Goal: Task Accomplishment & Management: Use online tool/utility

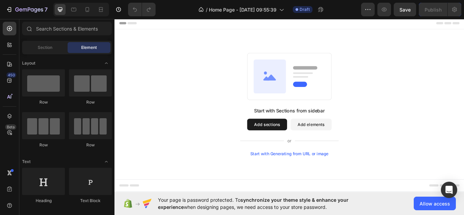
click at [290, 143] on button "Add sections" at bounding box center [292, 143] width 47 height 14
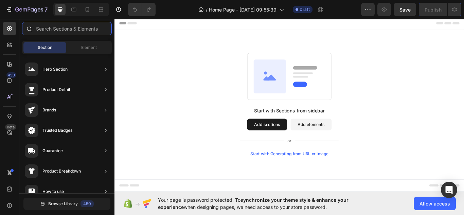
click at [39, 30] on input "text" at bounding box center [67, 29] width 90 height 14
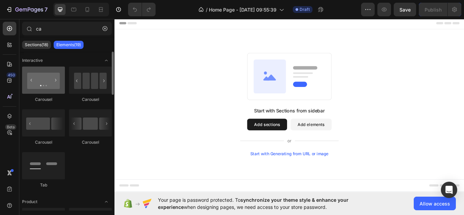
click at [44, 84] on div at bounding box center [43, 80] width 43 height 27
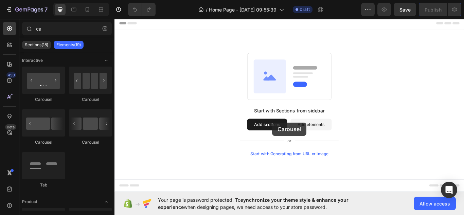
click at [115, 17] on div "Add section Choose templates inspired by CRO experts Generate layout from URL o…" at bounding box center [115, 17] width 0 height 0
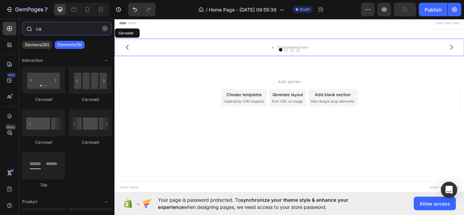
click at [68, 29] on input "ca" at bounding box center [67, 29] width 90 height 14
type input "c"
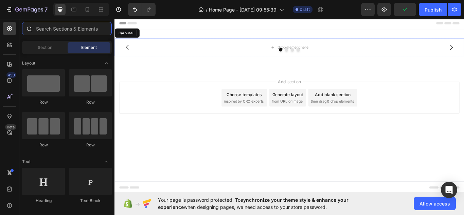
click at [68, 29] on input "text" at bounding box center [67, 29] width 90 height 14
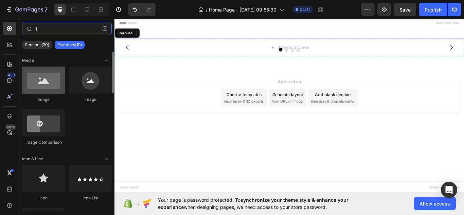
type input "i"
click at [48, 80] on div at bounding box center [43, 80] width 43 height 27
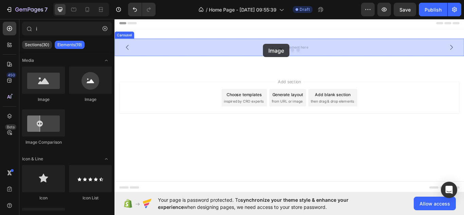
drag, startPoint x: 163, startPoint y: 97, endPoint x: 288, endPoint y: 48, distance: 134.0
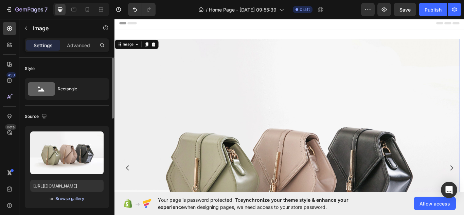
click at [73, 198] on div "Browse gallery" at bounding box center [69, 199] width 29 height 6
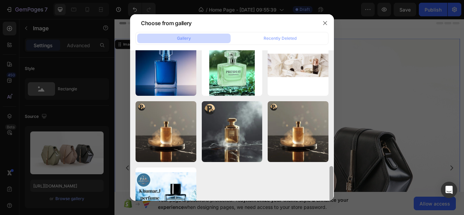
scroll to position [186, 0]
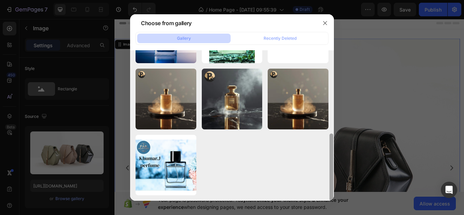
drag, startPoint x: 331, startPoint y: 63, endPoint x: 331, endPoint y: 159, distance: 96.2
click at [331, 159] on div at bounding box center [332, 167] width 4 height 67
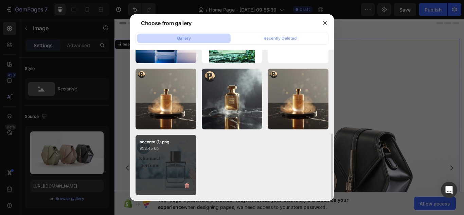
click at [159, 165] on div "accento (1).png 958.45 kb" at bounding box center [166, 165] width 61 height 61
type input "https://cdn.shopify.com/s/files/1/0630/7201/0301/files/gempages_585834147902128…"
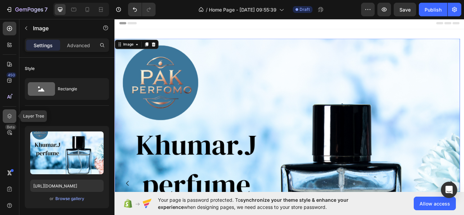
click at [9, 118] on icon at bounding box center [9, 116] width 7 height 7
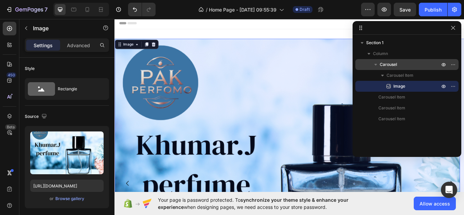
click at [387, 67] on span "Carousel" at bounding box center [388, 64] width 17 height 7
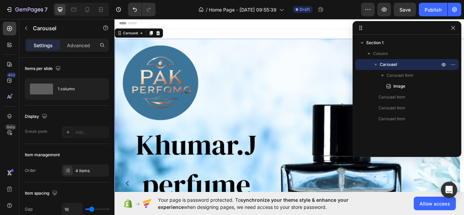
scroll to position [1, 0]
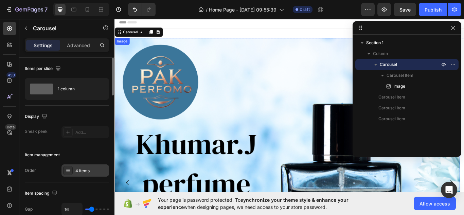
click at [102, 167] on div "4 items" at bounding box center [86, 171] width 48 height 12
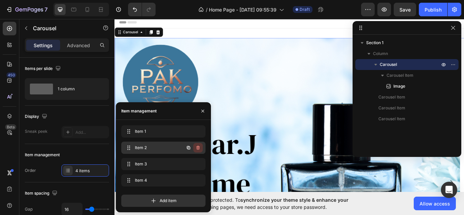
click at [198, 147] on icon "button" at bounding box center [197, 147] width 5 height 5
click at [194, 147] on div "Delete" at bounding box center [193, 148] width 13 height 6
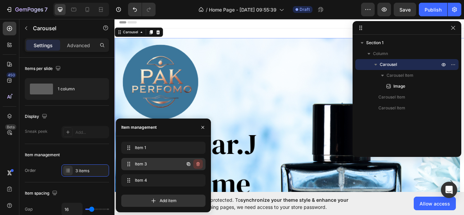
click at [196, 163] on icon "button" at bounding box center [197, 163] width 5 height 5
click at [197, 180] on icon "button" at bounding box center [197, 180] width 3 height 4
click at [195, 178] on div "Delete" at bounding box center [193, 180] width 13 height 6
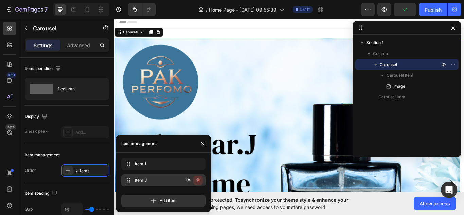
click at [200, 179] on icon "button" at bounding box center [197, 180] width 3 height 4
click at [193, 179] on div "Delete" at bounding box center [193, 180] width 13 height 6
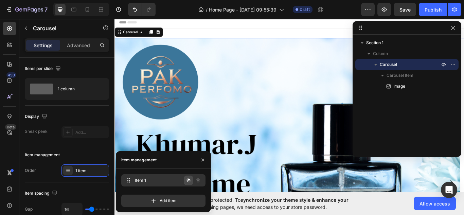
click at [189, 182] on icon "button" at bounding box center [188, 180] width 1 height 1
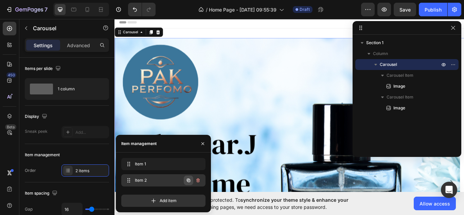
click at [189, 181] on icon "button" at bounding box center [188, 180] width 1 height 1
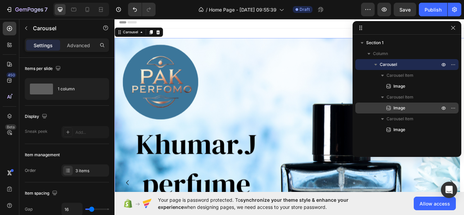
click at [410, 110] on p "Image" at bounding box center [409, 108] width 48 height 7
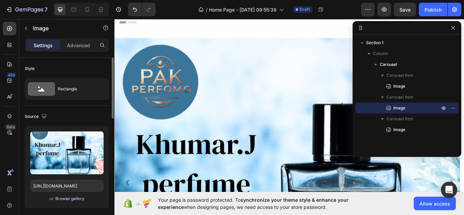
click at [70, 200] on div "Browse gallery" at bounding box center [69, 199] width 29 height 6
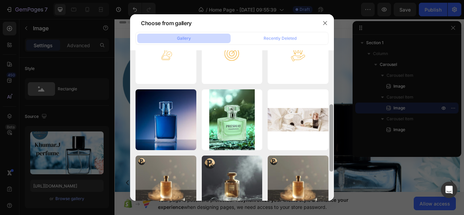
scroll to position [107, 0]
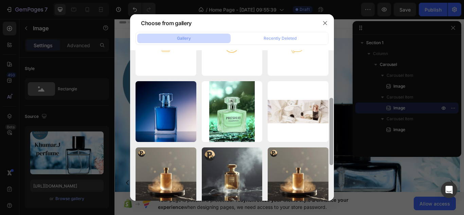
drag, startPoint x: 333, startPoint y: 68, endPoint x: 334, endPoint y: 116, distance: 48.0
click at [334, 116] on div "Choose from gallery Gallery Recently Deleted gempages_57439900093...9a.webp 363…" at bounding box center [232, 107] width 464 height 215
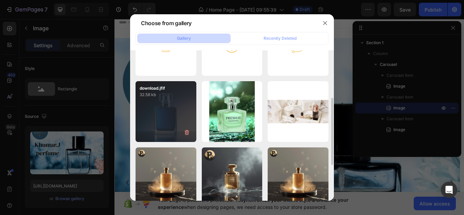
click at [168, 114] on div "download.jfif 32.58 kb" at bounding box center [166, 111] width 61 height 61
type input "https://cdn.shopify.com/s/files/1/0630/7201/0301/files/gempages_585834147902128…"
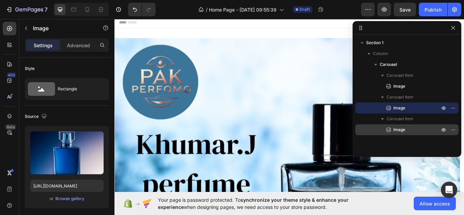
click at [402, 131] on span "Image" at bounding box center [400, 129] width 12 height 7
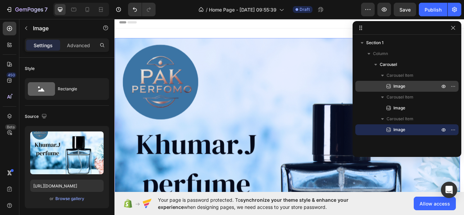
click at [412, 86] on p "Image" at bounding box center [409, 86] width 48 height 7
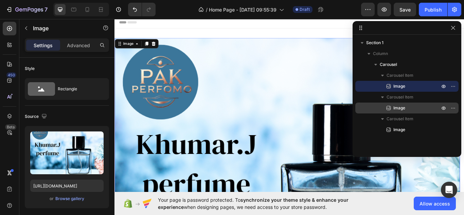
click at [409, 108] on p "Image" at bounding box center [409, 108] width 48 height 7
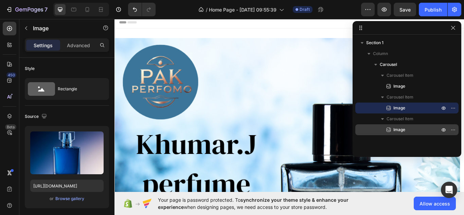
click at [400, 131] on span "Image" at bounding box center [400, 129] width 12 height 7
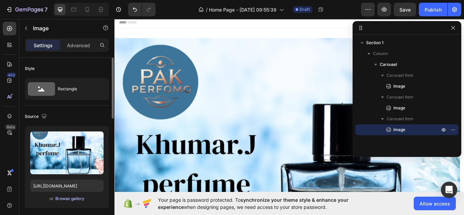
click at [77, 200] on div "Browse gallery" at bounding box center [69, 199] width 29 height 6
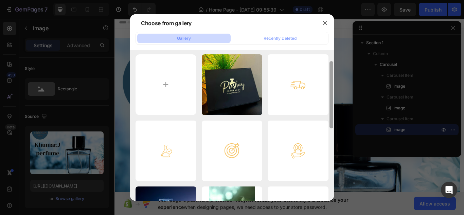
scroll to position [0, 0]
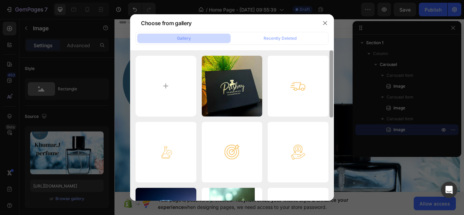
drag, startPoint x: 331, startPoint y: 66, endPoint x: 339, endPoint y: 52, distance: 16.0
click at [339, 52] on div "Choose from gallery Gallery Recently Deleted gempages_57439900093...9a.webp 363…" at bounding box center [232, 107] width 464 height 215
click at [183, 37] on div "Gallery" at bounding box center [184, 38] width 14 height 6
click at [185, 37] on div "Gallery" at bounding box center [184, 38] width 14 height 6
click at [167, 86] on input "file" at bounding box center [166, 86] width 61 height 61
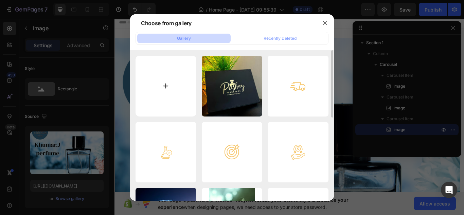
type input "C:\fakepath\ima 1.webp"
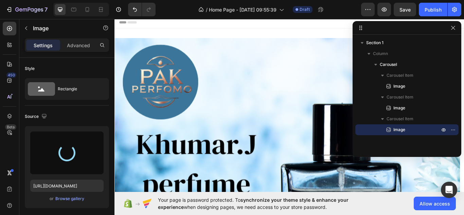
type input "https://cdn.shopify.com/s/files/1/0630/7201/0301/files/gempages_585834147902128…"
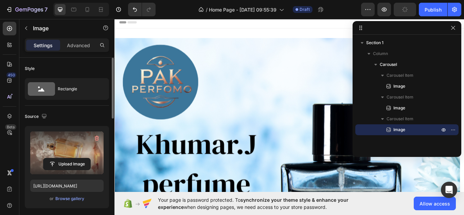
click at [76, 148] on label at bounding box center [66, 153] width 73 height 43
click at [76, 158] on input "file" at bounding box center [67, 164] width 47 height 12
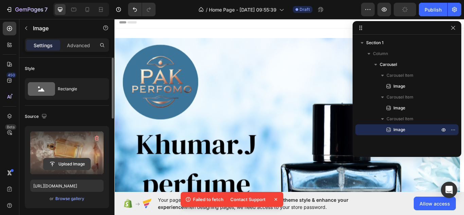
click at [52, 163] on input "file" at bounding box center [67, 164] width 47 height 12
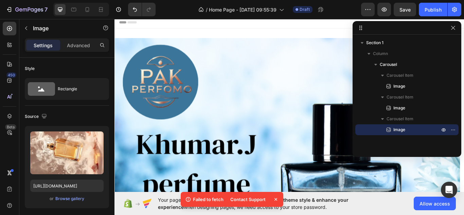
drag, startPoint x: 523, startPoint y: 145, endPoint x: 215, endPoint y: 209, distance: 313.8
click at [60, 198] on div "Browse gallery" at bounding box center [69, 199] width 29 height 6
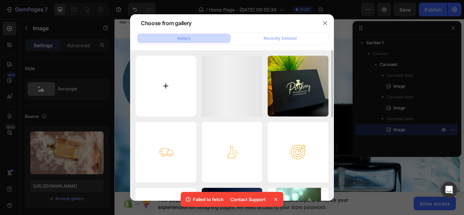
click at [166, 85] on input "file" at bounding box center [166, 86] width 61 height 61
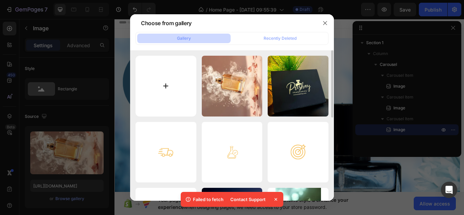
type input "C:\fakepath\ima 3.webp"
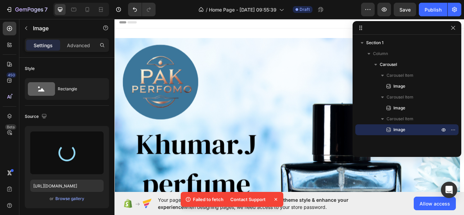
type input "https://cdn.shopify.com/s/files/1/0630/7201/0301/files/gempages_585834147902128…"
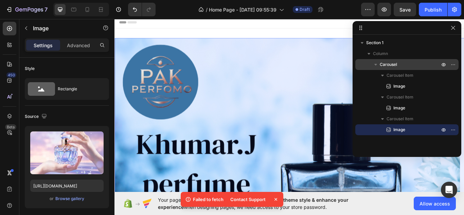
click at [393, 62] on span "Carousel" at bounding box center [388, 64] width 17 height 7
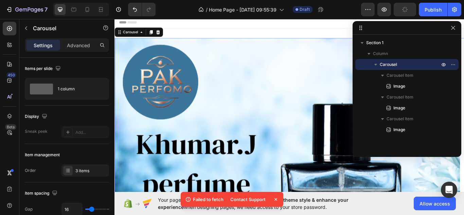
click at [393, 62] on span "Carousel" at bounding box center [388, 64] width 17 height 7
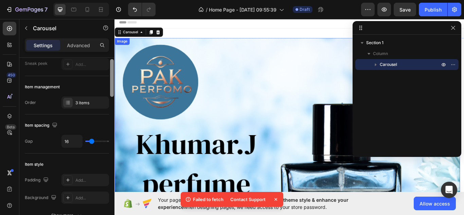
drag, startPoint x: 226, startPoint y: 103, endPoint x: 229, endPoint y: 119, distance: 16.2
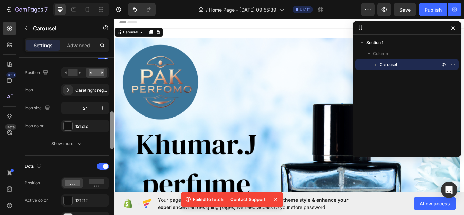
scroll to position [256, 0]
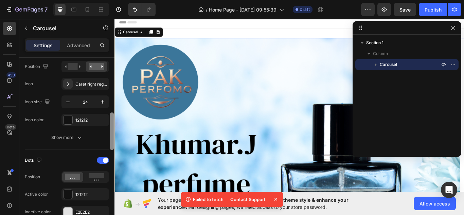
drag, startPoint x: 112, startPoint y: 103, endPoint x: 113, endPoint y: 141, distance: 38.1
click at [113, 141] on div at bounding box center [112, 132] width 4 height 38
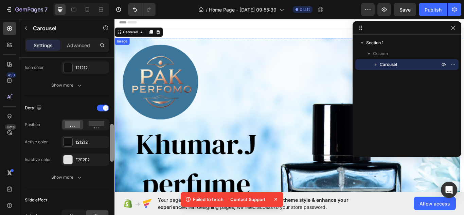
drag, startPoint x: 227, startPoint y: 158, endPoint x: 123, endPoint y: 153, distance: 103.8
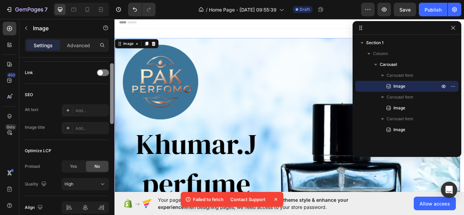
scroll to position [231, 0]
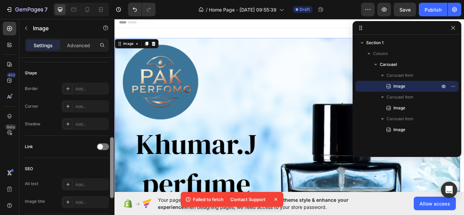
drag, startPoint x: 225, startPoint y: 159, endPoint x: 110, endPoint y: 162, distance: 115.3
drag, startPoint x: -5, startPoint y: 144, endPoint x: 110, endPoint y: 113, distance: 118.7
click at [110, 113] on div at bounding box center [111, 174] width 5 height 177
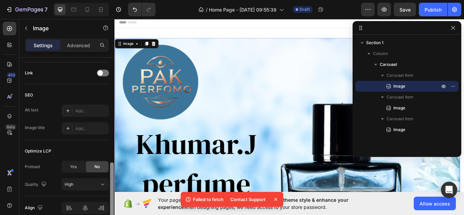
click at [110, 113] on div at bounding box center [111, 146] width 5 height 177
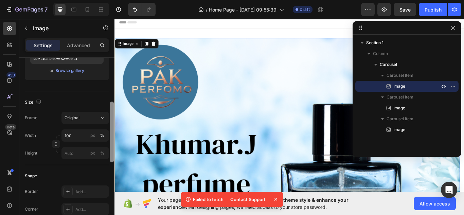
click at [110, 113] on div at bounding box center [111, 146] width 5 height 177
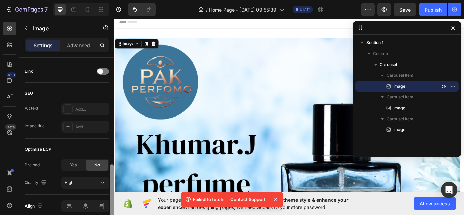
scroll to position [308, 0]
drag, startPoint x: 110, startPoint y: 110, endPoint x: 113, endPoint y: 172, distance: 61.9
click at [113, 172] on div at bounding box center [112, 193] width 4 height 61
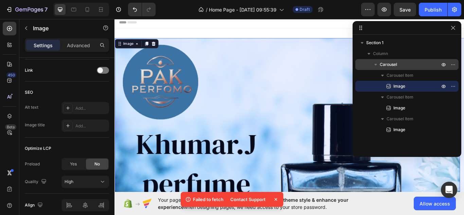
click at [385, 63] on span "Carousel" at bounding box center [388, 64] width 17 height 7
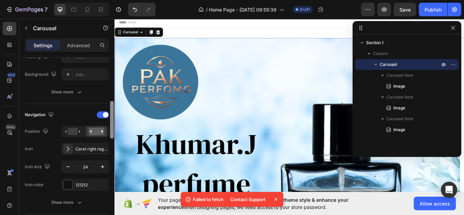
scroll to position [193, 0]
drag, startPoint x: 111, startPoint y: 87, endPoint x: 112, endPoint y: 128, distance: 41.5
click at [112, 128] on div at bounding box center [112, 118] width 4 height 38
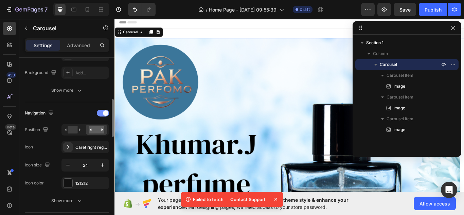
click at [103, 113] on span at bounding box center [105, 112] width 5 height 5
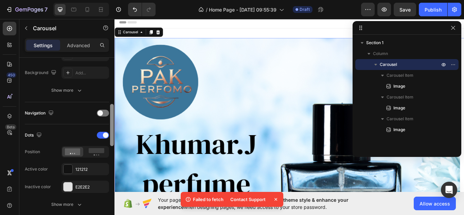
scroll to position [370, 0]
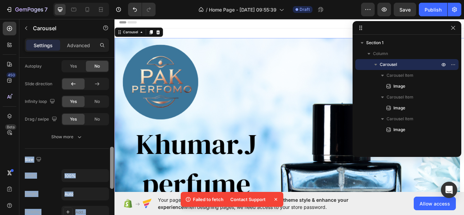
drag, startPoint x: 109, startPoint y: 134, endPoint x: 110, endPoint y: 146, distance: 11.9
click at [110, 146] on div at bounding box center [111, 146] width 5 height 177
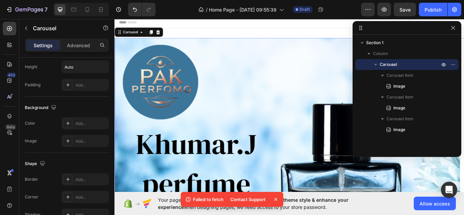
scroll to position [559, 0]
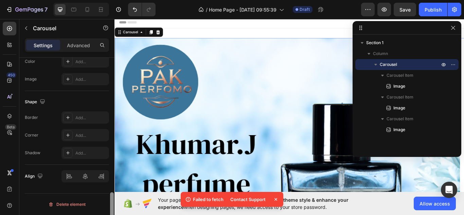
drag, startPoint x: 227, startPoint y: 175, endPoint x: 383, endPoint y: 74, distance: 185.2
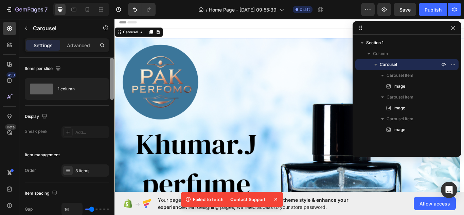
click at [402, 63] on p "Carousel" at bounding box center [410, 64] width 61 height 7
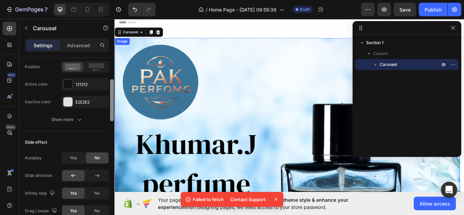
scroll to position [241, 0]
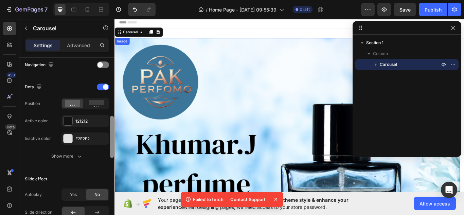
drag, startPoint x: 226, startPoint y: 82, endPoint x: 116, endPoint y: 113, distance: 114.0
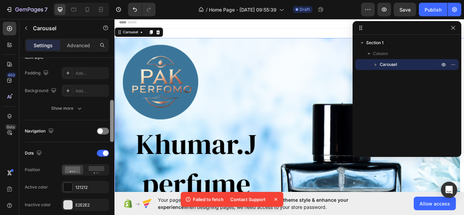
scroll to position [176, 0]
drag, startPoint x: 112, startPoint y: 76, endPoint x: 112, endPoint y: 107, distance: 30.9
click at [112, 107] on div at bounding box center [112, 121] width 4 height 42
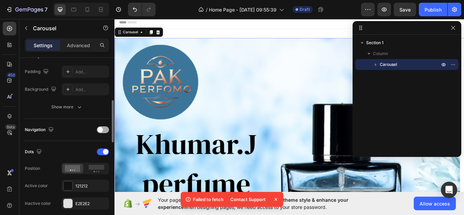
click at [102, 130] on span at bounding box center [100, 129] width 5 height 5
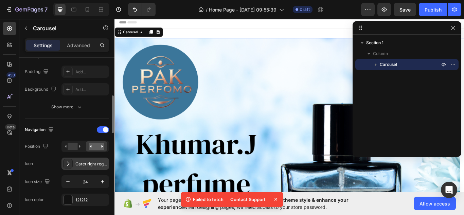
click at [71, 165] on icon at bounding box center [68, 163] width 7 height 7
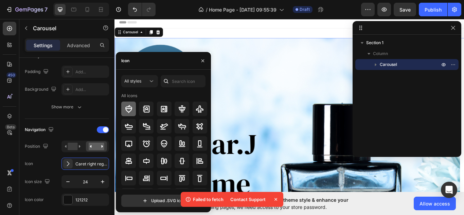
click at [131, 111] on icon at bounding box center [128, 109] width 7 height 8
click at [90, 200] on div "121212" at bounding box center [85, 200] width 20 height 6
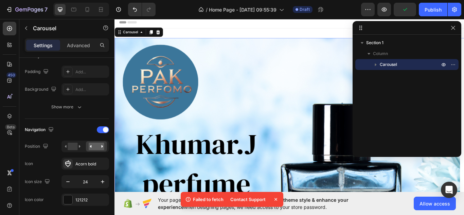
click at [275, 200] on icon at bounding box center [276, 199] width 3 height 3
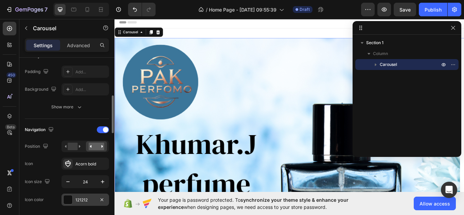
click at [95, 200] on div "121212" at bounding box center [85, 200] width 20 height 6
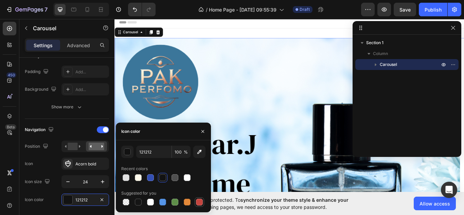
click at [200, 200] on div at bounding box center [199, 202] width 7 height 7
type input "C5453F"
click at [277, 196] on img at bounding box center [316, 210] width 403 height 338
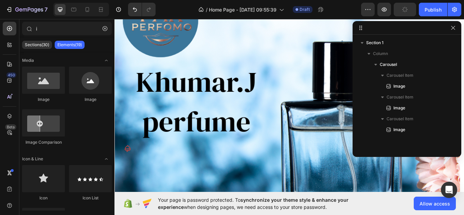
scroll to position [71, 0]
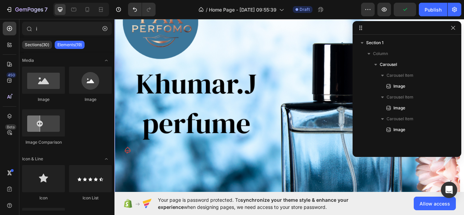
click at [128, 173] on icon "Carousel Back Arrow" at bounding box center [129, 172] width 7 height 8
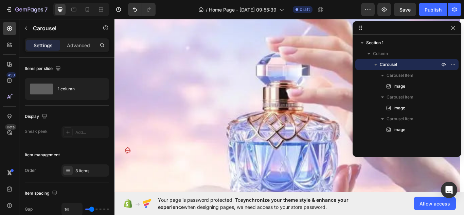
click at [128, 173] on icon "Carousel Back Arrow" at bounding box center [129, 172] width 7 height 8
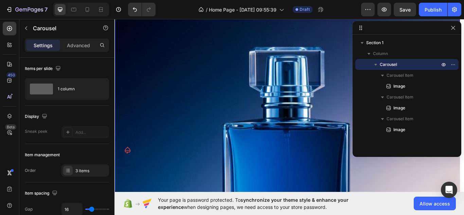
scroll to position [177, 0]
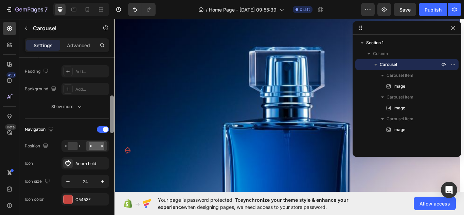
drag, startPoint x: 122, startPoint y: 76, endPoint x: 110, endPoint y: 94, distance: 20.9
click at [110, 94] on div at bounding box center [111, 146] width 5 height 177
click at [68, 164] on icon at bounding box center [68, 163] width 7 height 7
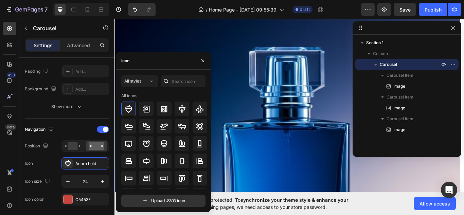
drag, startPoint x: 208, startPoint y: 136, endPoint x: 210, endPoint y: 139, distance: 3.5
click at [210, 139] on div "All icons" at bounding box center [165, 141] width 89 height 96
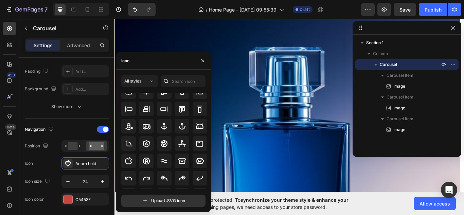
scroll to position [70, 0]
click at [166, 177] on icon at bounding box center [164, 178] width 8 height 8
click at [309, 136] on img at bounding box center [316, 172] width 403 height 403
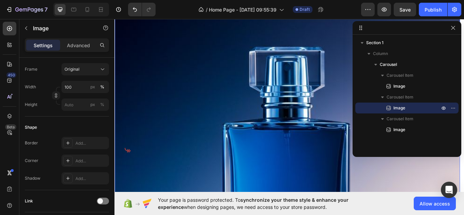
scroll to position [0, 0]
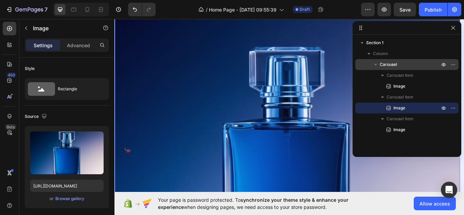
click at [391, 66] on span "Carousel" at bounding box center [388, 64] width 17 height 7
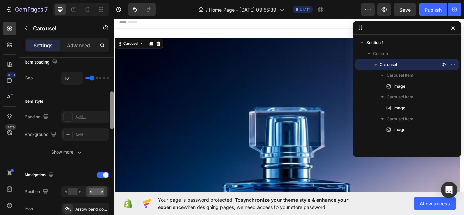
scroll to position [147, 0]
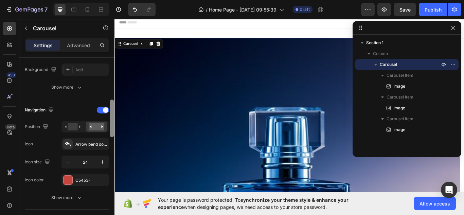
drag, startPoint x: 111, startPoint y: 89, endPoint x: 114, endPoint y: 130, distance: 40.5
click at [114, 130] on div at bounding box center [112, 119] width 4 height 38
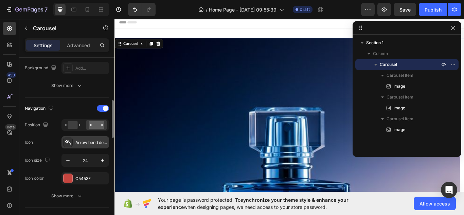
click at [69, 143] on icon at bounding box center [68, 142] width 7 height 7
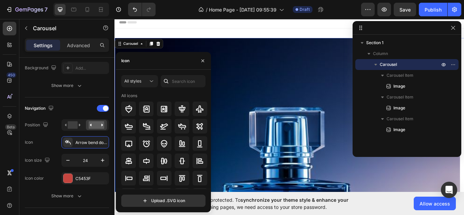
drag, startPoint x: 208, startPoint y: 123, endPoint x: 205, endPoint y: 134, distance: 11.5
click at [205, 134] on div "All icons" at bounding box center [165, 141] width 89 height 96
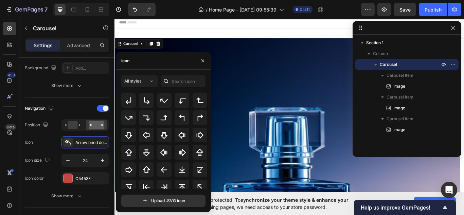
scroll to position [208, 0]
drag, startPoint x: 208, startPoint y: 145, endPoint x: 117, endPoint y: 179, distance: 97.2
drag, startPoint x: 208, startPoint y: 171, endPoint x: 207, endPoint y: 159, distance: 12.3
click at [207, 159] on div "All icons" at bounding box center [165, 141] width 89 height 96
click at [166, 149] on icon at bounding box center [164, 152] width 8 height 8
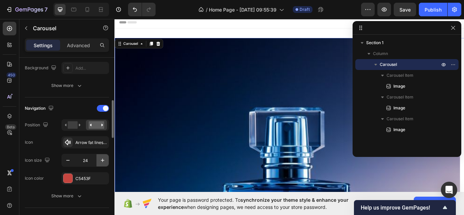
click at [100, 161] on icon "button" at bounding box center [102, 160] width 7 height 7
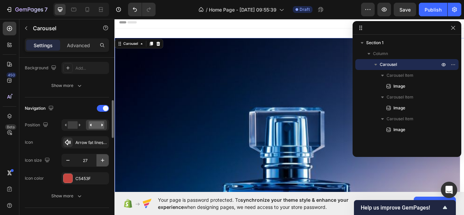
type input "28"
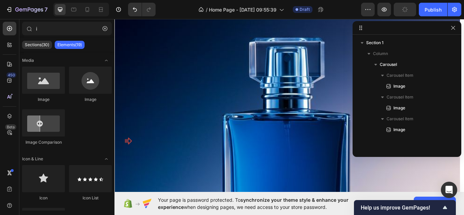
scroll to position [84, 0]
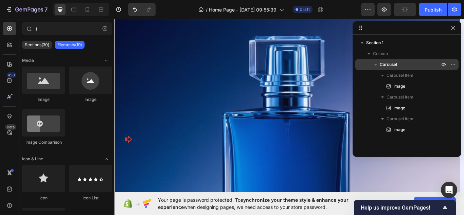
drag, startPoint x: 389, startPoint y: 65, endPoint x: 7, endPoint y: 126, distance: 386.5
click at [389, 65] on span "Carousel" at bounding box center [388, 64] width 17 height 7
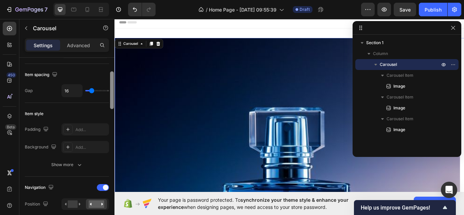
scroll to position [120, 0]
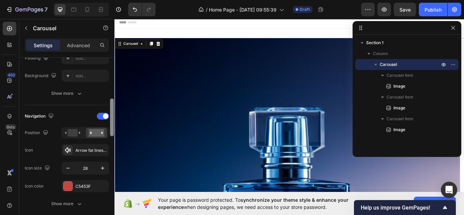
drag, startPoint x: 111, startPoint y: 101, endPoint x: 113, endPoint y: 127, distance: 26.2
click at [113, 127] on div at bounding box center [112, 118] width 4 height 38
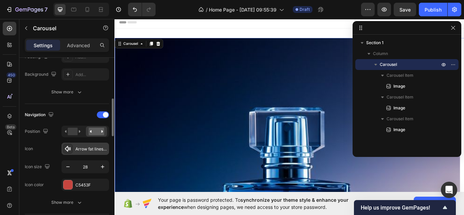
click at [68, 148] on icon at bounding box center [68, 149] width 6 height 6
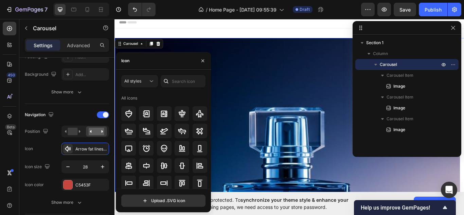
click at [209, 116] on div "All icons" at bounding box center [165, 141] width 89 height 96
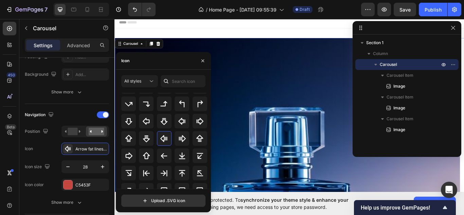
scroll to position [220, 0]
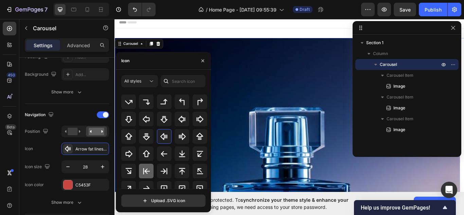
click at [149, 170] on icon at bounding box center [146, 171] width 8 height 8
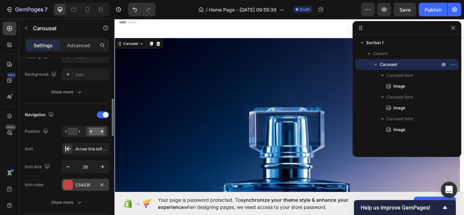
click at [94, 186] on div "C5453F" at bounding box center [85, 185] width 20 height 6
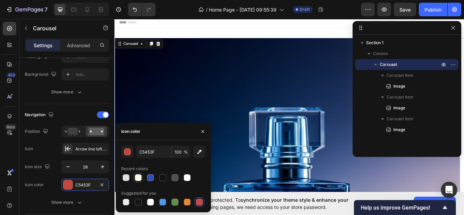
click at [138, 177] on div at bounding box center [138, 177] width 7 height 7
type input "FFFBEC"
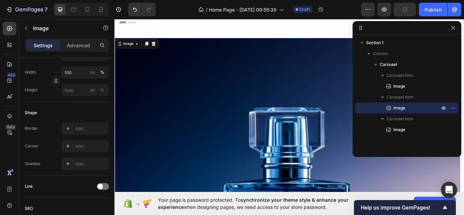
scroll to position [0, 0]
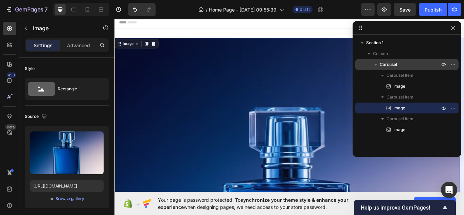
drag, startPoint x: 395, startPoint y: 66, endPoint x: 135, endPoint y: 96, distance: 262.0
click at [395, 66] on span "Carousel" at bounding box center [388, 64] width 17 height 7
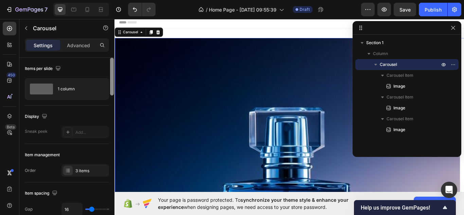
click at [112, 83] on div at bounding box center [112, 77] width 4 height 38
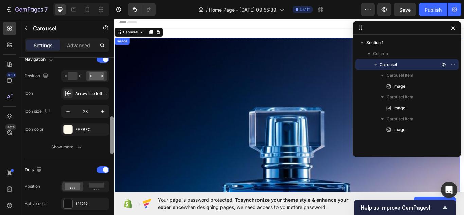
scroll to position [252, 0]
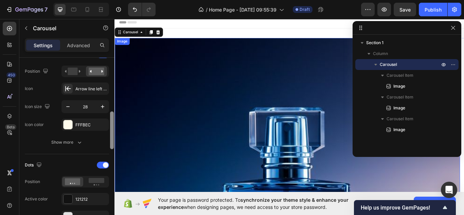
drag, startPoint x: 227, startPoint y: 100, endPoint x: 116, endPoint y: 196, distance: 147.0
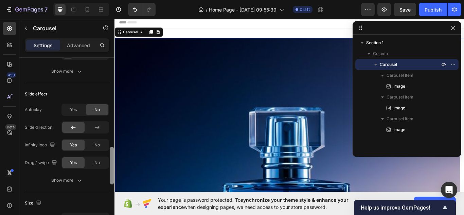
scroll to position [421, 0]
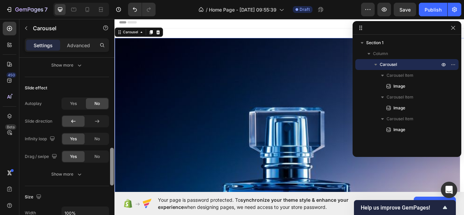
drag, startPoint x: 112, startPoint y: 141, endPoint x: 109, endPoint y: 173, distance: 32.4
click at [109, 173] on div "Items per slide 1 column Display Sneak peek Add... Item management Order 3 item…" at bounding box center [66, 146] width 95 height 177
click at [75, 104] on span "Yes" at bounding box center [73, 104] width 7 height 6
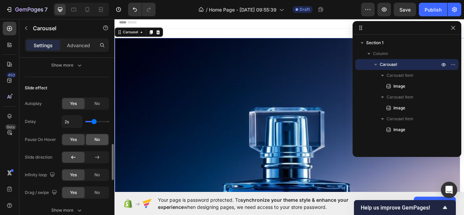
click at [97, 138] on span "No" at bounding box center [96, 140] width 5 height 6
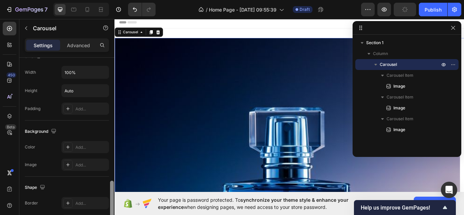
drag, startPoint x: 110, startPoint y: 171, endPoint x: 112, endPoint y: 186, distance: 15.1
click at [112, 186] on div at bounding box center [111, 146] width 5 height 177
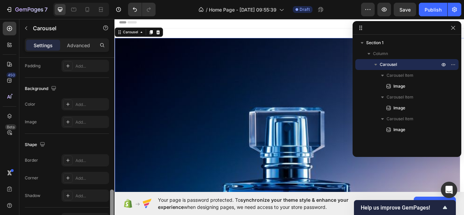
scroll to position [644, 0]
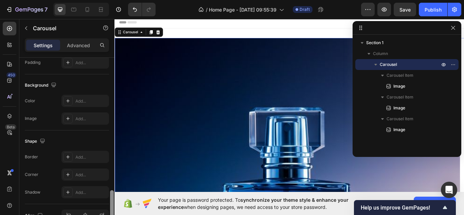
drag, startPoint x: 112, startPoint y: 186, endPoint x: 111, endPoint y: 195, distance: 9.6
click at [111, 195] on div at bounding box center [112, 208] width 4 height 36
click at [88, 8] on icon at bounding box center [87, 9] width 7 height 7
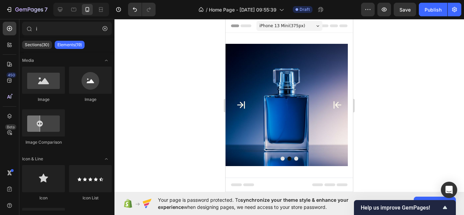
drag, startPoint x: 352, startPoint y: 109, endPoint x: 581, endPoint y: 71, distance: 231.5
click at [262, 126] on img at bounding box center [287, 105] width 122 height 122
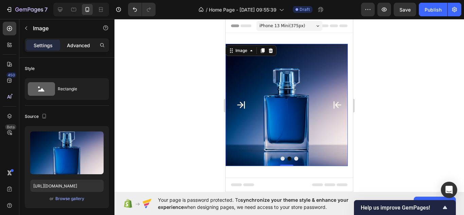
click at [77, 42] on p "Advanced" at bounding box center [78, 45] width 23 height 7
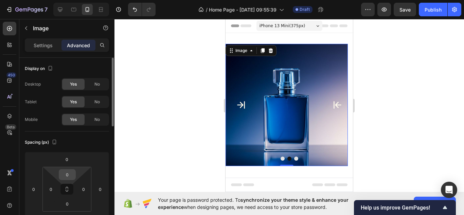
click at [69, 176] on input "0" at bounding box center [68, 175] width 14 height 10
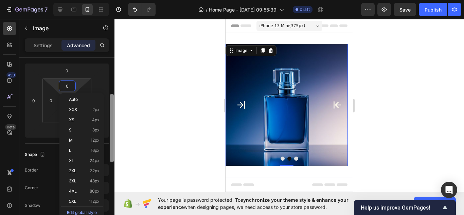
scroll to position [90, 0]
drag, startPoint x: 111, startPoint y: 111, endPoint x: 66, endPoint y: 67, distance: 63.2
click at [106, 78] on div "Display on Desktop Yes No Tablet Yes No Mobile Yes No Spacing (px) 0 0 0 0 0 0 …" at bounding box center [66, 146] width 95 height 177
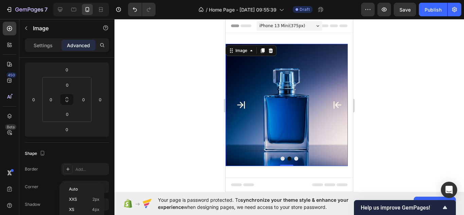
scroll to position [0, 0]
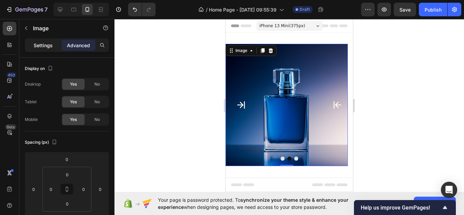
click at [41, 47] on p "Settings" at bounding box center [43, 45] width 19 height 7
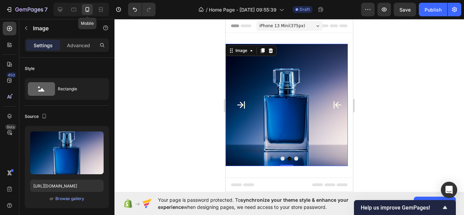
click at [87, 8] on icon at bounding box center [87, 9] width 7 height 7
click at [85, 46] on p "Advanced" at bounding box center [78, 45] width 23 height 7
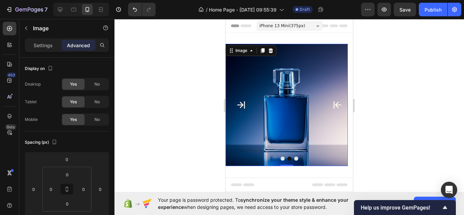
click at [305, 78] on img at bounding box center [287, 105] width 122 height 122
click at [87, 8] on icon at bounding box center [87, 9] width 7 height 7
click at [44, 46] on p "Settings" at bounding box center [43, 45] width 19 height 7
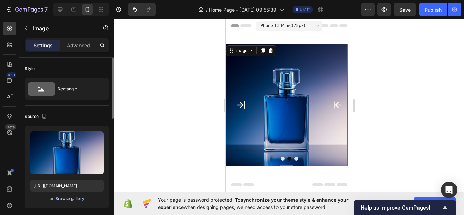
click at [64, 200] on div "Browse gallery" at bounding box center [69, 199] width 29 height 6
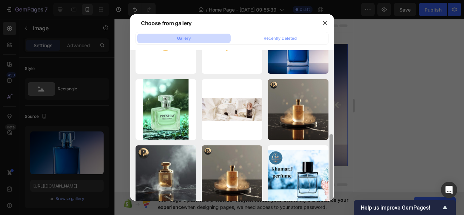
scroll to position [168, 0]
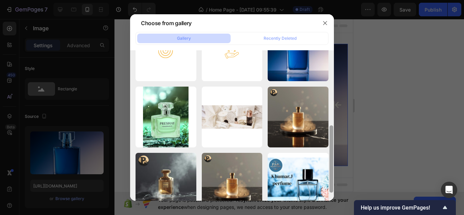
drag, startPoint x: 331, startPoint y: 88, endPoint x: 329, endPoint y: 163, distance: 75.1
click at [329, 163] on div at bounding box center [331, 125] width 5 height 151
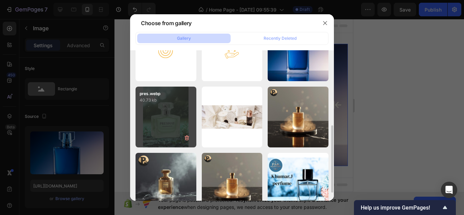
click at [160, 125] on div "pres.webp 40.73 kb" at bounding box center [166, 117] width 61 height 61
type input "https://cdn.shopify.com/s/files/1/0630/7201/0301/files/gempages_585834147902128…"
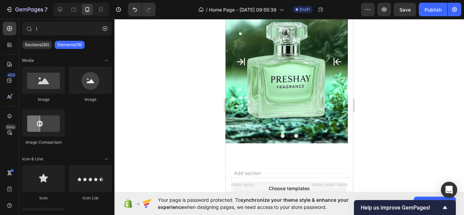
scroll to position [64, 0]
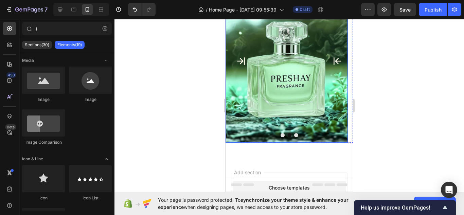
click at [301, 112] on img at bounding box center [287, 61] width 122 height 163
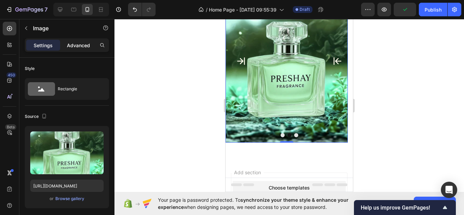
click at [82, 48] on p "Advanced" at bounding box center [78, 45] width 23 height 7
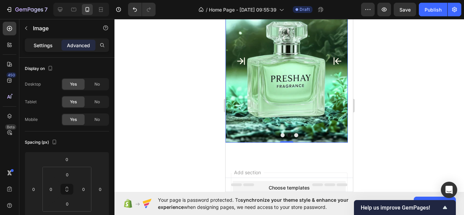
click at [43, 45] on p "Settings" at bounding box center [43, 45] width 19 height 7
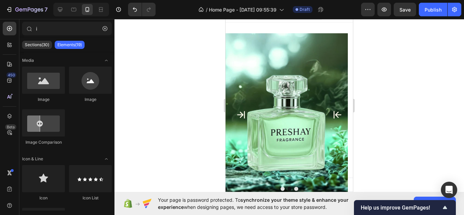
scroll to position [11, 0]
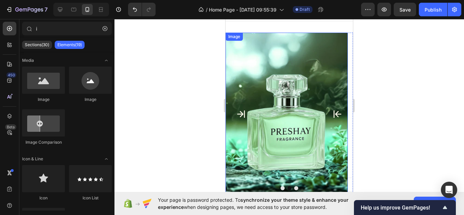
click at [266, 123] on img at bounding box center [287, 114] width 122 height 163
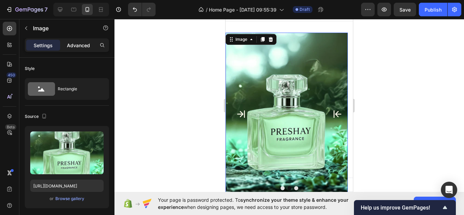
click at [81, 47] on p "Advanced" at bounding box center [78, 45] width 23 height 7
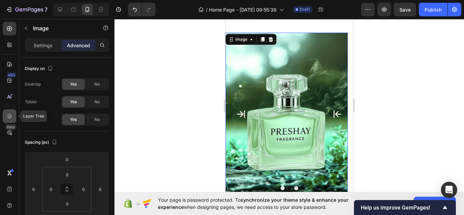
click at [8, 117] on icon at bounding box center [9, 116] width 7 height 7
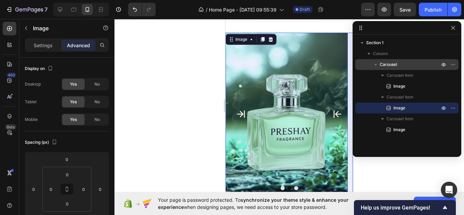
click at [386, 64] on span "Carousel" at bounding box center [388, 64] width 17 height 7
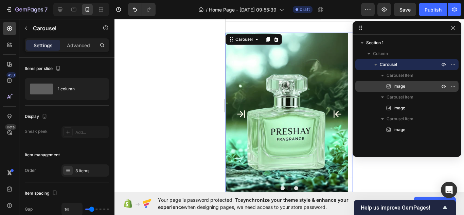
click at [400, 86] on span "Image" at bounding box center [400, 86] width 12 height 7
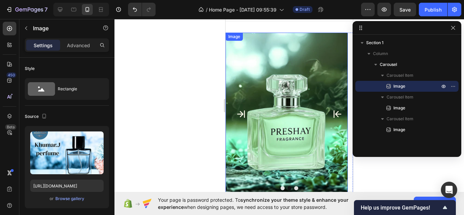
click at [293, 114] on img at bounding box center [287, 114] width 122 height 163
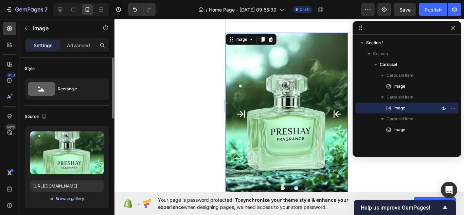
click at [75, 200] on div "Browse gallery" at bounding box center [69, 199] width 29 height 6
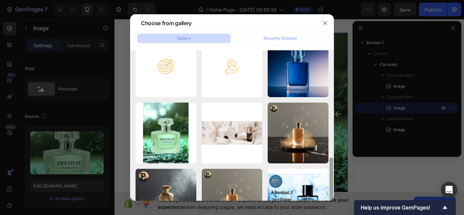
scroll to position [186, 0]
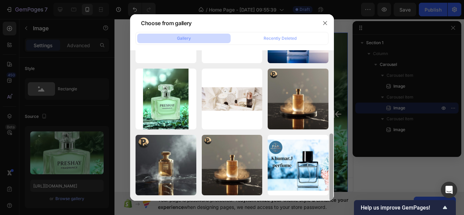
drag, startPoint x: 331, startPoint y: 95, endPoint x: 330, endPoint y: 206, distance: 111.2
click at [330, 206] on div "Choose from gallery Gallery Recently Deleted ima 3.webp 22.66 kb ima 1.webp 29.…" at bounding box center [232, 107] width 464 height 215
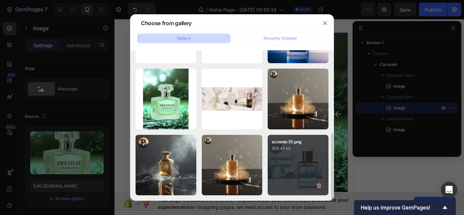
click at [305, 156] on div "accento (1).png 958.45 kb" at bounding box center [298, 165] width 61 height 61
type input "https://cdn.shopify.com/s/files/1/0630/7201/0301/files/gempages_585834147902128…"
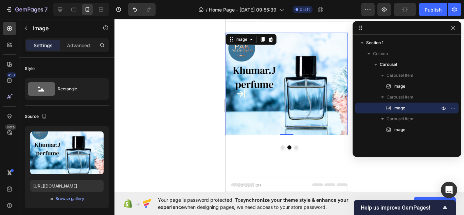
click at [298, 103] on img at bounding box center [287, 84] width 122 height 103
click at [87, 45] on p "Advanced" at bounding box center [78, 45] width 23 height 7
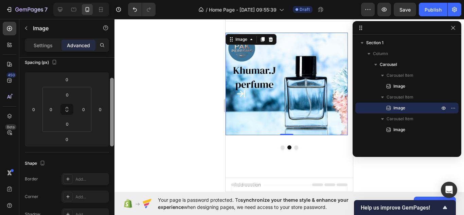
scroll to position [72, 0]
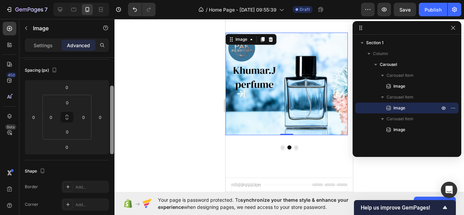
drag, startPoint x: 337, startPoint y: 132, endPoint x: 266, endPoint y: 129, distance: 71.4
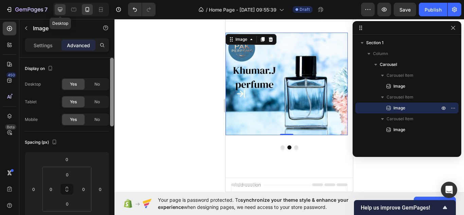
click at [60, 10] on icon at bounding box center [60, 9] width 4 height 4
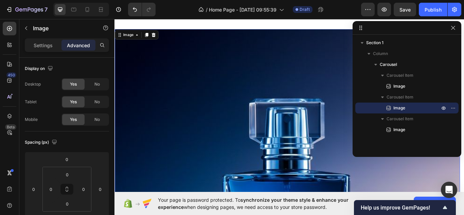
scroll to position [1, 0]
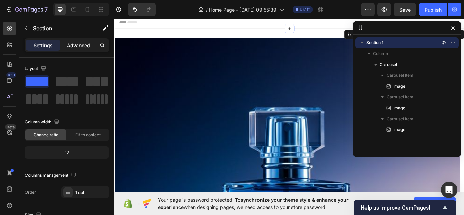
click at [84, 45] on p "Advanced" at bounding box center [78, 45] width 23 height 7
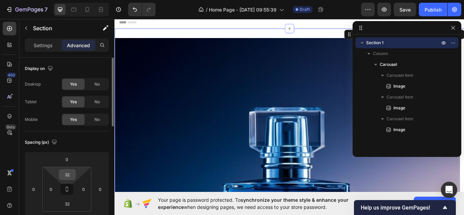
click at [73, 178] on input "32" at bounding box center [68, 175] width 14 height 10
type input "2"
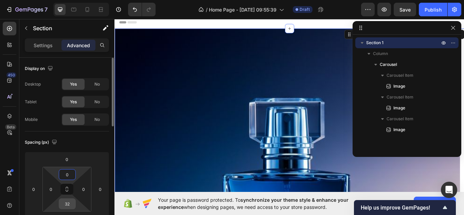
type input "0"
click at [73, 205] on input "32" at bounding box center [68, 204] width 14 height 10
type input "0"
click at [313, 31] on div at bounding box center [318, 30] width 11 height 11
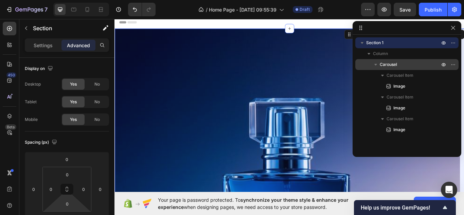
click at [403, 62] on p "Carousel" at bounding box center [410, 64] width 61 height 7
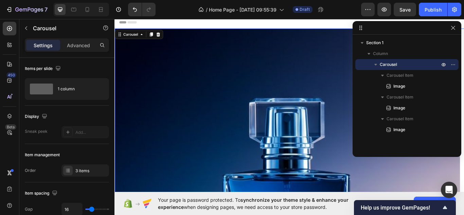
scroll to position [0, 0]
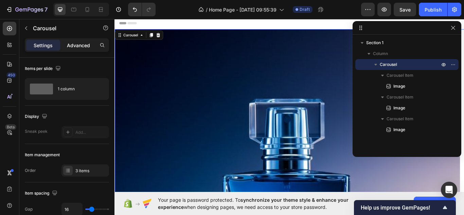
click at [83, 46] on p "Advanced" at bounding box center [78, 45] width 23 height 7
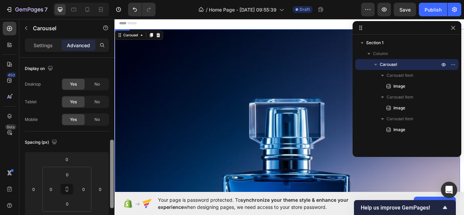
scroll to position [59, 0]
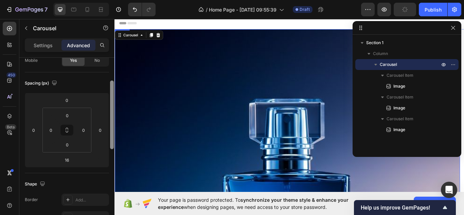
drag, startPoint x: 227, startPoint y: 133, endPoint x: 116, endPoint y: 172, distance: 117.8
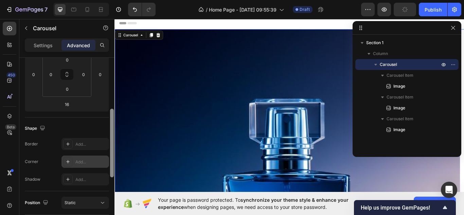
scroll to position [119, 0]
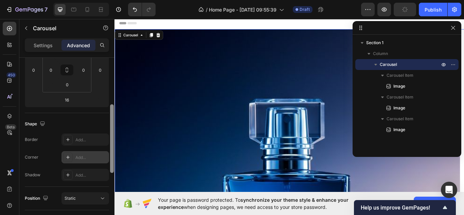
click at [68, 162] on div "Add..." at bounding box center [86, 157] width 48 height 12
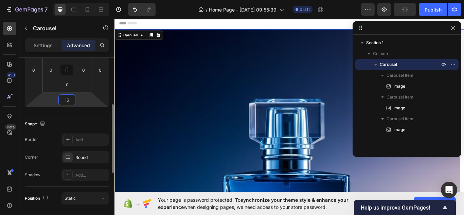
click at [69, 99] on input "16" at bounding box center [67, 100] width 14 height 10
type input "0"
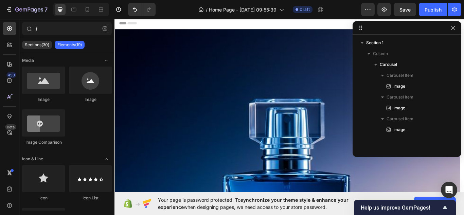
scroll to position [309, 0]
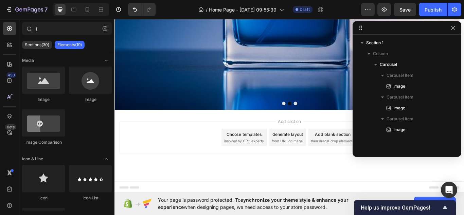
click at [267, 159] on span "inspired by CRO experts" at bounding box center [265, 162] width 47 height 6
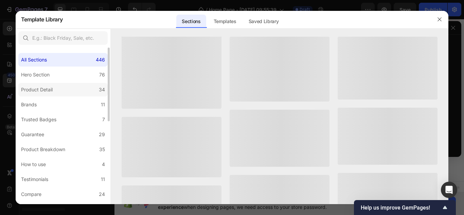
click at [60, 91] on label "Product Detail 34" at bounding box center [62, 90] width 89 height 14
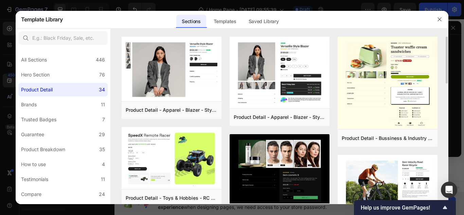
drag, startPoint x: 447, startPoint y: 77, endPoint x: 445, endPoint y: 69, distance: 8.1
click at [445, 69] on div "Product Detail - Apparel - Blazer - Style 14 Add to page Preview Product Detail…" at bounding box center [280, 121] width 338 height 168
drag, startPoint x: 447, startPoint y: 71, endPoint x: 447, endPoint y: 127, distance: 55.4
click at [447, 127] on div "Product Detail - Apparel - Blazer - Style 14 Add to page Preview Product Detail…" at bounding box center [280, 121] width 338 height 168
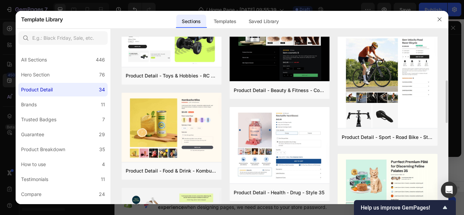
scroll to position [133, 0]
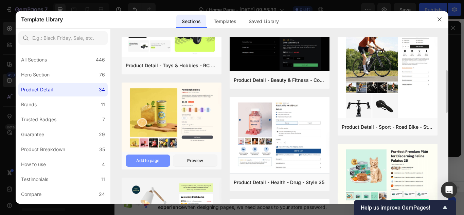
click at [152, 162] on div "Add to page" at bounding box center [147, 161] width 23 height 6
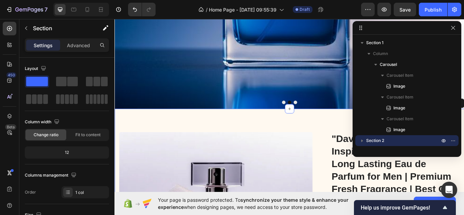
scroll to position [358, 0]
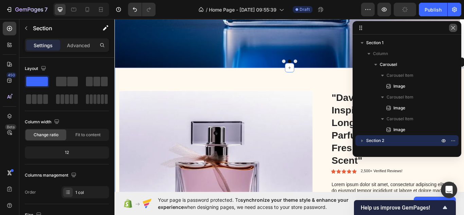
click at [453, 30] on icon "button" at bounding box center [453, 27] width 5 height 5
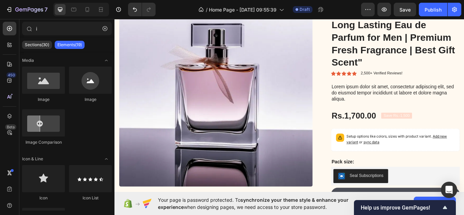
scroll to position [470, 0]
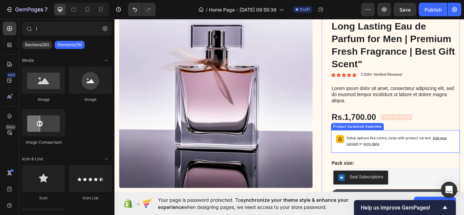
click at [405, 167] on span "sync data" at bounding box center [414, 164] width 19 height 5
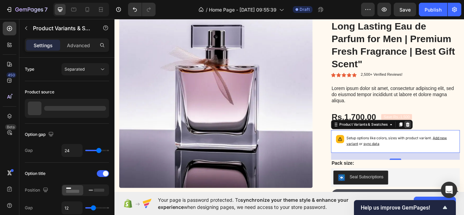
click at [454, 146] on div at bounding box center [456, 142] width 8 height 8
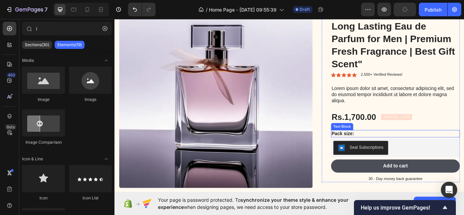
click at [427, 157] on p "Pack size:" at bounding box center [442, 153] width 149 height 7
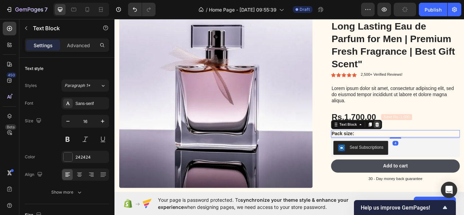
click at [418, 145] on icon at bounding box center [420, 142] width 4 height 5
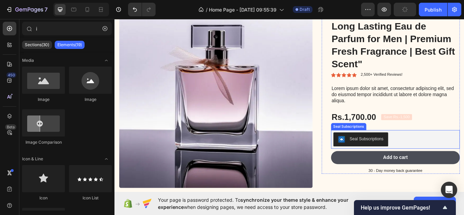
click at [434, 168] on div "Seal Subscriptions" at bounding box center [442, 160] width 145 height 16
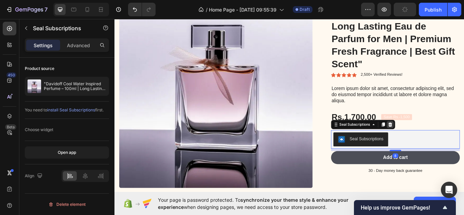
click at [434, 145] on icon at bounding box center [436, 142] width 4 height 5
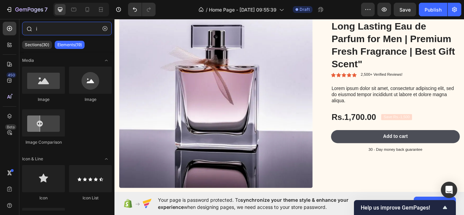
click at [49, 29] on input "i" at bounding box center [67, 29] width 90 height 14
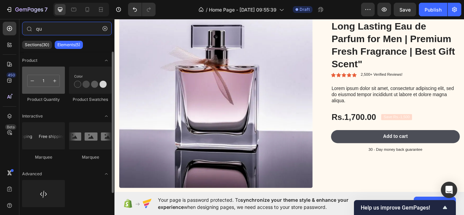
type input "qu"
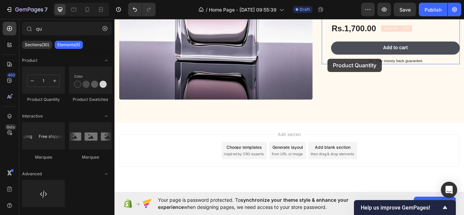
scroll to position [577, 0]
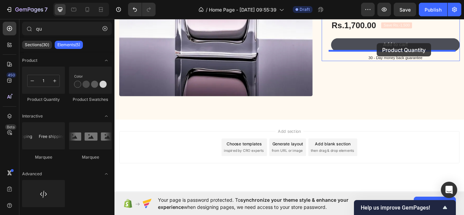
drag, startPoint x: 155, startPoint y: 102, endPoint x: 421, endPoint y: 48, distance: 272.0
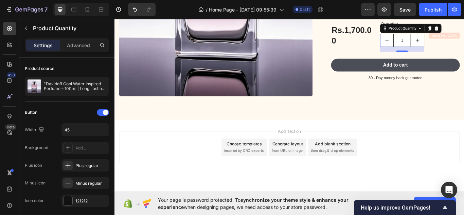
click at [464, 47] on icon "increment" at bounding box center [467, 43] width 5 height 5
click at [430, 47] on icon "decrement" at bounding box center [432, 43] width 5 height 5
type input "1"
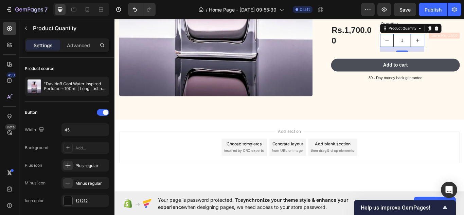
click at [425, 52] on button "decrement" at bounding box center [432, 44] width 15 height 15
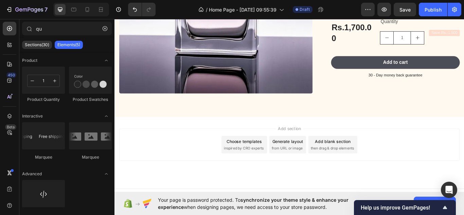
scroll to position [586, 0]
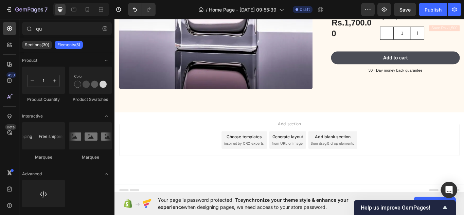
drag, startPoint x: 518, startPoint y: 195, endPoint x: 579, endPoint y: 216, distance: 64.2
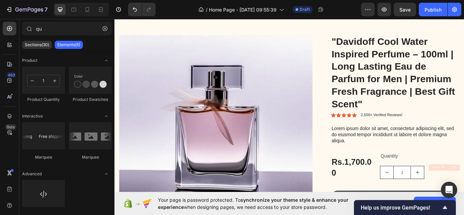
scroll to position [432, 0]
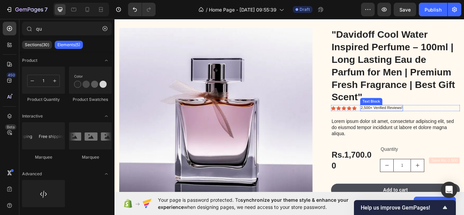
click at [403, 126] on p "2,500+ Verified Reviews!" at bounding box center [426, 123] width 49 height 6
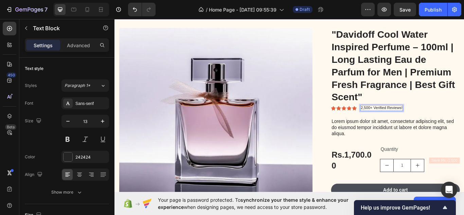
click at [402, 126] on p "2,500+ Verified Reviews!" at bounding box center [426, 123] width 49 height 6
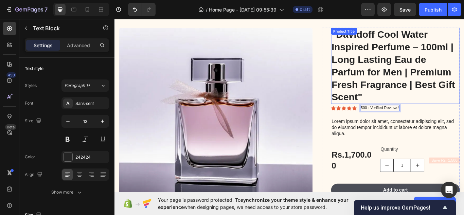
click at [410, 87] on h1 ""Davidoff Cool Water Inspired Perfume – 100ml | Long Lasting Eau de Parfum for …" at bounding box center [442, 74] width 150 height 89
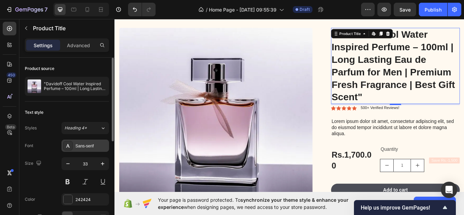
click at [95, 144] on div "Sans-serif" at bounding box center [91, 146] width 32 height 6
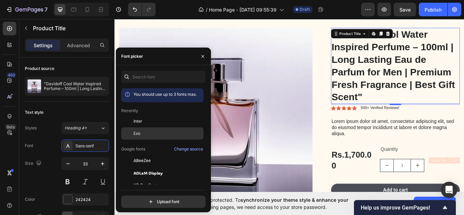
click at [140, 133] on span "Exo" at bounding box center [137, 134] width 7 height 6
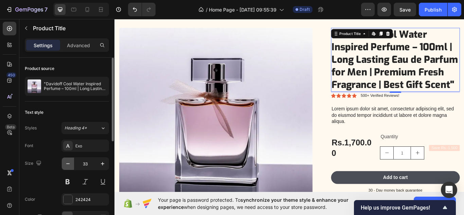
click at [69, 168] on button "button" at bounding box center [68, 164] width 12 height 12
type input "32"
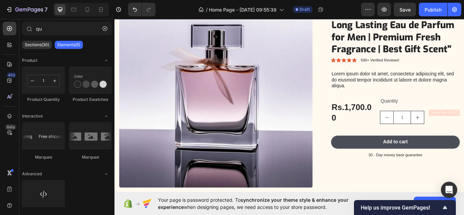
scroll to position [477, 0]
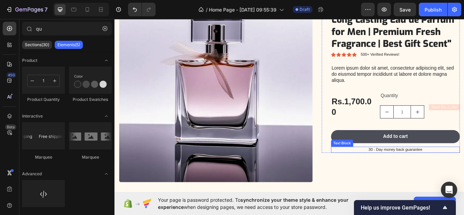
click at [430, 171] on p "30 - Day money back guarantee" at bounding box center [442, 172] width 149 height 6
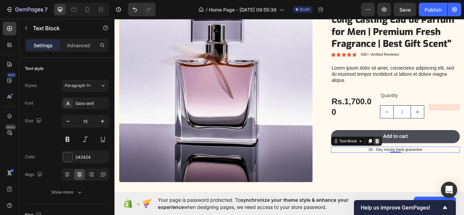
click at [418, 162] on icon at bounding box center [420, 161] width 5 height 5
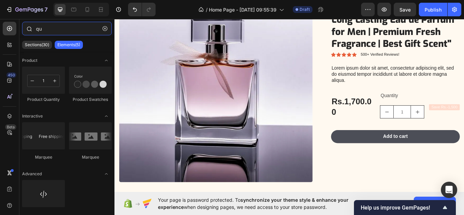
click at [52, 30] on input "qu" at bounding box center [67, 29] width 90 height 14
type input "q"
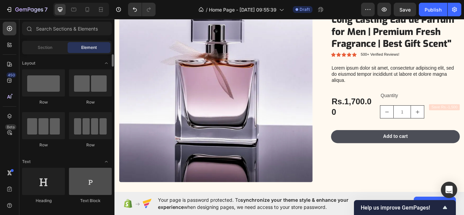
click at [90, 182] on div at bounding box center [90, 181] width 43 height 27
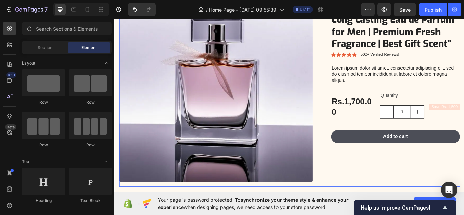
click at [415, 179] on div ""Davidoff Cool Water Inspired Perfume – 100ml | Long Lasting Eau de Parfum for …" at bounding box center [436, 99] width 161 height 231
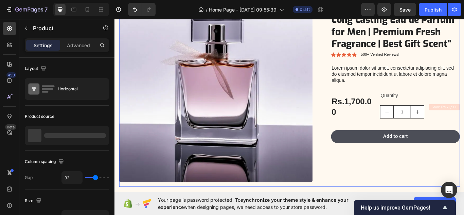
click at [94, 185] on div "Column spacing Gap 32" at bounding box center [67, 170] width 84 height 39
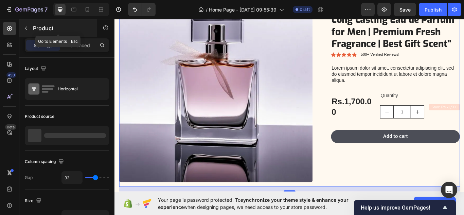
click at [28, 27] on icon "button" at bounding box center [25, 27] width 5 height 5
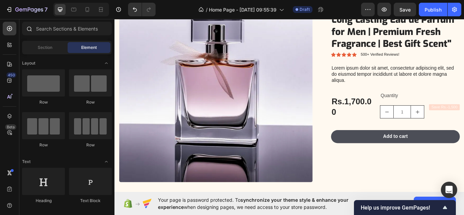
click at [27, 28] on icon at bounding box center [28, 28] width 5 height 5
click at [91, 179] on div at bounding box center [90, 181] width 43 height 27
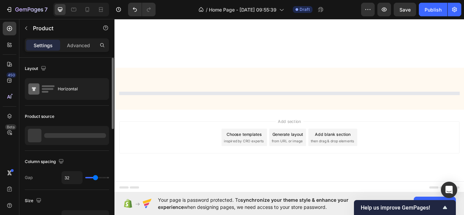
click at [88, 182] on div "32" at bounding box center [86, 177] width 48 height 13
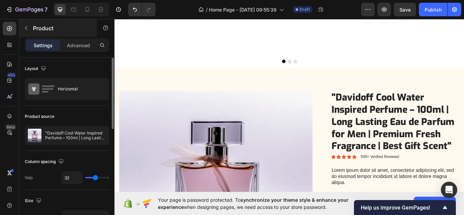
click at [24, 28] on icon "button" at bounding box center [25, 27] width 5 height 5
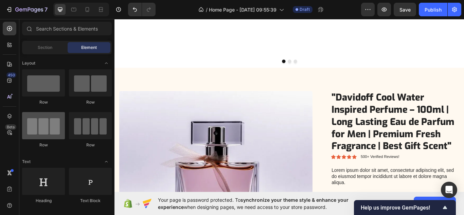
scroll to position [477, 0]
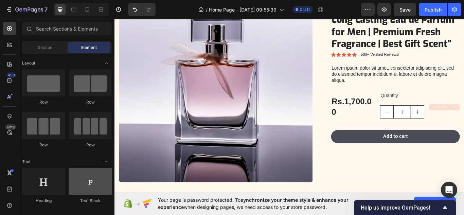
click at [94, 186] on div at bounding box center [90, 181] width 43 height 27
drag, startPoint x: 306, startPoint y: 163, endPoint x: 94, endPoint y: 186, distance: 213.4
click at [94, 186] on div at bounding box center [90, 181] width 43 height 27
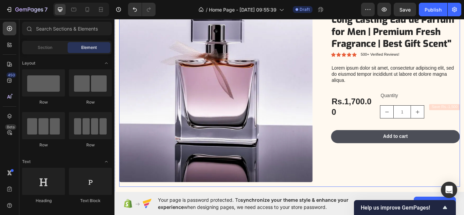
click at [421, 180] on div ""Davidoff Cool Water Inspired Perfume – 100ml | Long Lasting Eau de Parfum for …" at bounding box center [436, 99] width 161 height 231
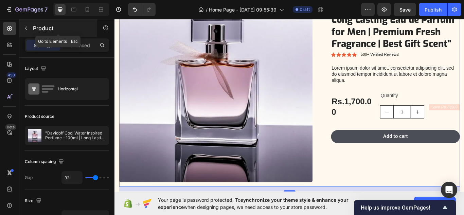
click at [27, 25] on button "button" at bounding box center [26, 28] width 11 height 11
click at [0, 0] on div at bounding box center [0, 0] width 0 height 0
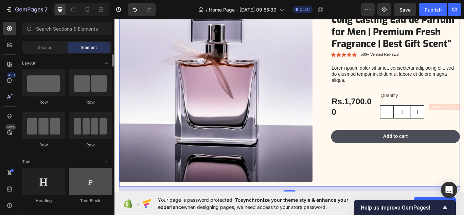
drag, startPoint x: 90, startPoint y: 183, endPoint x: 294, endPoint y: 163, distance: 205.3
click at [90, 183] on div at bounding box center [90, 181] width 43 height 27
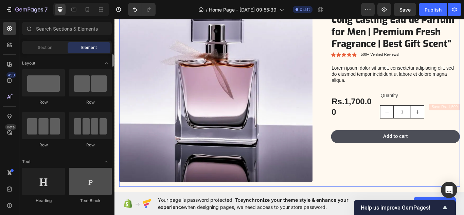
click at [90, 180] on div at bounding box center [90, 181] width 43 height 27
click at [110, 187] on div "Layout Row Row Row Row Text Heading Text Block Button Button Button Media Image…" at bounding box center [66, 133] width 95 height 159
click at [100, 186] on div at bounding box center [90, 181] width 43 height 27
click at [102, 185] on div at bounding box center [90, 181] width 43 height 27
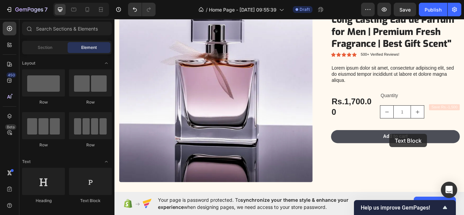
scroll to position [511, 0]
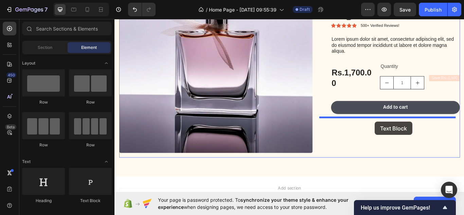
drag, startPoint x: 491, startPoint y: 172, endPoint x: 418, endPoint y: 139, distance: 79.9
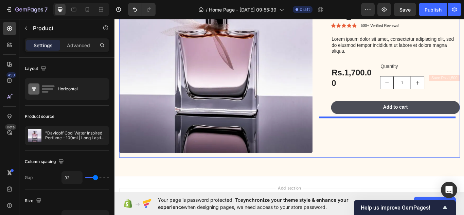
click at [428, 149] on div ""Davidoff Cool Water Inspired Perfume – 100ml | Long Lasting Eau de Parfum for …" at bounding box center [436, 65] width 161 height 231
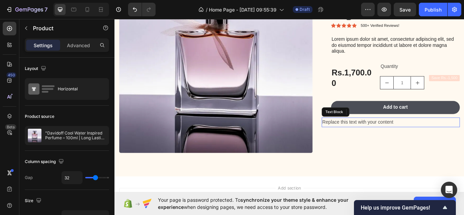
click at [440, 140] on div "Replace this text with your content" at bounding box center [436, 139] width 161 height 11
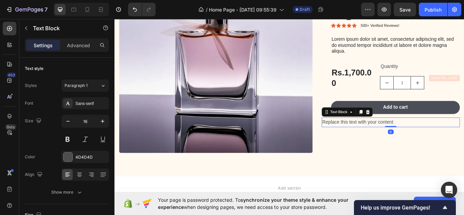
click at [383, 136] on div "Replace this text with your content" at bounding box center [436, 139] width 161 height 11
click at [377, 142] on p "Replace this text with your content" at bounding box center [437, 140] width 160 height 10
click at [441, 137] on p "Replace this text with your content" at bounding box center [437, 140] width 160 height 10
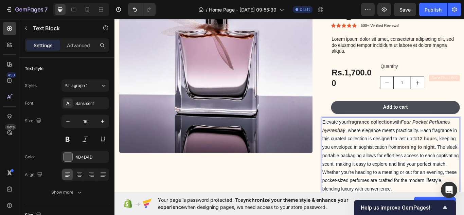
scroll to position [516, 0]
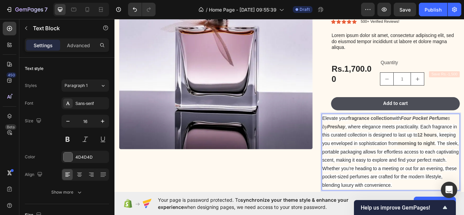
click at [420, 162] on span ", keeping you enveloped in sophistication from" at bounding box center [435, 160] width 156 height 16
click at [97, 104] on div "Sans-serif" at bounding box center [91, 104] width 32 height 6
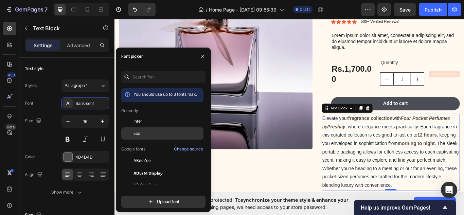
click at [143, 133] on div "Exo" at bounding box center [168, 134] width 69 height 6
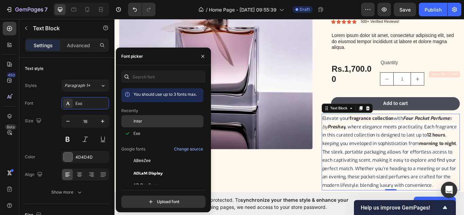
click at [143, 123] on div "Inter" at bounding box center [168, 121] width 69 height 6
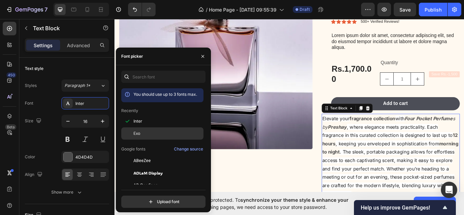
click at [141, 134] on div "Exo" at bounding box center [168, 134] width 69 height 6
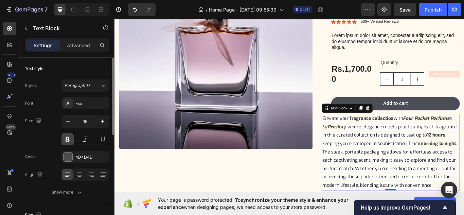
click at [67, 141] on button at bounding box center [68, 139] width 12 height 12
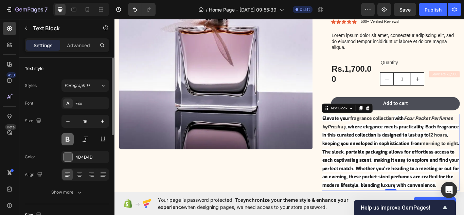
click at [68, 142] on button at bounding box center [68, 139] width 12 height 12
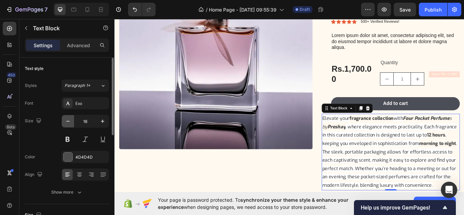
click at [68, 121] on icon "button" at bounding box center [68, 121] width 7 height 7
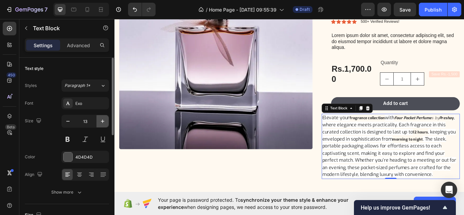
click at [102, 122] on icon "button" at bounding box center [102, 121] width 7 height 7
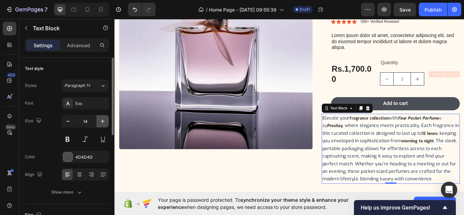
type input "15"
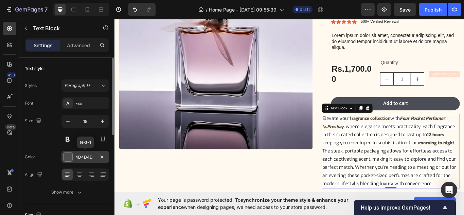
click at [97, 158] on div "4D4D4D" at bounding box center [86, 157] width 48 height 12
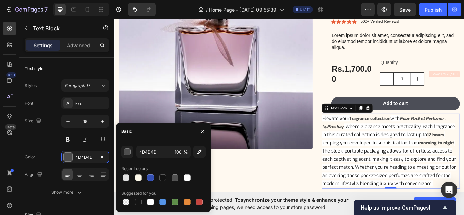
click at [296, 201] on div "Product Images" at bounding box center [233, 81] width 226 height 271
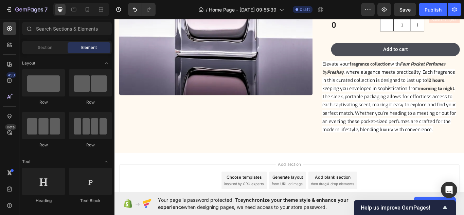
scroll to position [601, 0]
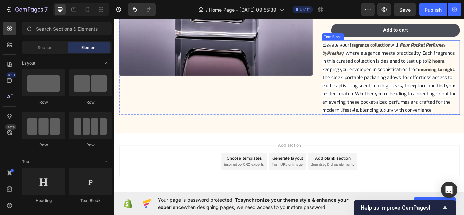
click at [438, 109] on span ". The sleek, portable packaging allows for effortless access to each captivatin…" at bounding box center [435, 101] width 156 height 55
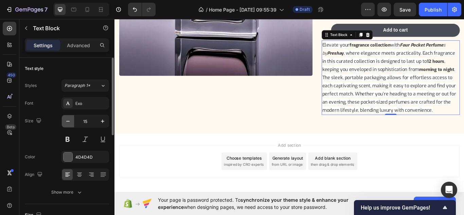
click at [68, 120] on icon "button" at bounding box center [68, 121] width 7 height 7
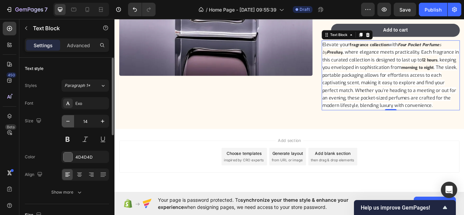
click at [68, 120] on icon "button" at bounding box center [68, 121] width 7 height 7
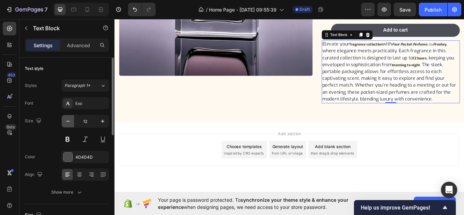
click at [68, 120] on icon "button" at bounding box center [68, 121] width 7 height 7
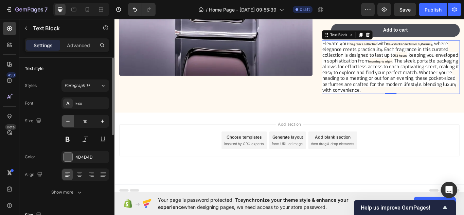
click at [68, 120] on icon "button" at bounding box center [68, 121] width 7 height 7
type input "9"
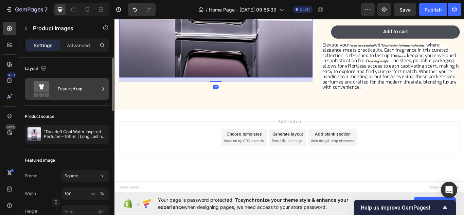
drag, startPoint x: 83, startPoint y: 92, endPoint x: 7, endPoint y: 89, distance: 76.2
click at [83, 92] on div "Featured top" at bounding box center [78, 89] width 41 height 16
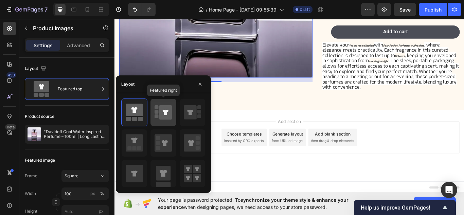
click at [161, 115] on icon at bounding box center [165, 112] width 13 height 14
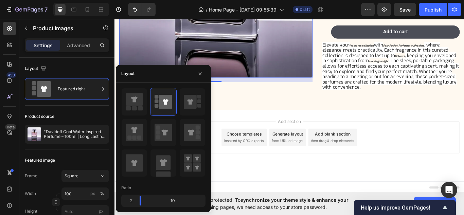
click at [464, 182] on div "Add section Choose templates inspired by CRO experts Generate layout from URL o…" at bounding box center [319, 167] width 408 height 84
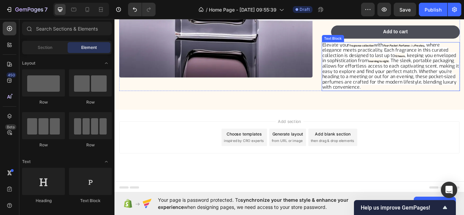
click at [439, 83] on span ". The sleek, portable packaging allows for effortless access to each captivatin…" at bounding box center [436, 83] width 159 height 38
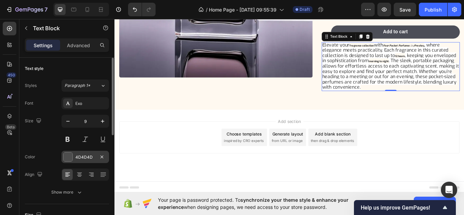
click at [96, 157] on div "4D4D4D" at bounding box center [86, 157] width 48 height 12
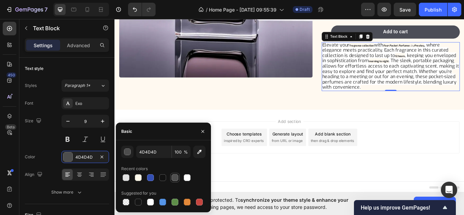
click at [178, 178] on div at bounding box center [175, 177] width 7 height 7
click at [150, 178] on div at bounding box center [150, 177] width 7 height 7
type input "FFFBEC"
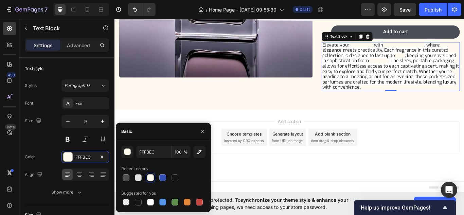
click at [262, 204] on div "Add section Choose templates inspired by CRO experts Generate layout from URL o…" at bounding box center [319, 167] width 408 height 84
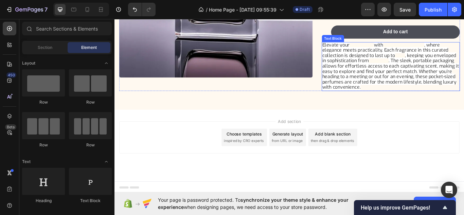
click at [408, 48] on p "Elevate your fragrance collection with Four Pocket Perfume s by Preshay , where…" at bounding box center [437, 75] width 160 height 56
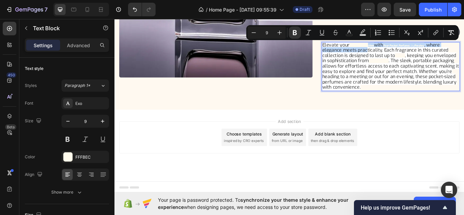
drag, startPoint x: 408, startPoint y: 48, endPoint x: 364, endPoint y: 56, distance: 44.7
click at [135, 8] on icon "Undo/Redo" at bounding box center [135, 9] width 4 height 4
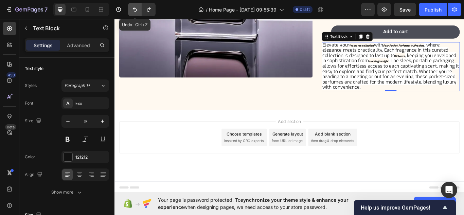
click at [135, 8] on icon "Undo/Redo" at bounding box center [135, 9] width 4 height 4
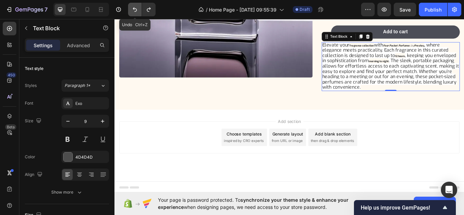
click at [135, 8] on icon "Undo/Redo" at bounding box center [135, 9] width 4 height 4
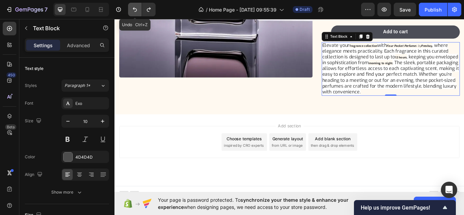
click at [135, 8] on icon "Undo/Redo" at bounding box center [135, 9] width 4 height 4
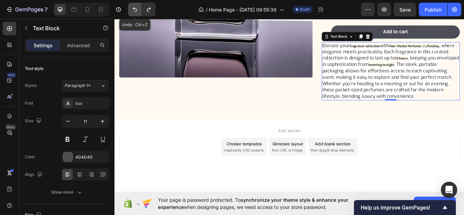
click at [135, 8] on icon "Undo/Redo" at bounding box center [135, 9] width 4 height 4
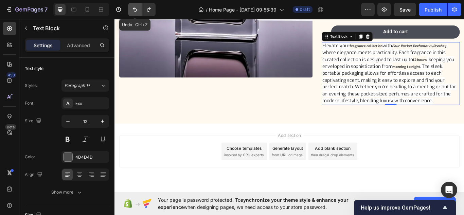
click at [135, 8] on icon "Undo/Redo" at bounding box center [135, 9] width 4 height 4
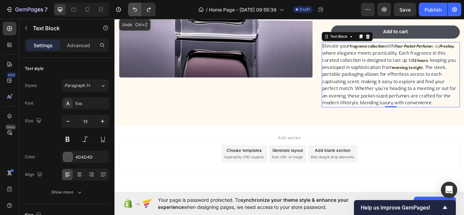
click at [135, 8] on icon "Undo/Redo" at bounding box center [135, 9] width 4 height 4
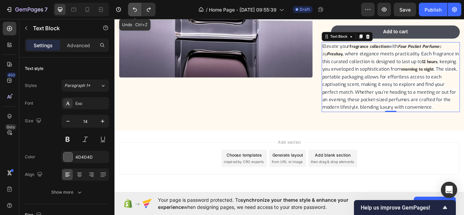
click at [135, 8] on icon "Undo/Redo" at bounding box center [135, 9] width 4 height 4
type input "15"
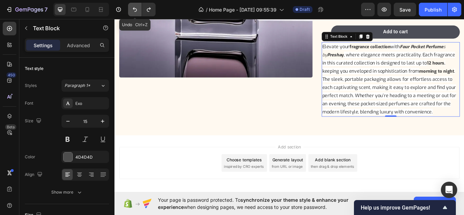
click at [135, 8] on icon "Undo/Redo" at bounding box center [135, 9] width 4 height 4
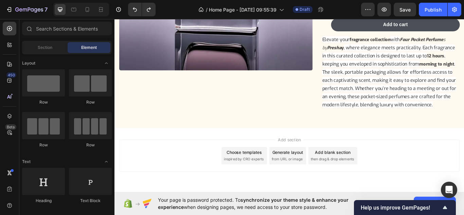
scroll to position [629, 0]
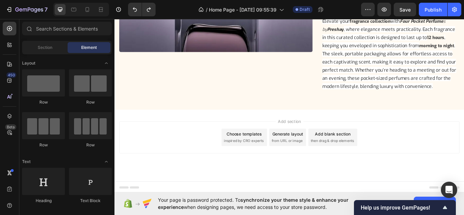
drag, startPoint x: 521, startPoint y: 185, endPoint x: 579, endPoint y: 228, distance: 72.1
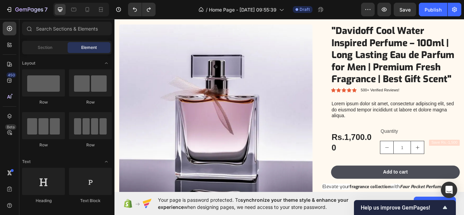
scroll to position [448, 0]
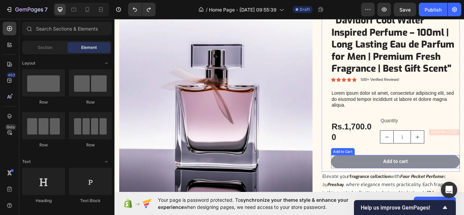
click at [460, 185] on button "Add to cart" at bounding box center [442, 185] width 150 height 15
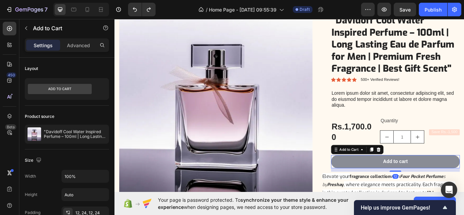
click at [454, 185] on button "Add to cart" at bounding box center [442, 185] width 150 height 15
click at [452, 184] on div "Add to cart" at bounding box center [442, 185] width 29 height 7
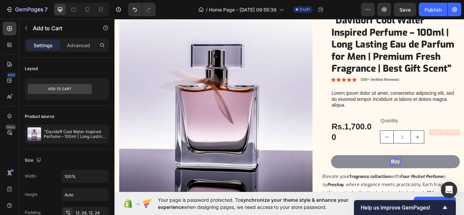
click at [367, 178] on button "Buy" at bounding box center [442, 185] width 150 height 15
click at [367, 178] on button "Buy It" at bounding box center [442, 185] width 150 height 15
click at [388, 187] on button "Buy It Now" at bounding box center [442, 185] width 150 height 15
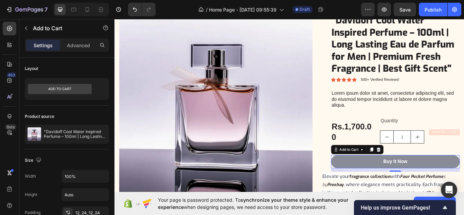
click at [464, 184] on button "Buy It Now" at bounding box center [442, 185] width 150 height 15
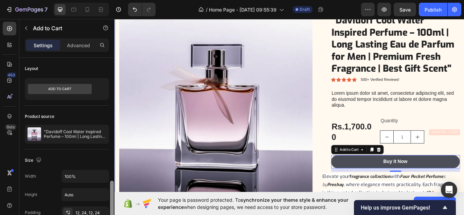
scroll to position [99, 0]
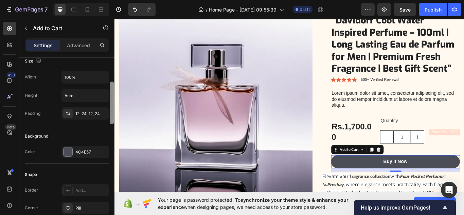
drag, startPoint x: 227, startPoint y: 97, endPoint x: 118, endPoint y: 135, distance: 115.7
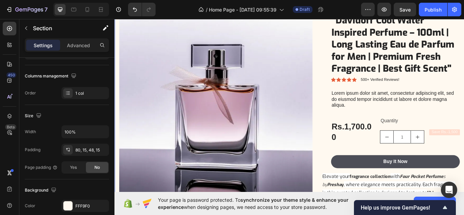
click at [99, 155] on div "Layout Column width Change ratio Fit to content 12 Columns management Order 1 c…" at bounding box center [67, 143] width 84 height 368
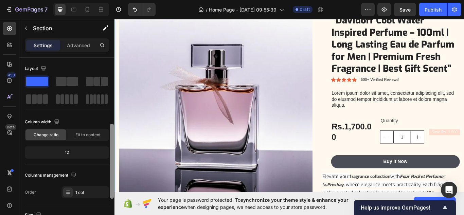
drag, startPoint x: 227, startPoint y: 90, endPoint x: 119, endPoint y: 122, distance: 113.0
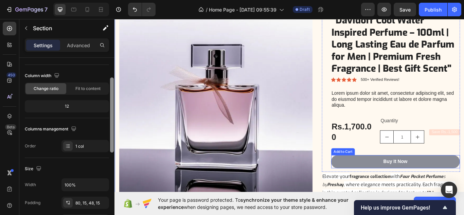
click at [404, 185] on button "Buy It Now" at bounding box center [442, 185] width 150 height 15
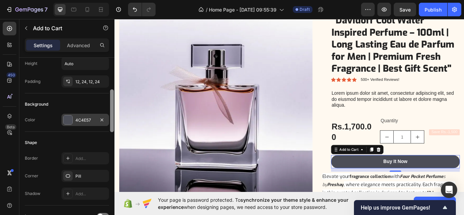
scroll to position [133, 0]
drag, startPoint x: 111, startPoint y: 89, endPoint x: 96, endPoint y: 116, distance: 31.3
click at [115, 0] on div "7 Version history / Home Page - Sep 27, 09:55:39 Draft Preview Save Publish 450…" at bounding box center [232, 0] width 464 height 0
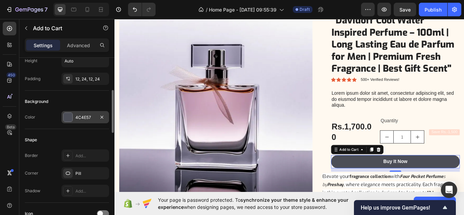
click at [96, 116] on div "4C4E57" at bounding box center [86, 117] width 48 height 12
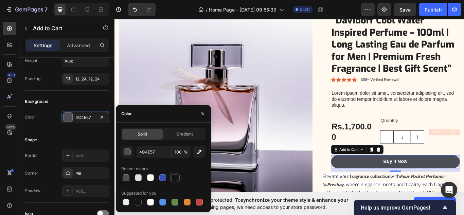
click at [174, 178] on div at bounding box center [175, 177] width 7 height 7
type input "121212"
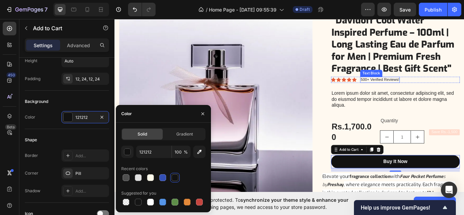
click at [421, 90] on p "500+ Verified Reviews!" at bounding box center [424, 90] width 45 height 6
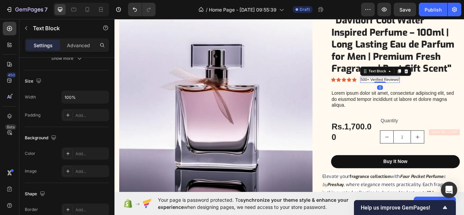
scroll to position [0, 0]
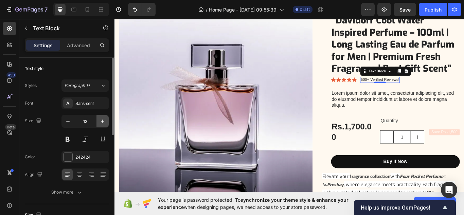
click at [101, 122] on icon "button" at bounding box center [102, 121] width 7 height 7
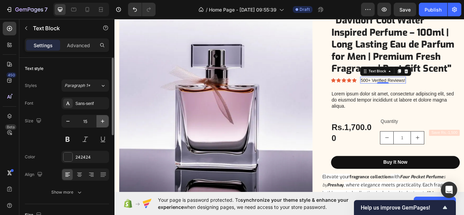
click at [101, 122] on icon "button" at bounding box center [102, 121] width 7 height 7
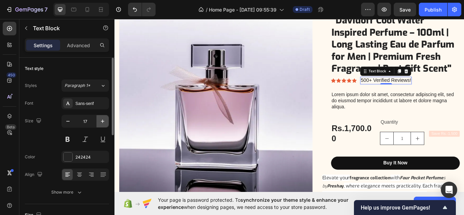
click at [101, 122] on icon "button" at bounding box center [102, 121] width 7 height 7
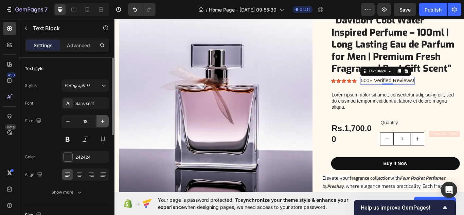
type input "19"
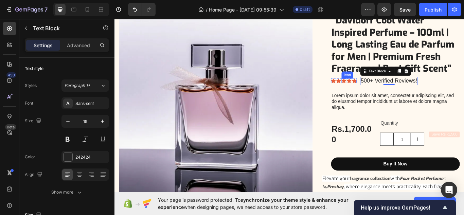
click at [380, 93] on icon at bounding box center [381, 91] width 5 height 5
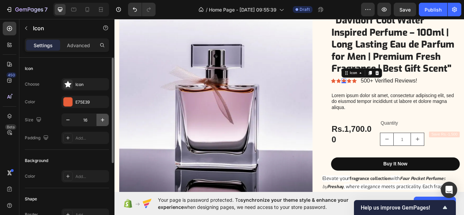
click at [101, 120] on icon "button" at bounding box center [102, 120] width 7 height 7
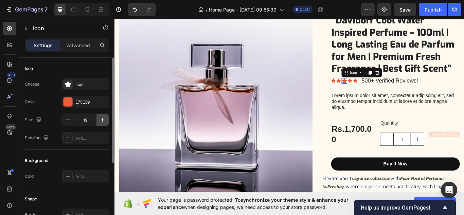
click at [101, 120] on icon "button" at bounding box center [102, 120] width 7 height 7
type input "23"
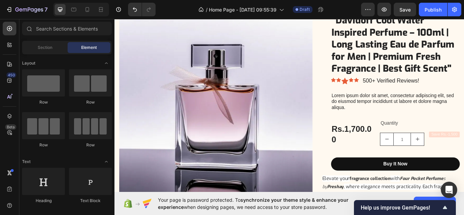
scroll to position [632, 0]
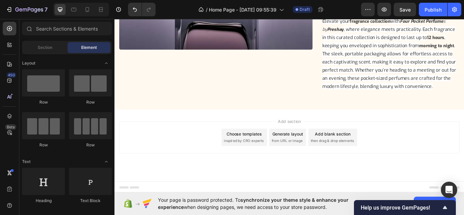
click at [266, 157] on div "Choose templates inspired by CRO experts" at bounding box center [265, 157] width 53 height 20
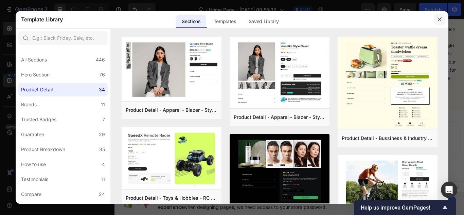
click at [439, 19] on icon "button" at bounding box center [439, 19] width 5 height 5
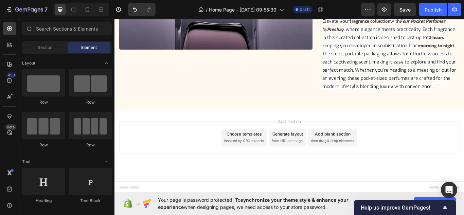
click at [464, 19] on strong "Four Pocket Perfume" at bounding box center [472, 21] width 51 height 7
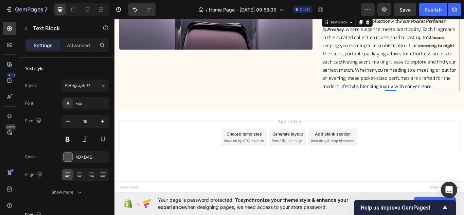
click at [356, 158] on span "then drag & drop elements" at bounding box center [368, 161] width 51 height 6
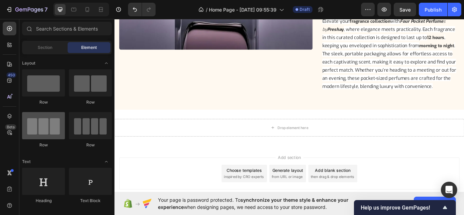
click at [40, 125] on div at bounding box center [43, 125] width 43 height 27
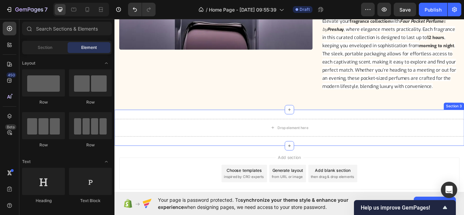
click at [294, 149] on div "Drop element here" at bounding box center [318, 146] width 55 height 11
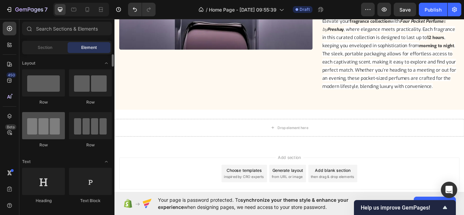
click at [40, 127] on div at bounding box center [43, 125] width 43 height 27
drag, startPoint x: 154, startPoint y: 144, endPoint x: 385, endPoint y: 145, distance: 231.1
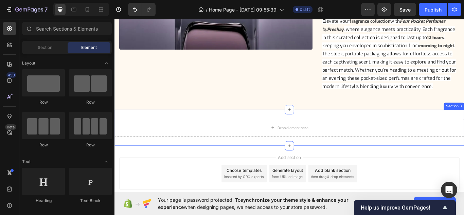
click at [297, 150] on div "Drop element here" at bounding box center [318, 146] width 55 height 11
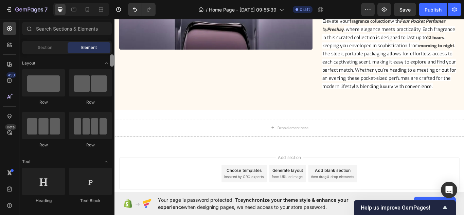
click at [50, 130] on div at bounding box center [43, 125] width 43 height 27
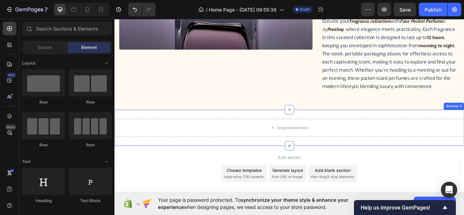
drag, startPoint x: 228, startPoint y: 204, endPoint x: 288, endPoint y: 143, distance: 84.8
click at [288, 143] on div "Drop element here" at bounding box center [319, 146] width 408 height 20
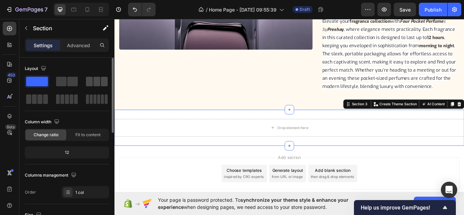
click at [93, 83] on div at bounding box center [97, 82] width 22 height 10
click at [93, 81] on div at bounding box center [97, 82] width 22 height 10
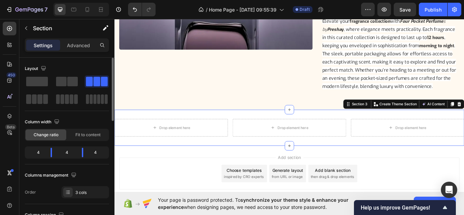
click at [96, 82] on span at bounding box center [96, 82] width 7 height 10
drag, startPoint x: 220, startPoint y: 129, endPoint x: 227, endPoint y: 171, distance: 42.9
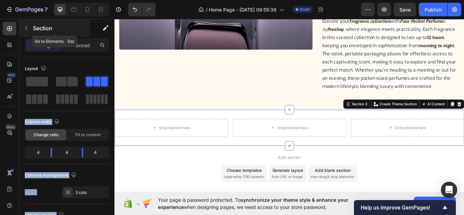
drag, startPoint x: 25, startPoint y: 27, endPoint x: 51, endPoint y: 136, distance: 111.5
click at [25, 27] on icon "button" at bounding box center [25, 27] width 5 height 5
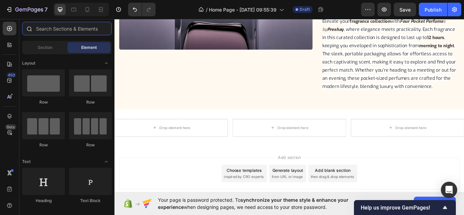
click at [47, 28] on input "text" at bounding box center [67, 29] width 90 height 14
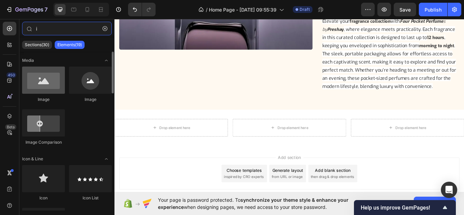
type input "i"
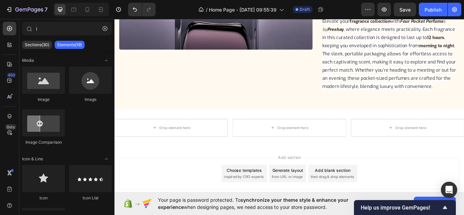
drag, startPoint x: 159, startPoint y: 100, endPoint x: 165, endPoint y: 147, distance: 46.9
click at [165, 147] on div "Drop element here" at bounding box center [180, 146] width 55 height 11
click at [45, 31] on input "i" at bounding box center [67, 29] width 90 height 14
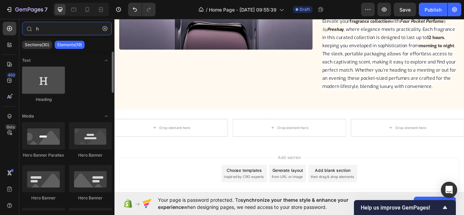
type input "h"
click at [43, 84] on div at bounding box center [43, 80] width 43 height 27
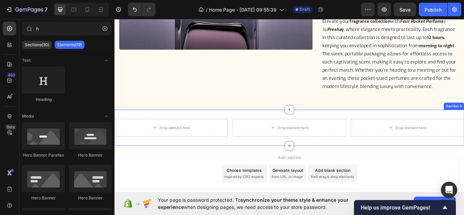
drag, startPoint x: 158, startPoint y: 102, endPoint x: 172, endPoint y: 154, distance: 54.6
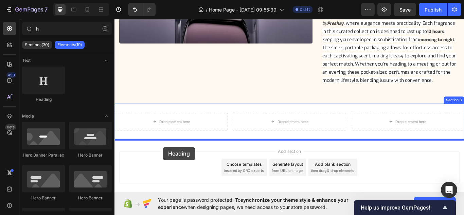
scroll to position [645, 0]
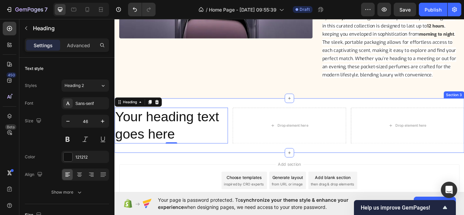
click at [180, 114] on div "Your heading text goes here Heading 0 Drop element here Drop element here Secti…" at bounding box center [319, 144] width 408 height 64
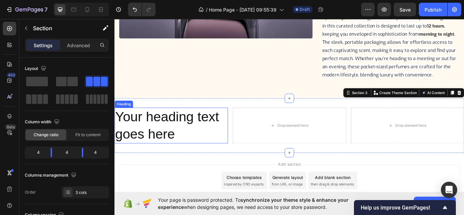
click at [182, 137] on h2 "Your heading text goes here" at bounding box center [181, 144] width 132 height 42
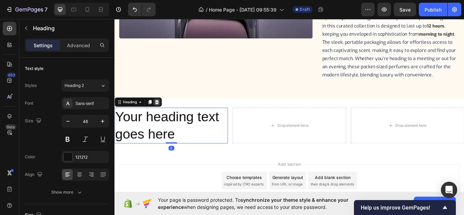
click at [165, 116] on icon at bounding box center [164, 116] width 4 height 5
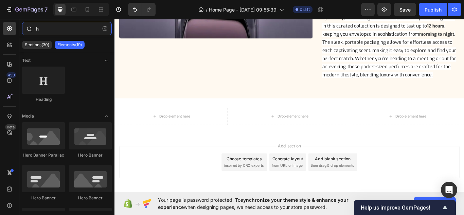
click at [42, 29] on input "h" at bounding box center [67, 29] width 90 height 14
type input "i"
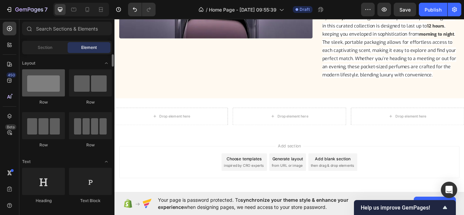
click at [40, 83] on div at bounding box center [43, 82] width 43 height 27
drag, startPoint x: 155, startPoint y: 101, endPoint x: 163, endPoint y: 135, distance: 35.4
click at [163, 135] on div "Drop element here" at bounding box center [180, 132] width 55 height 11
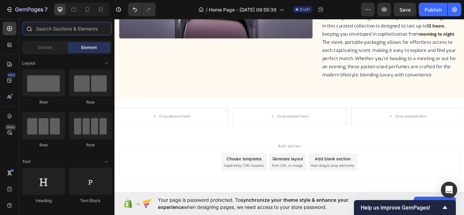
click at [49, 28] on input "text" at bounding box center [67, 29] width 90 height 14
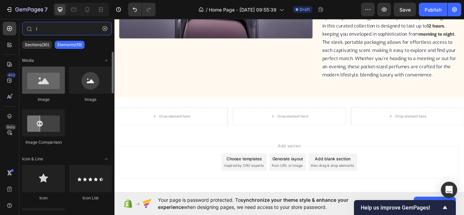
type input "i"
click at [42, 81] on div at bounding box center [43, 80] width 43 height 27
click at [44, 89] on div at bounding box center [43, 80] width 43 height 27
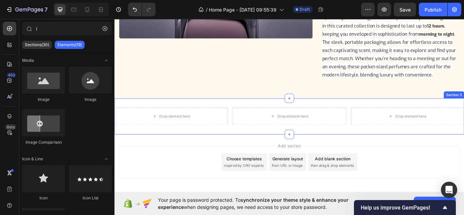
click at [156, 135] on div "Drop element here" at bounding box center [180, 132] width 55 height 11
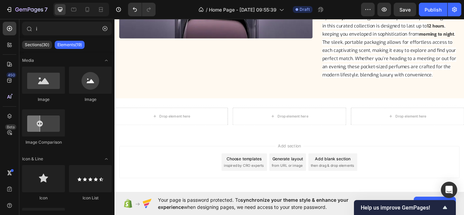
click at [38, 81] on div at bounding box center [43, 80] width 43 height 27
click at [39, 78] on div at bounding box center [43, 80] width 43 height 27
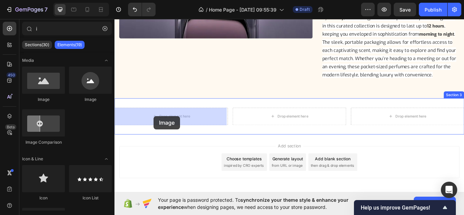
drag, startPoint x: 265, startPoint y: 152, endPoint x: 166, endPoint y: 140, distance: 99.9
click at [166, 143] on div "Drop element here Drop element here Drop element here Section 3" at bounding box center [319, 133] width 408 height 42
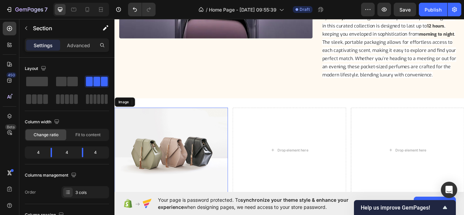
click at [237, 191] on div "Image Drop element here Drop element here Section 3 You can create reusable sec…" at bounding box center [319, 172] width 408 height 121
click at [181, 180] on img at bounding box center [181, 172] width 132 height 99
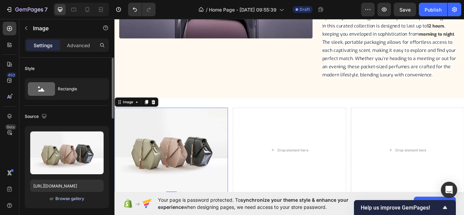
click at [76, 197] on div "Browse gallery" at bounding box center [69, 199] width 29 height 6
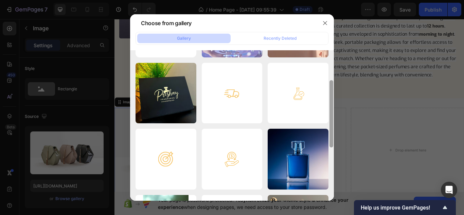
scroll to position [62, 0]
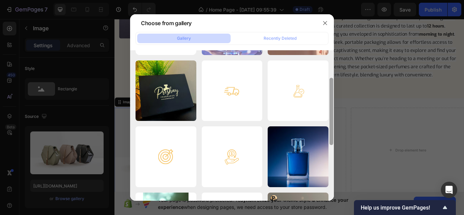
drag, startPoint x: 332, startPoint y: 67, endPoint x: 332, endPoint y: 94, distance: 27.5
click at [332, 94] on div at bounding box center [332, 111] width 4 height 67
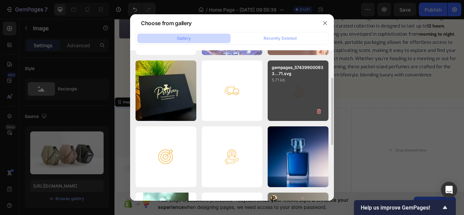
click at [297, 96] on div "gempages_574399000933...71.svg 5.71 kb" at bounding box center [298, 91] width 61 height 61
type input "[URL][DOMAIN_NAME]"
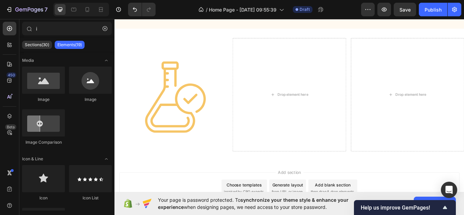
scroll to position [730, 0]
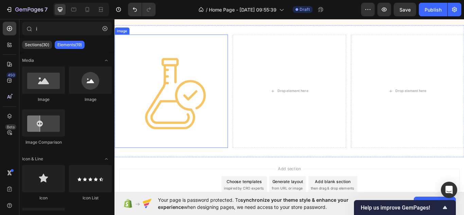
click at [183, 131] on img at bounding box center [181, 103] width 132 height 132
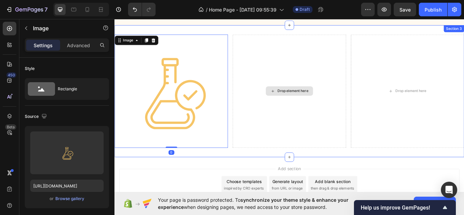
click at [312, 102] on div "Drop element here" at bounding box center [323, 103] width 36 height 5
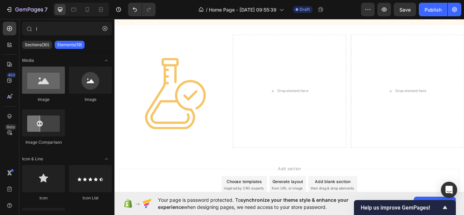
click at [51, 85] on div at bounding box center [43, 80] width 43 height 27
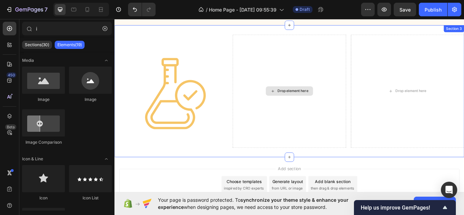
click at [297, 101] on icon at bounding box center [298, 104] width 5 height 6
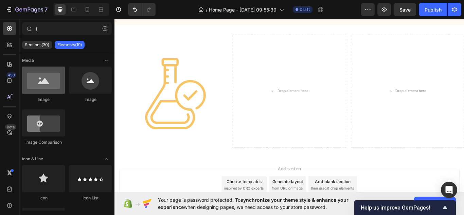
click at [43, 88] on div at bounding box center [43, 80] width 43 height 27
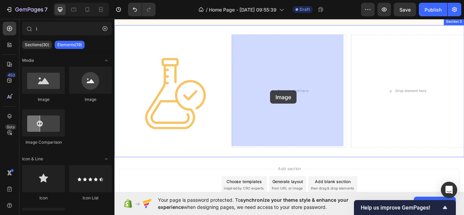
drag, startPoint x: 157, startPoint y: 105, endPoint x: 296, endPoint y: 103, distance: 138.7
click at [296, 103] on div "Drop element here" at bounding box center [318, 103] width 132 height 132
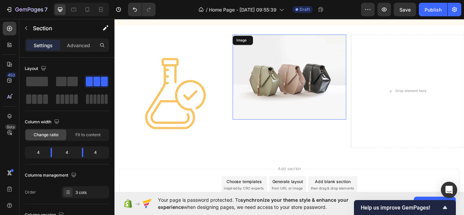
click at [292, 95] on img at bounding box center [318, 86] width 132 height 99
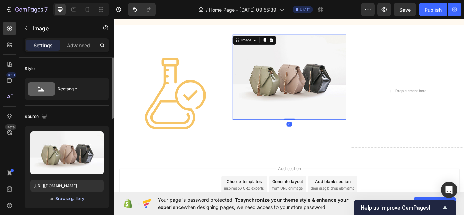
click at [60, 197] on div "Browse gallery" at bounding box center [69, 199] width 29 height 6
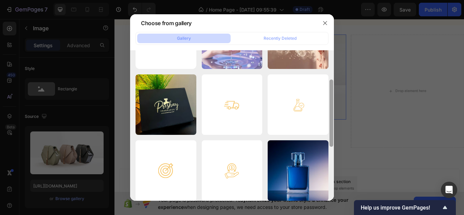
scroll to position [53, 0]
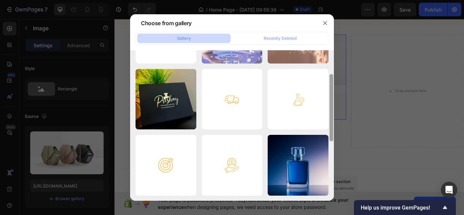
drag, startPoint x: 332, startPoint y: 106, endPoint x: 332, endPoint y: 130, distance: 23.8
click at [332, 130] on div at bounding box center [332, 107] width 4 height 67
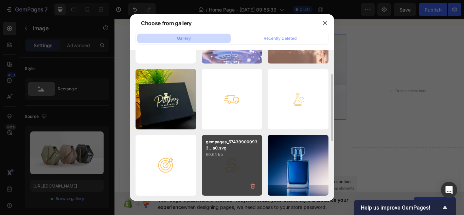
click at [232, 165] on div "gempages_574399000933...a0.svg 60.64 kb" at bounding box center [232, 165] width 61 height 61
type input "[URL][DOMAIN_NAME]"
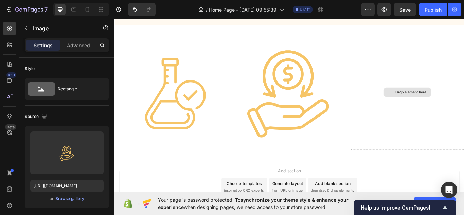
drag, startPoint x: 433, startPoint y: 104, endPoint x: 135, endPoint y: 191, distance: 310.3
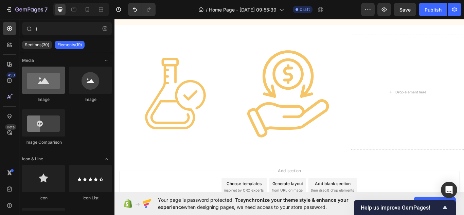
click at [45, 87] on div at bounding box center [43, 80] width 43 height 27
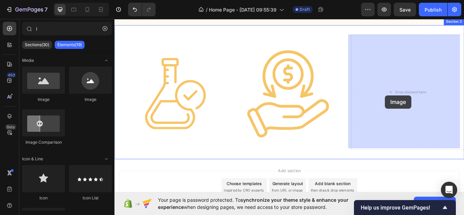
drag, startPoint x: 160, startPoint y: 105, endPoint x: 237, endPoint y: 130, distance: 81.3
click at [430, 109] on div "Drop element here" at bounding box center [456, 104] width 132 height 135
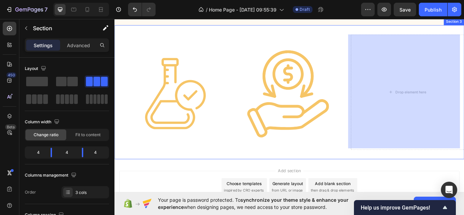
click at [435, 119] on div "Drop element here" at bounding box center [456, 104] width 132 height 135
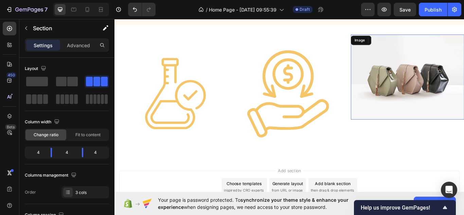
click at [457, 104] on img at bounding box center [456, 86] width 132 height 99
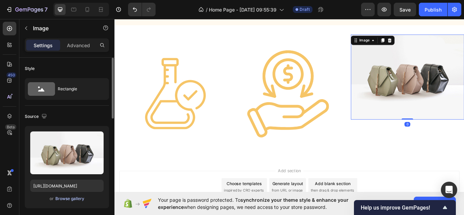
click at [72, 196] on div "Browse gallery" at bounding box center [69, 199] width 29 height 6
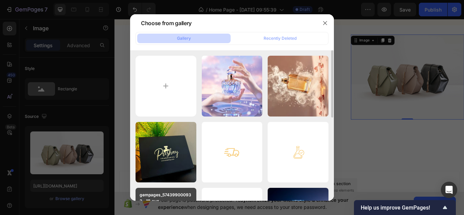
click at [172, 194] on p "gempages_574399000933...18.svg" at bounding box center [166, 198] width 53 height 12
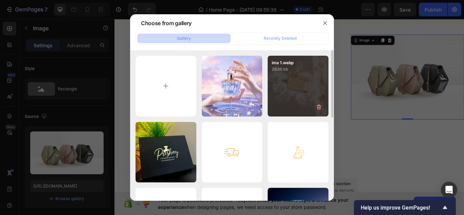
type input "[URL][DOMAIN_NAME]"
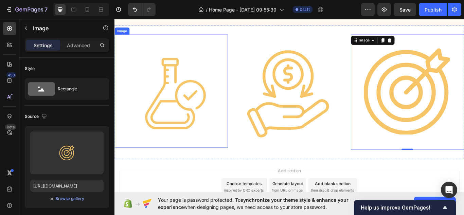
click at [196, 124] on img at bounding box center [181, 103] width 132 height 132
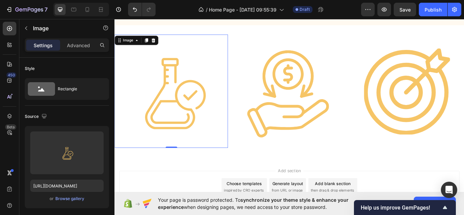
click at [185, 123] on img at bounding box center [181, 103] width 132 height 132
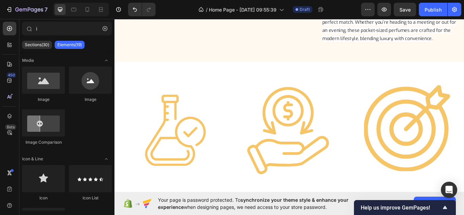
scroll to position [671, 0]
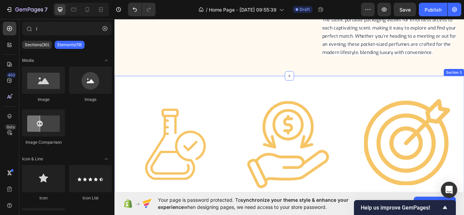
click at [369, 88] on div "Image Image Image Section 3" at bounding box center [319, 164] width 408 height 156
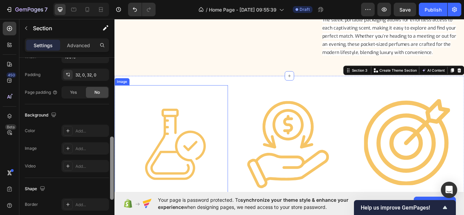
scroll to position [215, 0]
drag, startPoint x: 227, startPoint y: 93, endPoint x: 229, endPoint y: 171, distance: 77.5
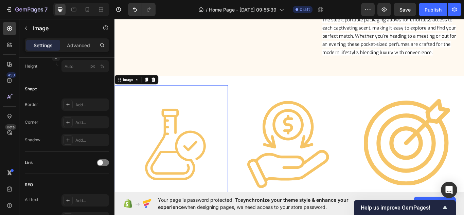
scroll to position [0, 0]
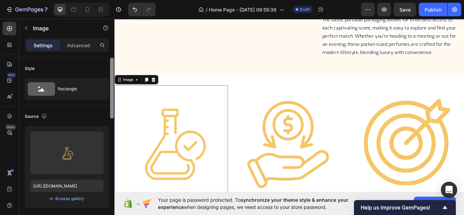
click at [88, 133] on label at bounding box center [66, 153] width 73 height 43
click at [88, 158] on input "file" at bounding box center [67, 164] width 47 height 12
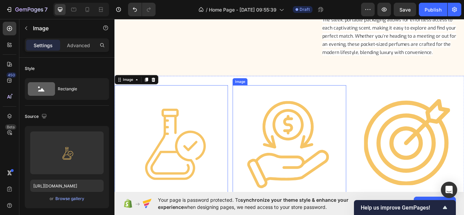
click at [310, 100] on img at bounding box center [318, 164] width 132 height 135
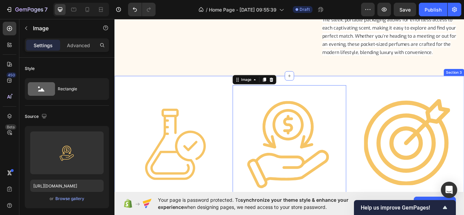
click at [346, 91] on div "Image Image 0 Image Section 3" at bounding box center [319, 164] width 408 height 156
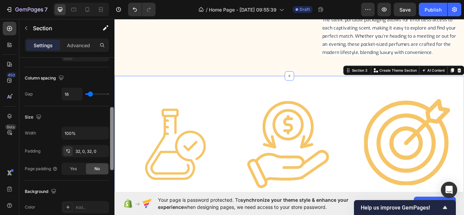
scroll to position [139, 0]
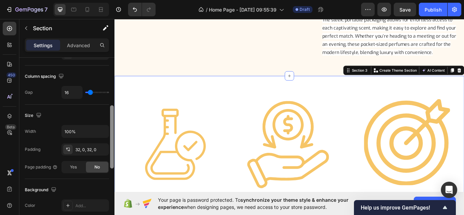
drag, startPoint x: 111, startPoint y: 115, endPoint x: 112, endPoint y: 165, distance: 50.0
click at [112, 165] on div at bounding box center [112, 136] width 4 height 63
click at [102, 131] on icon "button" at bounding box center [102, 131] width 7 height 7
click at [81, 133] on input "100%" at bounding box center [85, 131] width 47 height 12
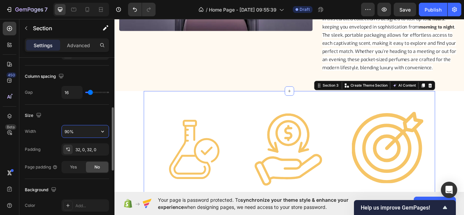
scroll to position [671, 0]
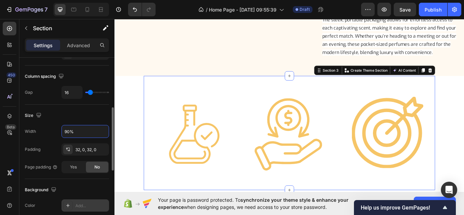
type input "90%"
click at [85, 206] on div "Add..." at bounding box center [91, 206] width 32 height 6
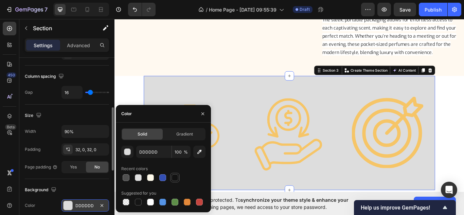
click at [174, 178] on div at bounding box center [175, 177] width 7 height 7
type input "121212"
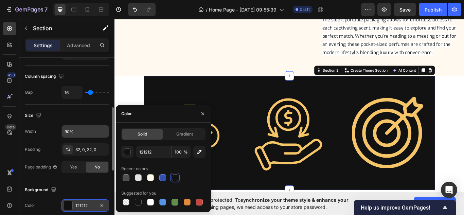
click at [82, 132] on input "90%" at bounding box center [85, 131] width 47 height 12
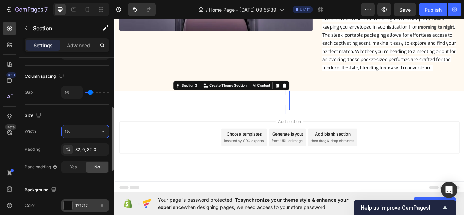
scroll to position [654, 0]
type input "100%"
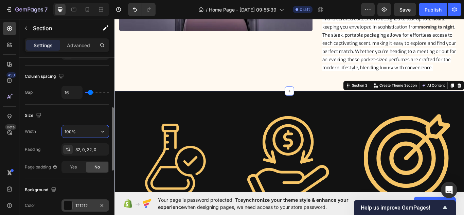
scroll to position [671, 0]
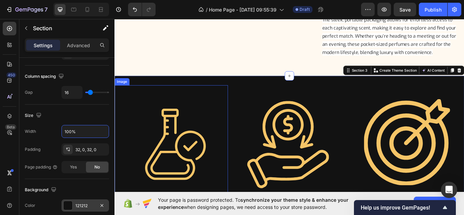
click at [161, 160] on img at bounding box center [181, 163] width 132 height 132
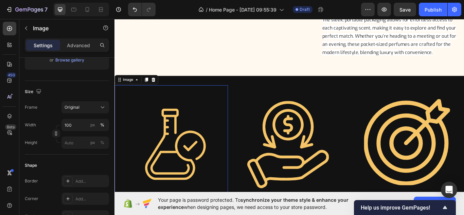
scroll to position [0, 0]
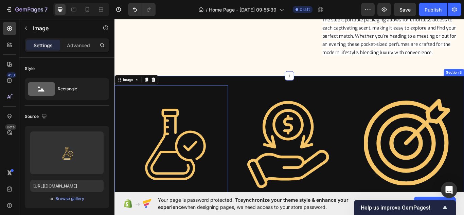
click at [292, 91] on div "Image 0 Image Image Section 3" at bounding box center [319, 164] width 408 height 156
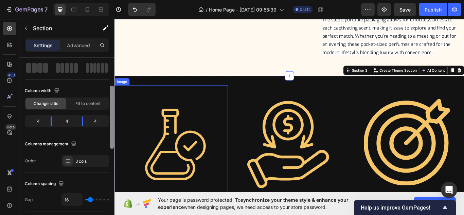
scroll to position [44, 0]
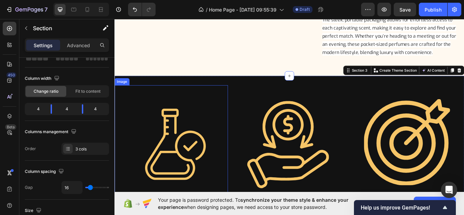
drag, startPoint x: 110, startPoint y: 79, endPoint x: 113, endPoint y: 133, distance: 53.4
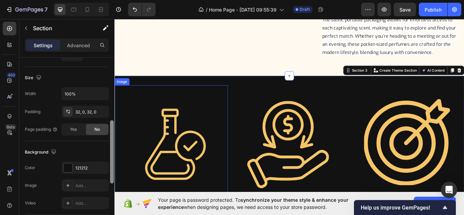
drag, startPoint x: 0, startPoint y: 130, endPoint x: 90, endPoint y: 124, distance: 90.3
click at [114, 142] on div at bounding box center [111, 145] width 5 height 177
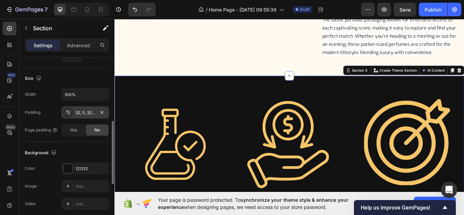
click at [68, 110] on icon at bounding box center [67, 112] width 5 height 5
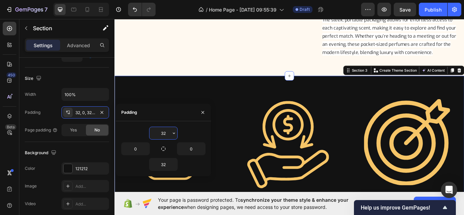
click at [167, 135] on input "32" at bounding box center [164, 133] width 28 height 12
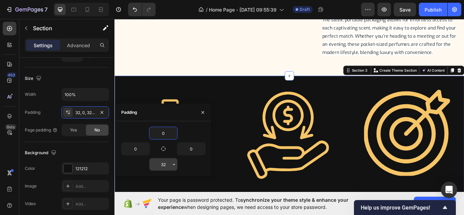
type input "0"
click at [170, 168] on input "32" at bounding box center [164, 164] width 28 height 12
type input "0"
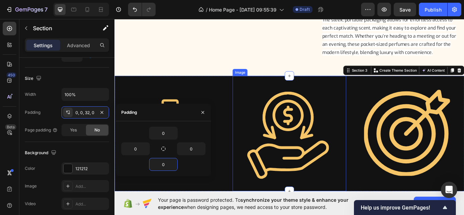
click at [296, 159] on img at bounding box center [318, 153] width 132 height 135
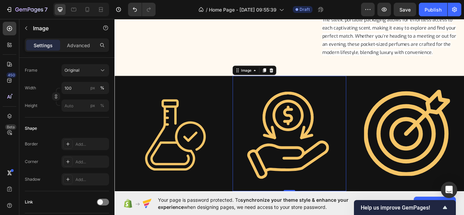
scroll to position [0, 0]
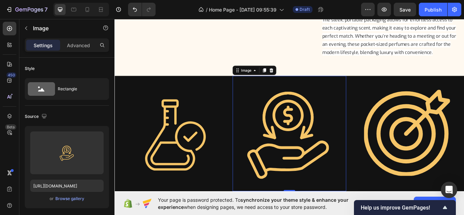
click at [235, 94] on div "Image Image 0 Image Section 3" at bounding box center [319, 153] width 408 height 135
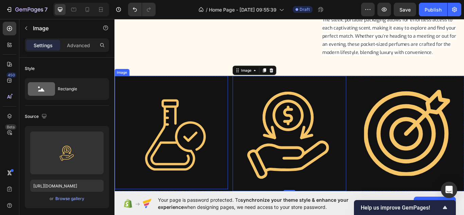
click at [235, 94] on img at bounding box center [181, 152] width 132 height 132
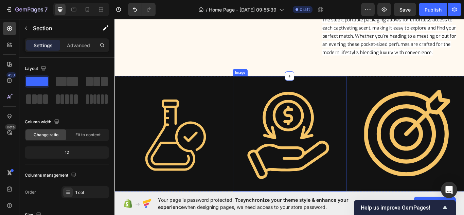
click at [338, 87] on img at bounding box center [318, 153] width 132 height 135
click at [366, 91] on img at bounding box center [318, 153] width 132 height 135
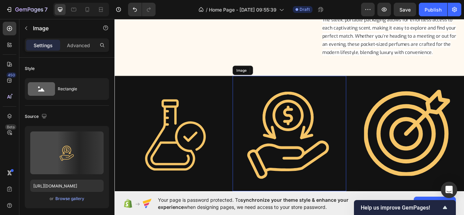
click at [366, 91] on img at bounding box center [318, 153] width 132 height 135
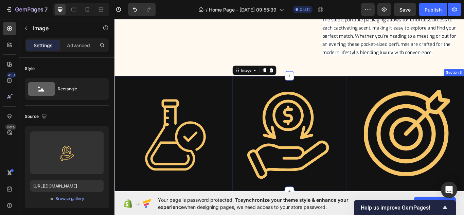
click at [386, 88] on div "Image Image 0 Image Section 3" at bounding box center [319, 153] width 408 height 135
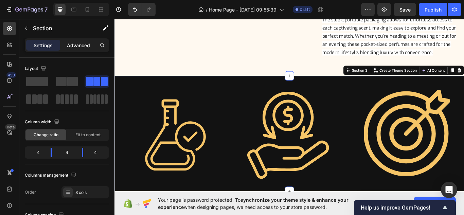
click at [82, 45] on p "Advanced" at bounding box center [78, 45] width 23 height 7
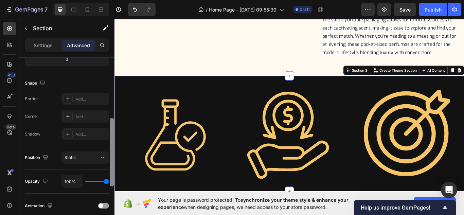
scroll to position [158, 0]
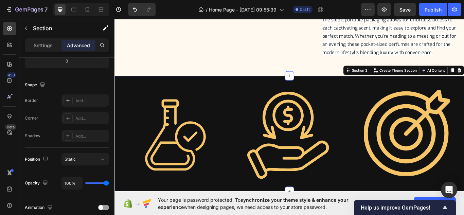
drag, startPoint x: 112, startPoint y: 79, endPoint x: 114, endPoint y: 65, distance: 13.4
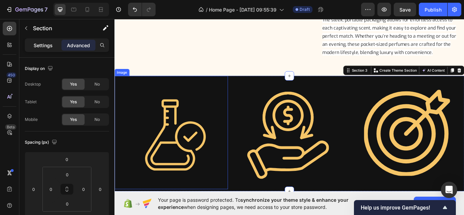
click at [40, 46] on p "Settings" at bounding box center [43, 45] width 19 height 7
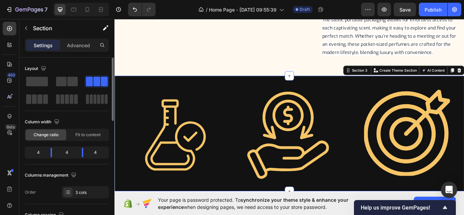
click at [59, 135] on div "Change ratio" at bounding box center [45, 135] width 41 height 11
click at [40, 156] on div "4" at bounding box center [35, 153] width 19 height 10
drag, startPoint x: 40, startPoint y: 155, endPoint x: 113, endPoint y: 102, distance: 90.3
click at [113, 102] on div "Layout Column width Change ratio Fit to content 4 4 4 Columns management Order …" at bounding box center [66, 146] width 95 height 177
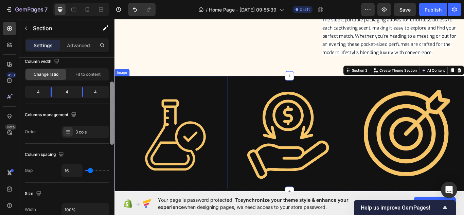
scroll to position [62, 0]
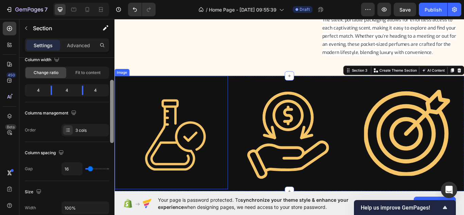
drag, startPoint x: 227, startPoint y: 120, endPoint x: 117, endPoint y: 150, distance: 115.0
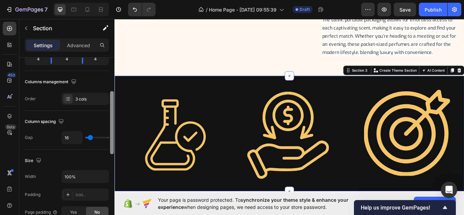
scroll to position [96, 0]
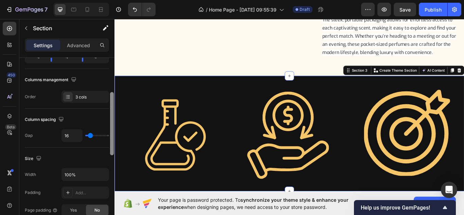
drag, startPoint x: 89, startPoint y: 137, endPoint x: 85, endPoint y: 137, distance: 4.1
type input "0"
click at [85, 136] on input "range" at bounding box center [97, 135] width 24 height 1
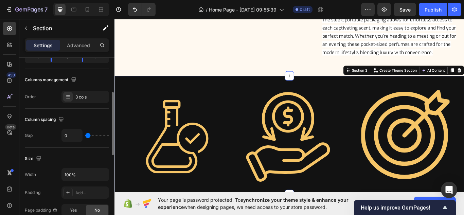
type input "100"
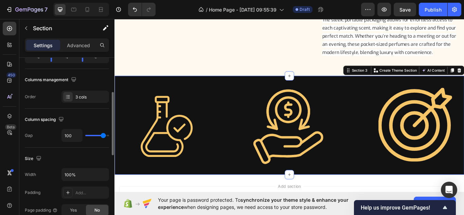
type input "120"
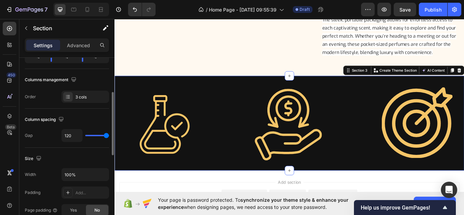
drag, startPoint x: 87, startPoint y: 135, endPoint x: 9, endPoint y: 140, distance: 78.0
type input "120"
click at [109, 136] on input "range" at bounding box center [97, 135] width 24 height 1
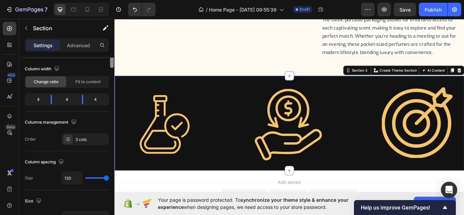
scroll to position [0, 0]
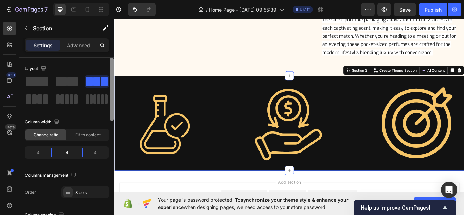
drag, startPoint x: 113, startPoint y: 130, endPoint x: 113, endPoint y: 88, distance: 42.5
click at [113, 88] on div at bounding box center [112, 89] width 4 height 63
click at [51, 133] on span "Change ratio" at bounding box center [46, 135] width 25 height 6
click at [69, 150] on div "4" at bounding box center [66, 153] width 19 height 10
click at [38, 150] on div "4" at bounding box center [35, 153] width 19 height 10
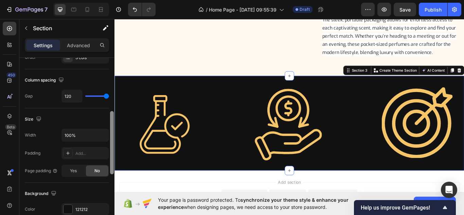
scroll to position [140, 0]
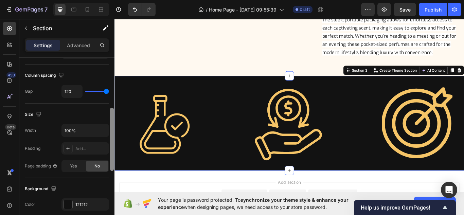
drag, startPoint x: 110, startPoint y: 112, endPoint x: 112, endPoint y: 162, distance: 50.3
click at [112, 162] on div at bounding box center [112, 139] width 4 height 63
click at [76, 133] on input "100%" at bounding box center [85, 130] width 47 height 12
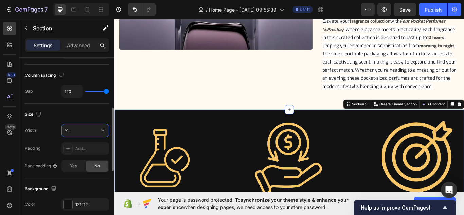
scroll to position [671, 0]
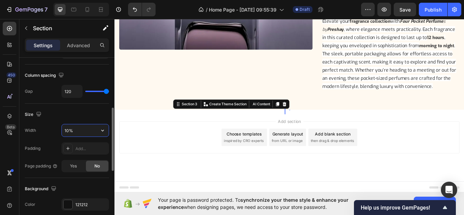
type input "100%"
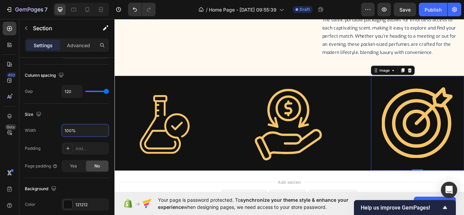
drag, startPoint x: 517, startPoint y: 175, endPoint x: 517, endPoint y: 183, distance: 7.8
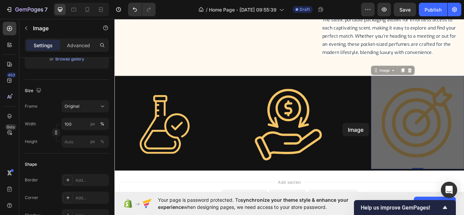
scroll to position [0, 0]
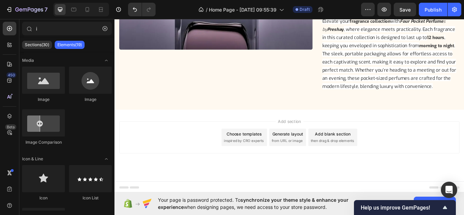
scroll to position [632, 0]
click at [138, 11] on icon "Undo/Redo" at bounding box center [135, 9] width 7 height 7
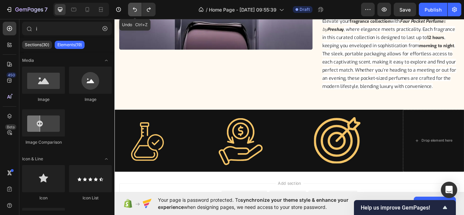
scroll to position [671, 0]
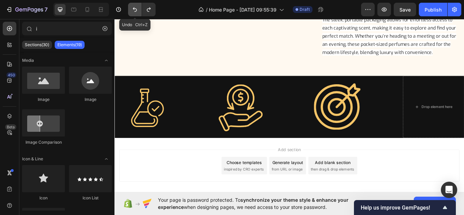
click at [133, 7] on icon "Undo/Redo" at bounding box center [135, 9] width 7 height 7
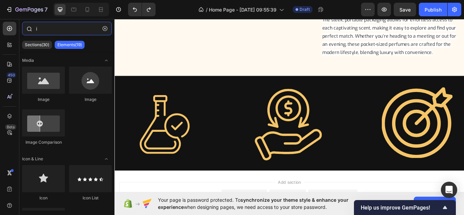
click at [61, 29] on input "i" at bounding box center [67, 29] width 90 height 14
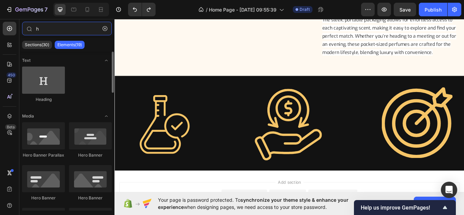
type input "h"
click at [44, 82] on div at bounding box center [43, 80] width 43 height 27
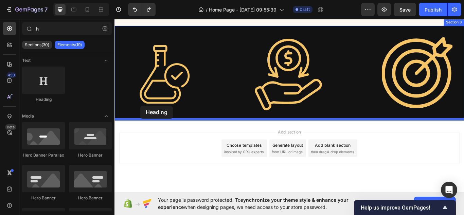
scroll to position [741, 0]
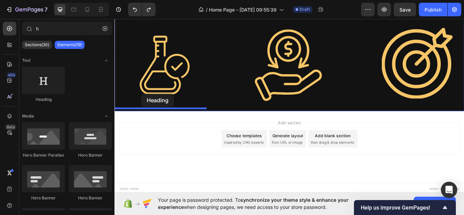
drag, startPoint x: 158, startPoint y: 99, endPoint x: 146, endPoint y: 106, distance: 14.5
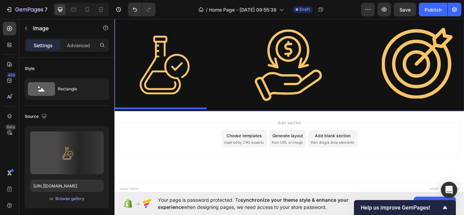
click at [145, 106] on img at bounding box center [169, 70] width 109 height 109
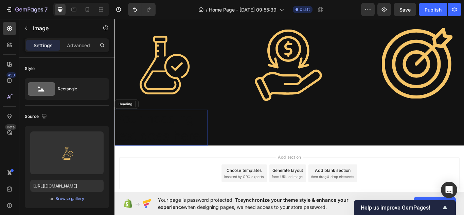
scroll to position [781, 0]
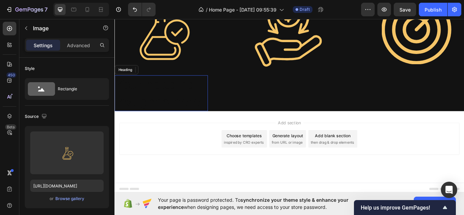
click at [174, 99] on h2 "Your heading text goes here" at bounding box center [169, 106] width 109 height 42
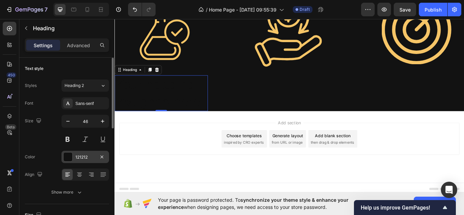
click at [87, 155] on div "121212" at bounding box center [85, 157] width 20 height 6
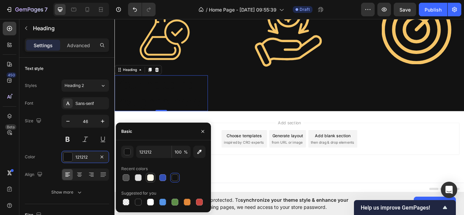
click at [149, 175] on div at bounding box center [150, 177] width 7 height 7
type input "FFFBEC"
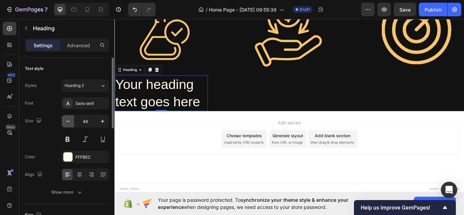
click at [69, 124] on icon "button" at bounding box center [68, 121] width 7 height 7
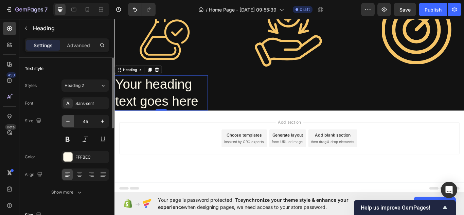
click at [69, 124] on icon "button" at bounding box center [68, 121] width 7 height 7
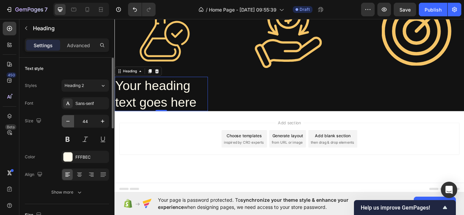
click at [69, 124] on icon "button" at bounding box center [68, 121] width 7 height 7
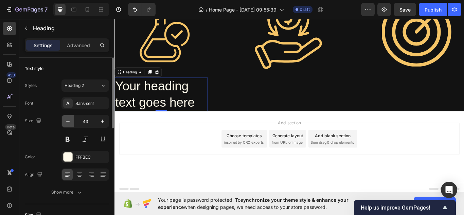
click at [69, 124] on icon "button" at bounding box center [68, 121] width 7 height 7
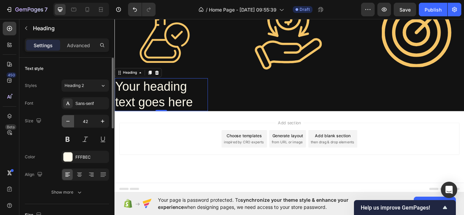
click at [69, 124] on icon "button" at bounding box center [68, 121] width 7 height 7
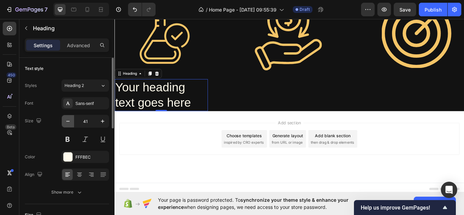
click at [69, 124] on icon "button" at bounding box center [68, 121] width 7 height 7
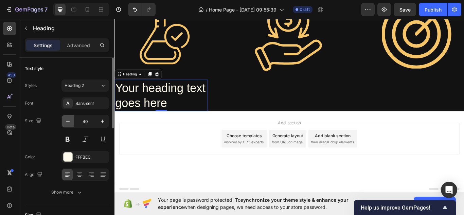
click at [69, 124] on icon "button" at bounding box center [68, 121] width 7 height 7
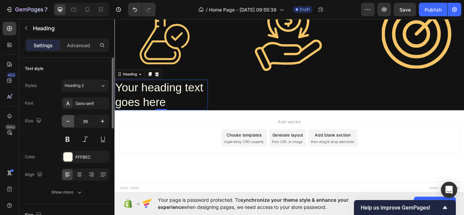
click at [69, 124] on icon "button" at bounding box center [68, 121] width 7 height 7
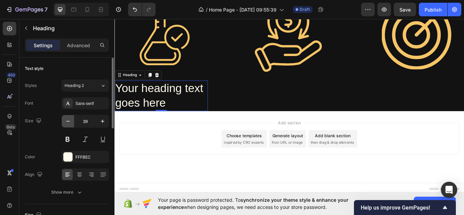
click at [69, 124] on icon "button" at bounding box center [68, 121] width 7 height 7
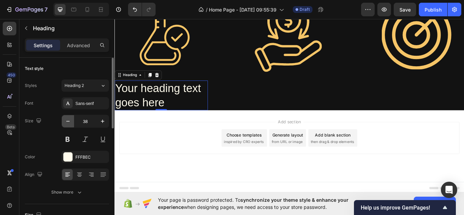
click at [69, 124] on icon "button" at bounding box center [68, 121] width 7 height 7
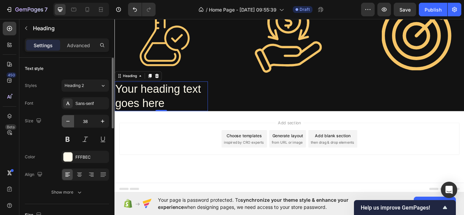
click at [69, 124] on icon "button" at bounding box center [68, 121] width 7 height 7
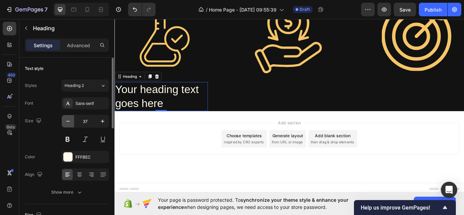
click at [69, 124] on icon "button" at bounding box center [68, 121] width 7 height 7
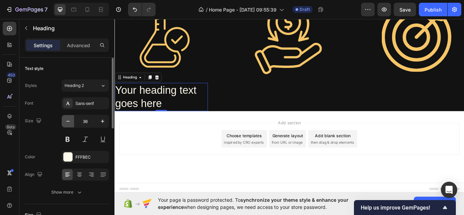
click at [69, 124] on icon "button" at bounding box center [68, 121] width 7 height 7
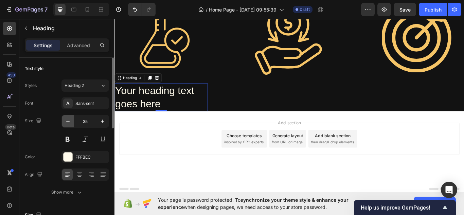
click at [69, 124] on icon "button" at bounding box center [68, 121] width 7 height 7
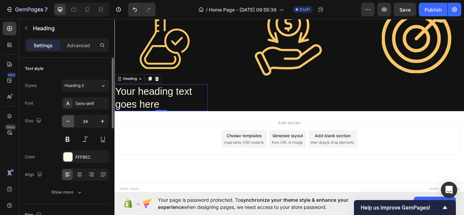
click at [69, 124] on icon "button" at bounding box center [68, 121] width 7 height 7
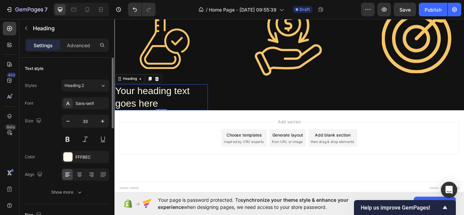
type input "32"
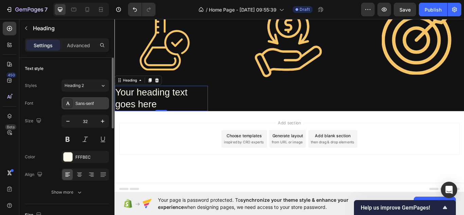
click at [96, 104] on div "Sans-serif" at bounding box center [91, 104] width 32 height 6
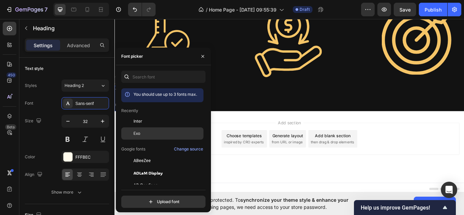
click at [134, 130] on div "Exo" at bounding box center [162, 133] width 82 height 12
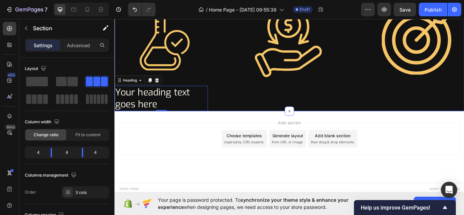
click at [253, 96] on div "Image Your heading text goes here Heading 0 Image Image Section 3" at bounding box center [319, 57] width 408 height 138
click at [170, 114] on h2 "Your heading text goes here" at bounding box center [169, 112] width 109 height 30
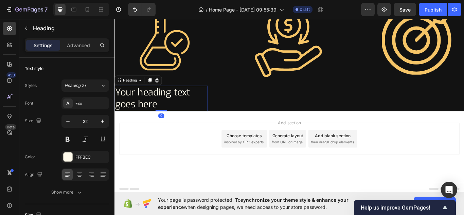
click at [167, 118] on h2 "Your heading text goes here" at bounding box center [169, 112] width 109 height 30
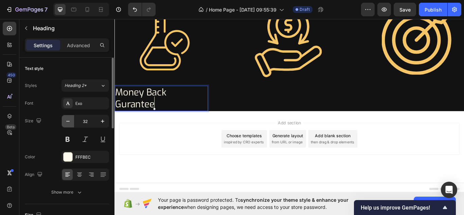
click at [68, 122] on icon "button" at bounding box center [68, 121] width 7 height 7
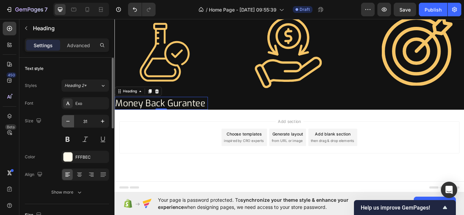
click at [68, 122] on icon "button" at bounding box center [68, 121] width 7 height 7
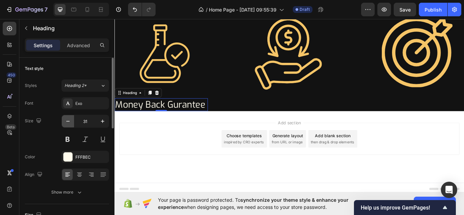
click at [68, 122] on icon "button" at bounding box center [68, 121] width 7 height 7
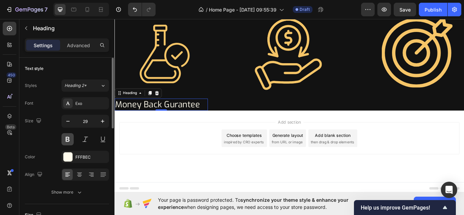
scroll to position [753, 0]
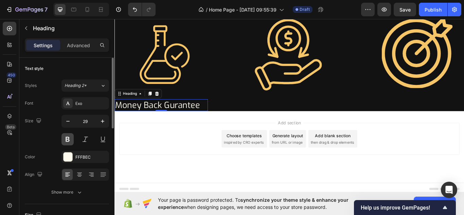
click at [68, 140] on button at bounding box center [68, 139] width 12 height 12
click at [68, 122] on icon "button" at bounding box center [68, 121] width 7 height 7
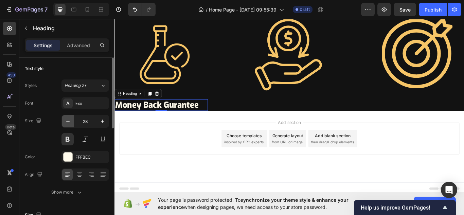
click at [68, 122] on icon "button" at bounding box center [68, 121] width 7 height 7
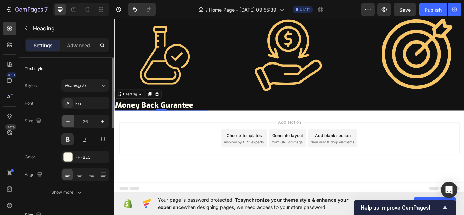
scroll to position [752, 0]
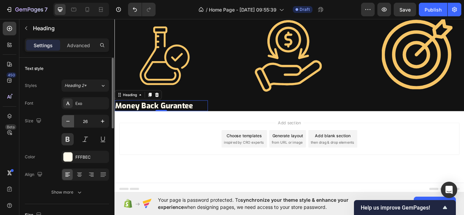
click at [68, 122] on icon "button" at bounding box center [68, 121] width 7 height 7
type input "25"
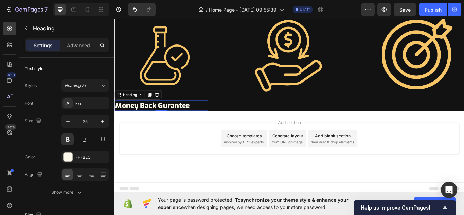
scroll to position [751, 0]
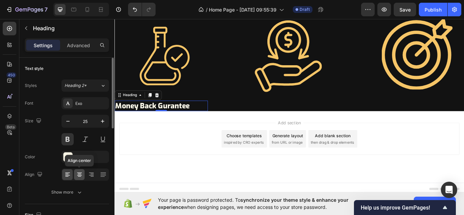
click at [79, 174] on icon at bounding box center [79, 174] width 3 height 1
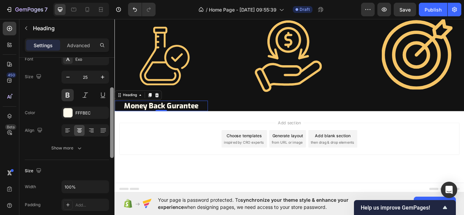
scroll to position [53, 0]
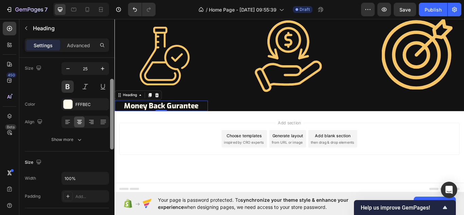
drag, startPoint x: 226, startPoint y: 95, endPoint x: 119, endPoint y: 121, distance: 110.8
click at [173, 119] on p "Money Back Gurantee" at bounding box center [168, 120] width 107 height 11
click at [154, 118] on p "Money Back Gurantee" at bounding box center [168, 120] width 107 height 11
click at [121, 119] on p "Money Back Gurantee" at bounding box center [168, 120] width 107 height 11
click at [216, 119] on p "Money Back Gurantee" at bounding box center [168, 120] width 107 height 11
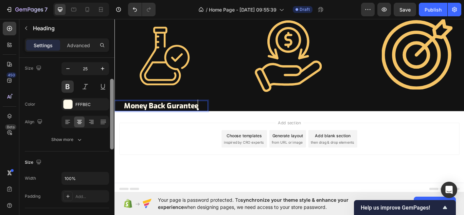
click at [216, 118] on p "Money Back Gurantee" at bounding box center [168, 120] width 107 height 11
click at [200, 115] on p "Money Back Gurantee" at bounding box center [168, 120] width 107 height 11
click at [163, 121] on p "Money Back Gurantee" at bounding box center [168, 120] width 107 height 11
click at [144, 122] on p "Money Back Gurantee" at bounding box center [168, 120] width 107 height 11
click at [209, 117] on p "Money Back Gurantee" at bounding box center [168, 120] width 107 height 11
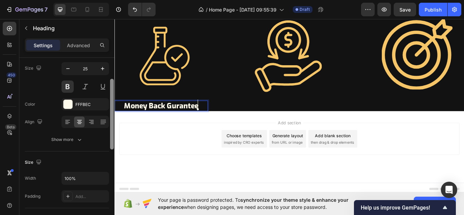
click at [218, 117] on p "Money Back Gurantee" at bounding box center [168, 120] width 107 height 11
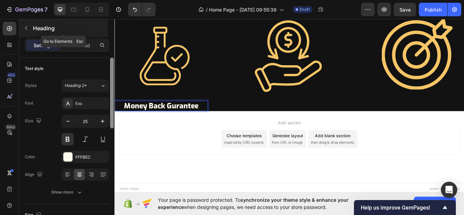
click at [58, 26] on p "Heading" at bounding box center [69, 28] width 73 height 8
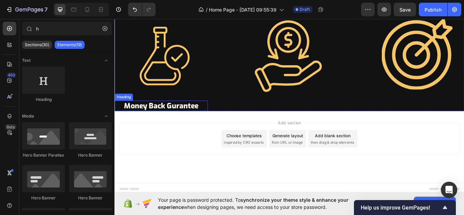
click at [143, 117] on p "Money Back Gurantee" at bounding box center [168, 120] width 107 height 11
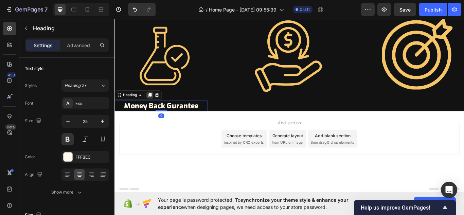
click at [155, 107] on icon at bounding box center [155, 107] width 5 height 5
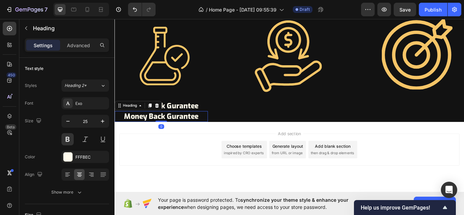
click at [175, 131] on h2 "Money Back Gurantee" at bounding box center [169, 133] width 109 height 13
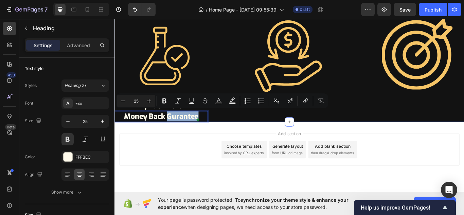
drag, startPoint x: 175, startPoint y: 131, endPoint x: 325, endPoint y: 129, distance: 149.2
click at [325, 129] on div "Image Money Back Gurantee Heading Money Back Gurantee Heading 0 Image Image Sec…" at bounding box center [319, 73] width 408 height 134
click at [292, 131] on div "Image" at bounding box center [318, 73] width 109 height 134
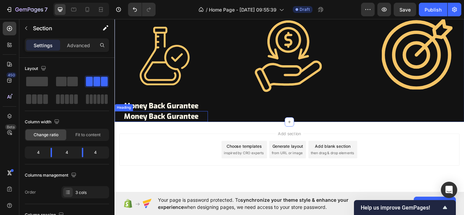
click at [206, 129] on p "Money Back Gurantee" at bounding box center [168, 132] width 107 height 11
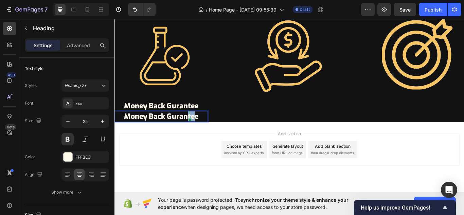
drag, startPoint x: 197, startPoint y: 128, endPoint x: 203, endPoint y: 132, distance: 7.3
click at [203, 132] on p "Money Back Gurantee" at bounding box center [168, 132] width 107 height 11
click at [218, 132] on p "Money Back Gurantee" at bounding box center [168, 132] width 107 height 11
click at [215, 133] on p "Money Back Gurantee" at bounding box center [168, 132] width 107 height 11
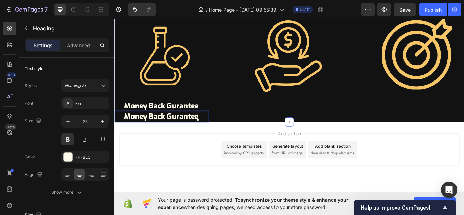
click at [211, 128] on div "Image Money Back Gurantee Heading Money Back Gurantee Heading 0 Image Image Sec…" at bounding box center [319, 73] width 408 height 134
drag, startPoint x: 223, startPoint y: 124, endPoint x: 312, endPoint y: 119, distance: 88.9
click at [312, 119] on div "Image Money Back Gurantee Heading Money Back Gurantee Heading 0 Image Image Sec…" at bounding box center [319, 73] width 408 height 134
click at [217, 128] on p "Money Back Gurantee" at bounding box center [168, 132] width 107 height 11
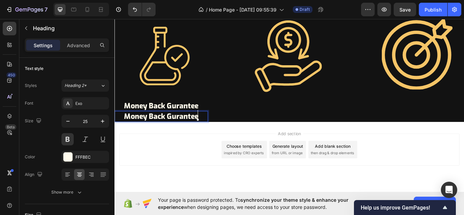
click at [211, 129] on p "Money Back Gurantee" at bounding box center [168, 132] width 107 height 11
click at [225, 131] on div "Image Money Back Gurantee Heading Money Back Gurantee Heading 0 Image Image Sec…" at bounding box center [319, 73] width 408 height 134
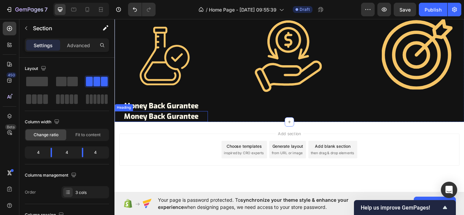
click at [215, 134] on p "Money Back Gurantee" at bounding box center [168, 132] width 107 height 11
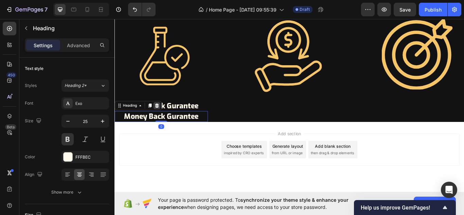
click at [164, 118] on icon at bounding box center [164, 120] width 4 height 5
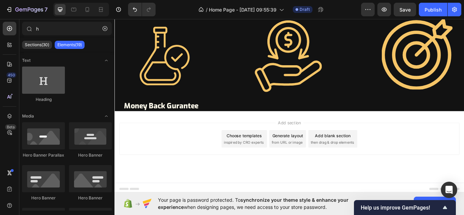
click at [37, 80] on div at bounding box center [43, 80] width 43 height 27
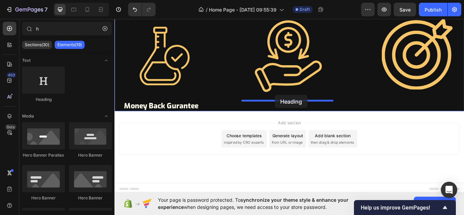
drag, startPoint x: 152, startPoint y: 97, endPoint x: 301, endPoint y: 108, distance: 149.9
click at [301, 108] on img at bounding box center [318, 61] width 109 height 111
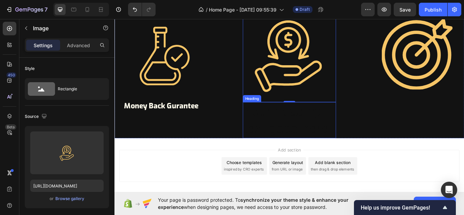
click at [313, 129] on h2 "Your heading text goes here" at bounding box center [318, 137] width 109 height 42
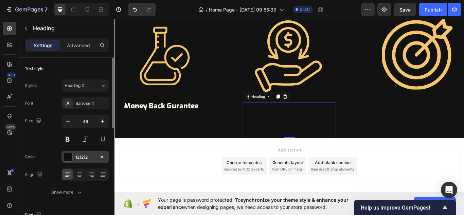
click at [97, 157] on div "121212" at bounding box center [86, 157] width 48 height 12
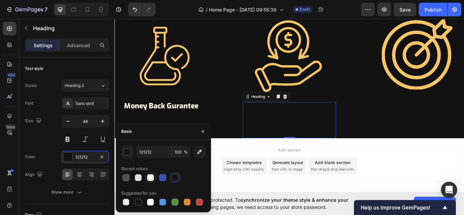
click at [147, 178] on div at bounding box center [150, 177] width 7 height 7
type input "FFFBEC"
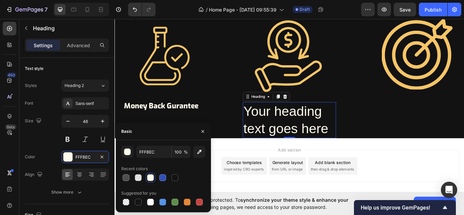
click at [364, 146] on h2 "Your heading text goes here" at bounding box center [318, 137] width 109 height 42
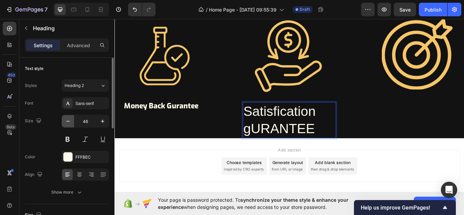
click at [66, 121] on icon "button" at bounding box center [68, 121] width 7 height 7
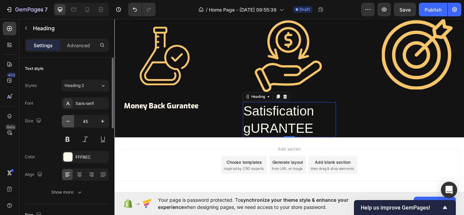
click at [66, 121] on icon "button" at bounding box center [68, 121] width 7 height 7
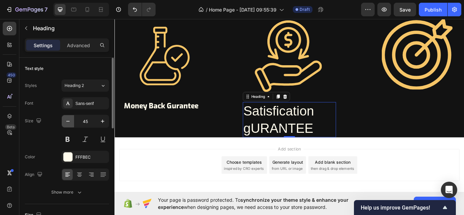
click at [66, 121] on icon "button" at bounding box center [68, 121] width 7 height 7
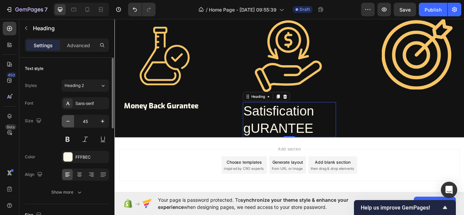
click at [66, 121] on icon "button" at bounding box center [68, 121] width 7 height 7
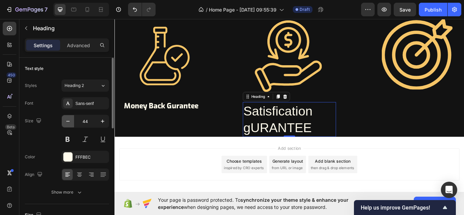
click at [66, 121] on icon "button" at bounding box center [68, 121] width 7 height 7
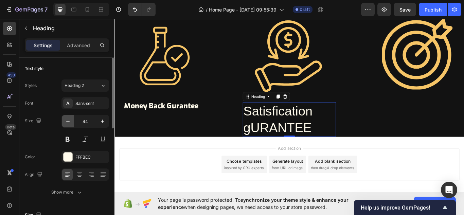
click at [66, 121] on icon "button" at bounding box center [68, 121] width 7 height 7
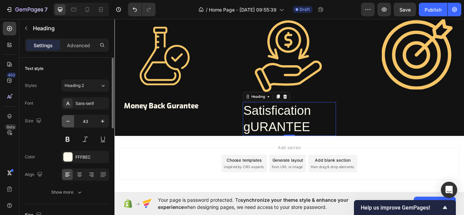
click at [66, 121] on icon "button" at bounding box center [68, 121] width 7 height 7
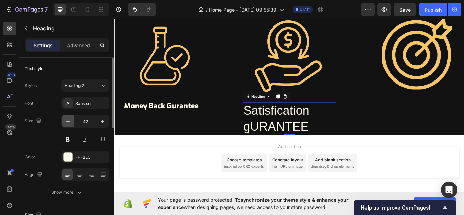
click at [66, 121] on icon "button" at bounding box center [68, 121] width 7 height 7
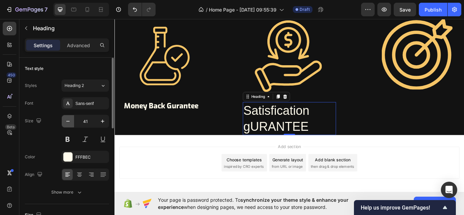
click at [66, 121] on icon "button" at bounding box center [68, 121] width 7 height 7
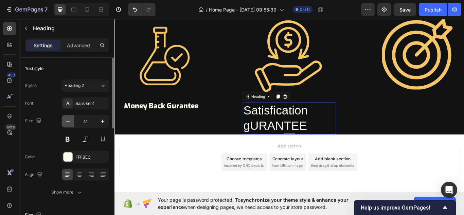
click at [66, 121] on icon "button" at bounding box center [68, 121] width 7 height 7
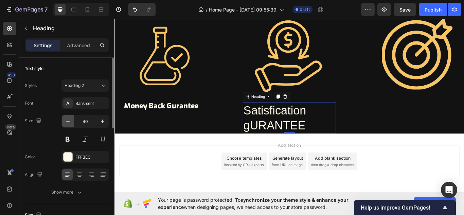
click at [66, 121] on icon "button" at bounding box center [68, 121] width 7 height 7
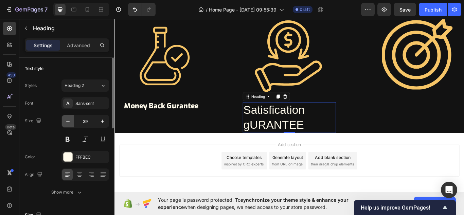
click at [66, 121] on icon "button" at bounding box center [68, 121] width 7 height 7
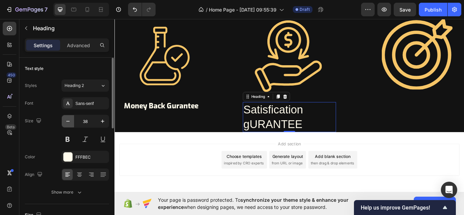
click at [66, 121] on icon "button" at bounding box center [68, 121] width 7 height 7
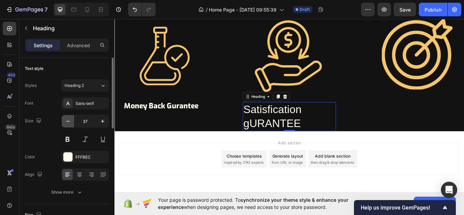
click at [66, 121] on icon "button" at bounding box center [68, 121] width 7 height 7
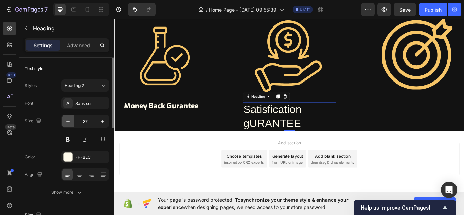
click at [66, 121] on icon "button" at bounding box center [68, 121] width 7 height 7
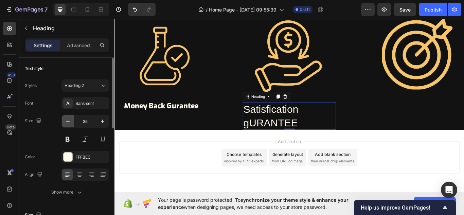
click at [66, 121] on icon "button" at bounding box center [68, 121] width 7 height 7
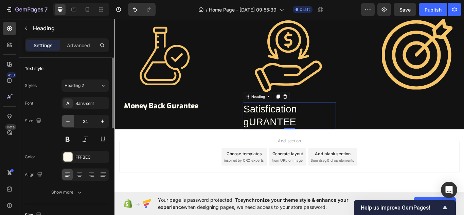
click at [66, 121] on icon "button" at bounding box center [68, 121] width 7 height 7
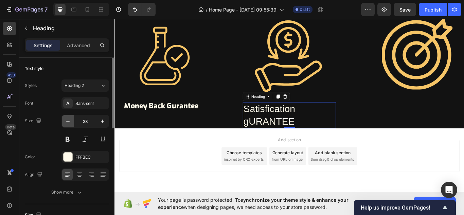
click at [66, 120] on icon "button" at bounding box center [68, 121] width 7 height 7
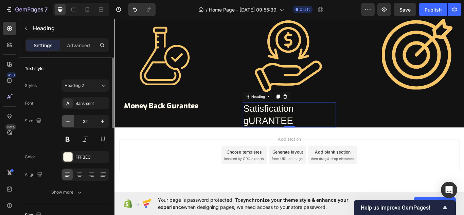
click at [66, 120] on icon "button" at bounding box center [68, 121] width 7 height 7
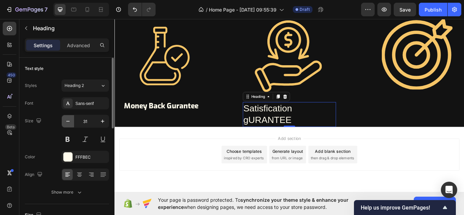
click at [66, 120] on icon "button" at bounding box center [68, 121] width 7 height 7
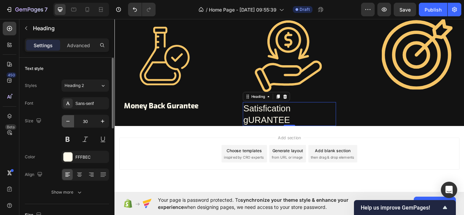
click at [66, 120] on icon "button" at bounding box center [68, 121] width 7 height 7
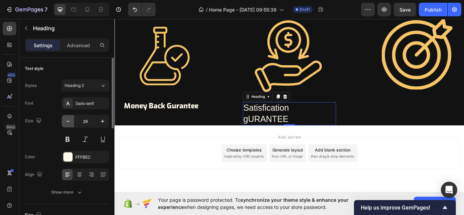
click at [66, 120] on icon "button" at bounding box center [68, 121] width 7 height 7
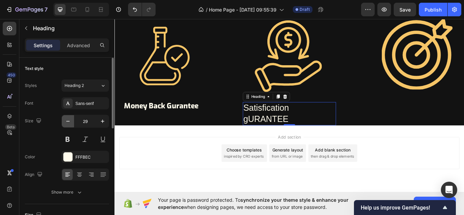
click at [66, 120] on icon "button" at bounding box center [68, 121] width 7 height 7
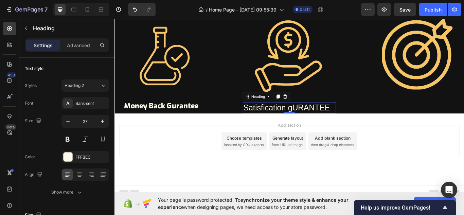
click at [366, 120] on p "Satisfication gURANTEE" at bounding box center [318, 123] width 107 height 12
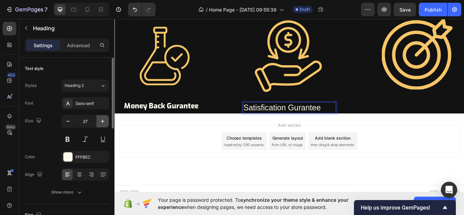
click at [103, 122] on icon "button" at bounding box center [102, 121] width 7 height 7
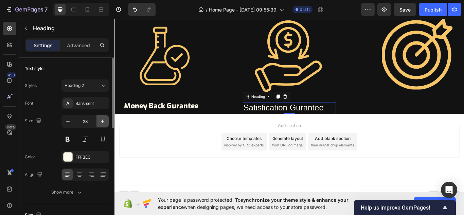
click at [103, 122] on icon "button" at bounding box center [102, 121] width 7 height 7
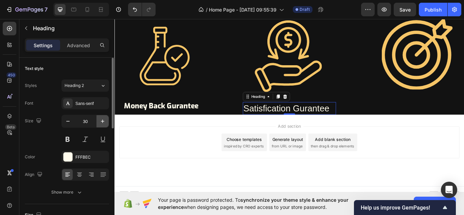
click at [103, 122] on icon "button" at bounding box center [102, 121] width 7 height 7
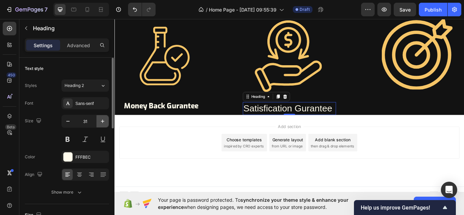
click at [103, 122] on icon "button" at bounding box center [102, 121] width 7 height 7
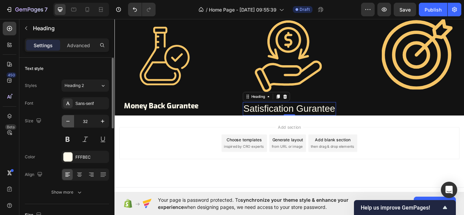
click at [69, 124] on icon "button" at bounding box center [68, 121] width 7 height 7
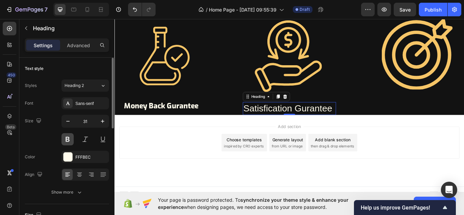
click at [69, 139] on button at bounding box center [68, 139] width 12 height 12
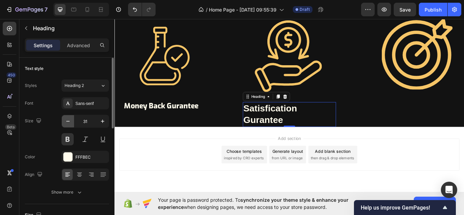
click at [68, 122] on icon "button" at bounding box center [68, 121] width 7 height 7
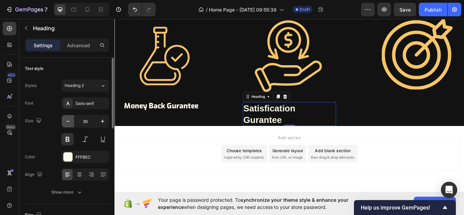
click at [68, 122] on icon "button" at bounding box center [68, 121] width 7 height 7
type input "29"
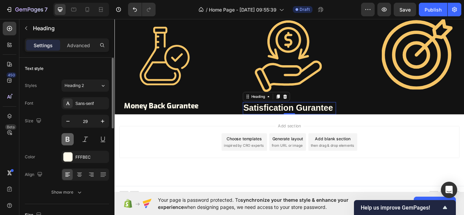
click at [68, 138] on button at bounding box center [68, 139] width 12 height 12
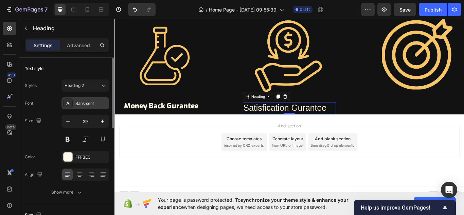
click at [85, 104] on div "Sans-serif" at bounding box center [91, 104] width 32 height 6
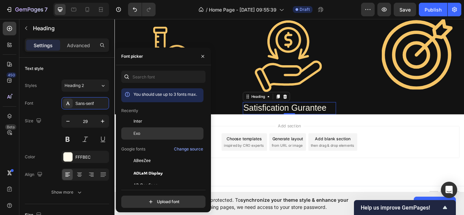
click at [139, 133] on span "Exo" at bounding box center [137, 134] width 7 height 6
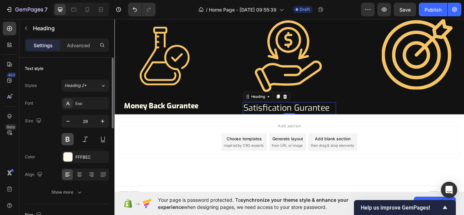
click at [67, 140] on button at bounding box center [68, 139] width 12 height 12
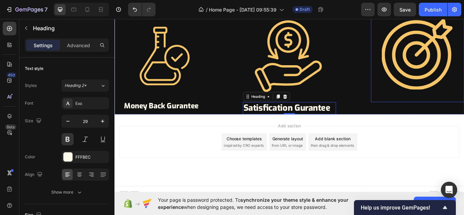
click at [416, 109] on img at bounding box center [468, 61] width 109 height 111
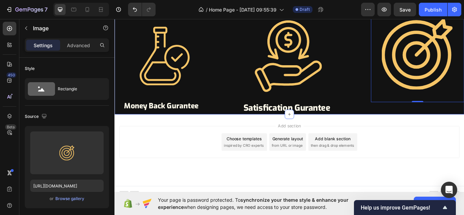
click at [426, 115] on div "Image 0" at bounding box center [468, 68] width 109 height 125
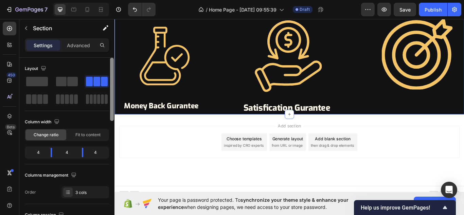
drag, startPoint x: 227, startPoint y: 105, endPoint x: 117, endPoint y: 67, distance: 117.1
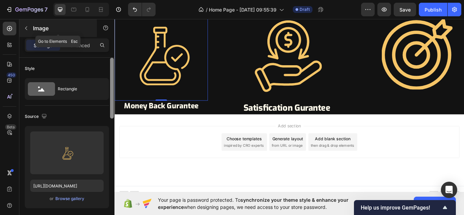
click at [28, 27] on icon "button" at bounding box center [25, 27] width 5 height 5
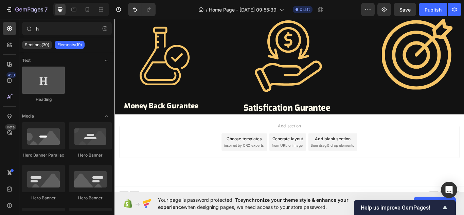
click at [48, 82] on div at bounding box center [43, 80] width 43 height 27
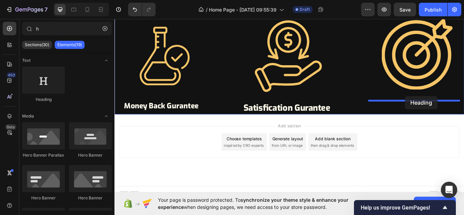
drag, startPoint x: 162, startPoint y: 100, endPoint x: 453, endPoint y: 109, distance: 291.1
click at [453, 109] on img at bounding box center [468, 61] width 109 height 111
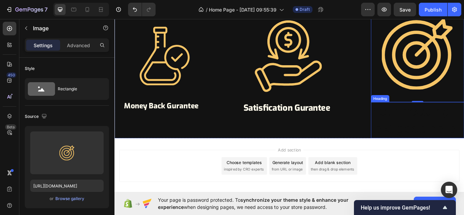
click at [464, 137] on h2 "Your heading text goes here" at bounding box center [468, 137] width 109 height 42
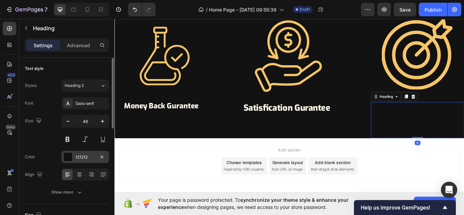
click at [91, 155] on div "121212" at bounding box center [85, 157] width 20 height 6
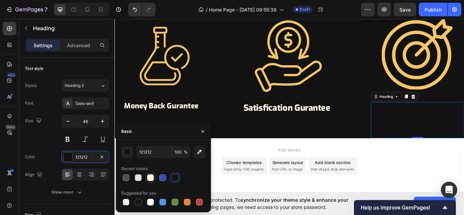
click at [151, 176] on div at bounding box center [150, 177] width 7 height 7
type input "FFFBEC"
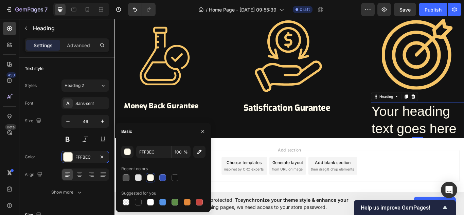
click at [464, 146] on h2 "Your heading text goes here" at bounding box center [468, 137] width 109 height 42
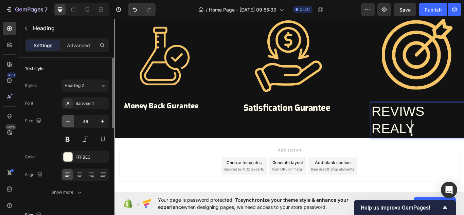
click at [66, 121] on icon "button" at bounding box center [68, 121] width 7 height 7
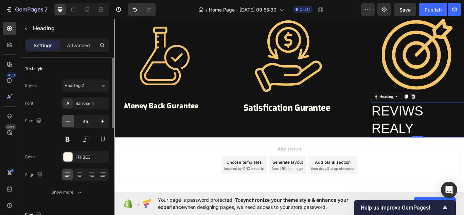
click at [66, 121] on icon "button" at bounding box center [68, 121] width 7 height 7
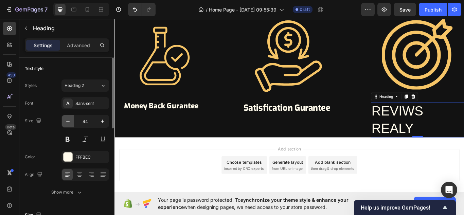
click at [66, 121] on icon "button" at bounding box center [68, 121] width 7 height 7
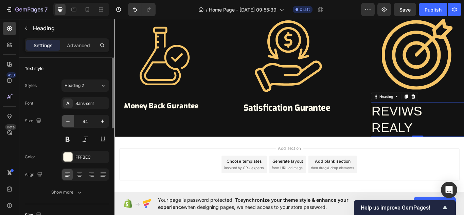
click at [66, 121] on icon "button" at bounding box center [68, 121] width 7 height 7
click at [66, 122] on icon "button" at bounding box center [68, 121] width 7 height 7
click at [67, 122] on icon "button" at bounding box center [68, 121] width 7 height 7
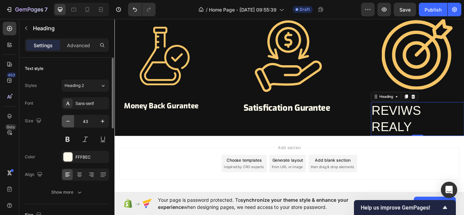
click at [67, 122] on icon "button" at bounding box center [68, 121] width 7 height 7
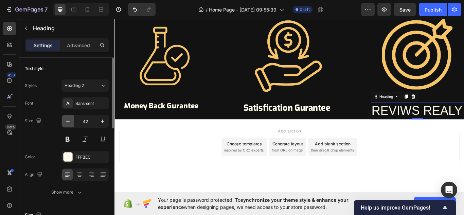
click at [67, 122] on icon "button" at bounding box center [68, 121] width 7 height 7
click at [66, 122] on icon "button" at bounding box center [68, 121] width 7 height 7
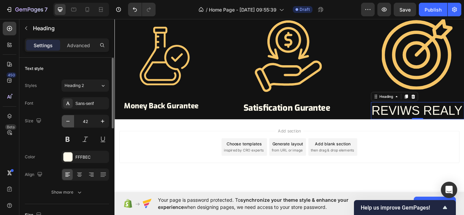
click at [66, 122] on icon "button" at bounding box center [68, 121] width 7 height 7
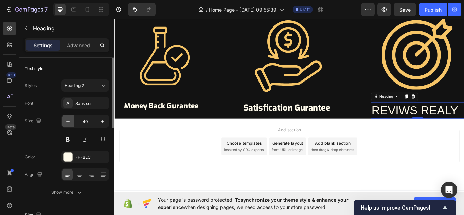
click at [66, 121] on icon "button" at bounding box center [67, 121] width 3 height 1
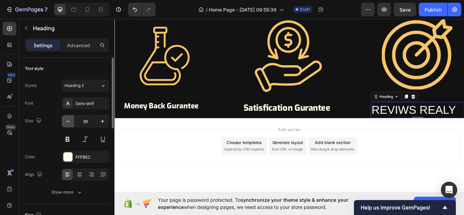
click at [66, 121] on icon "button" at bounding box center [67, 121] width 3 height 1
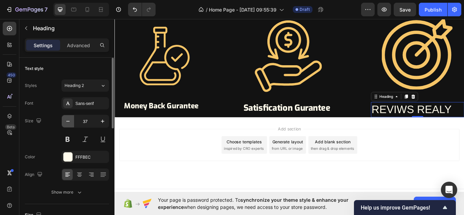
click at [66, 121] on icon "button" at bounding box center [67, 121] width 3 height 1
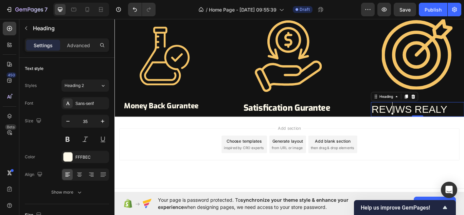
click at [438, 122] on p "REVIWS REALY" at bounding box center [467, 125] width 107 height 16
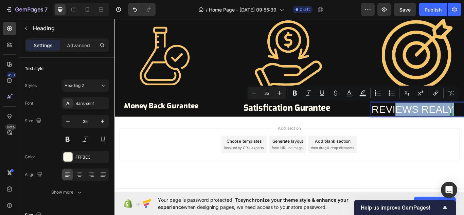
drag, startPoint x: 438, startPoint y: 122, endPoint x: 511, endPoint y: 123, distance: 72.7
click at [464, 123] on p "REVIEWS REALY" at bounding box center [467, 125] width 107 height 16
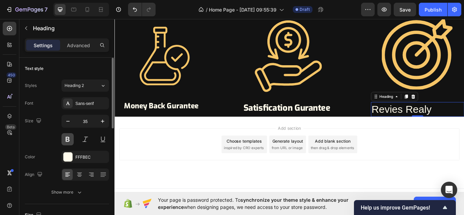
click at [67, 141] on button at bounding box center [68, 139] width 12 height 12
click at [87, 104] on div "Sans-serif" at bounding box center [91, 104] width 32 height 6
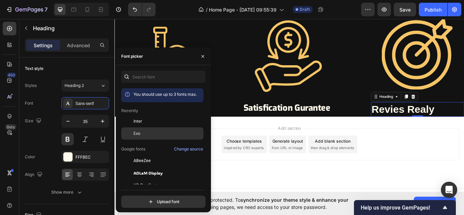
click at [136, 134] on span "Exo" at bounding box center [137, 134] width 7 height 6
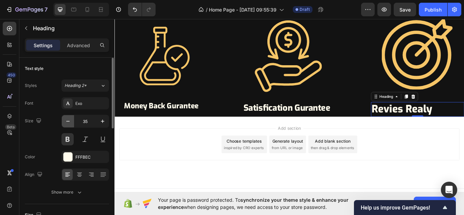
click at [69, 122] on icon "button" at bounding box center [68, 121] width 7 height 7
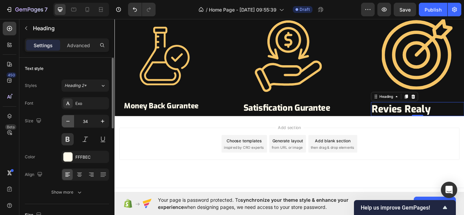
click at [69, 122] on icon "button" at bounding box center [68, 121] width 7 height 7
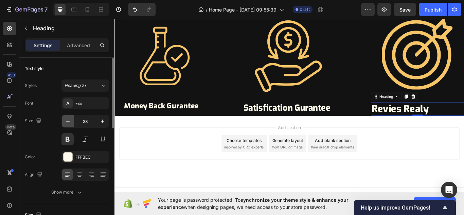
click at [69, 122] on icon "button" at bounding box center [68, 121] width 7 height 7
type input "32"
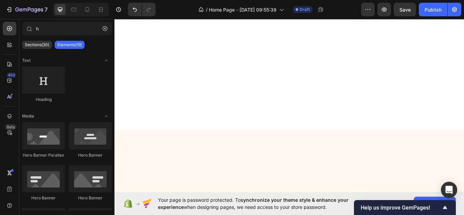
scroll to position [756, 0]
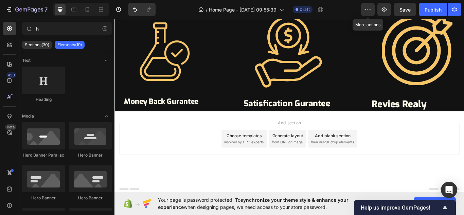
click at [365, 156] on div "Add blank section" at bounding box center [368, 155] width 41 height 7
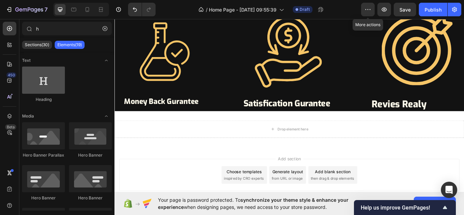
click at [48, 85] on div at bounding box center [43, 80] width 43 height 27
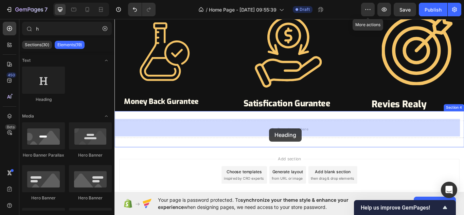
drag, startPoint x: 162, startPoint y: 102, endPoint x: 295, endPoint y: 147, distance: 139.5
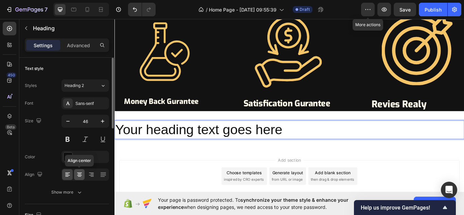
click at [78, 176] on icon at bounding box center [79, 174] width 7 height 7
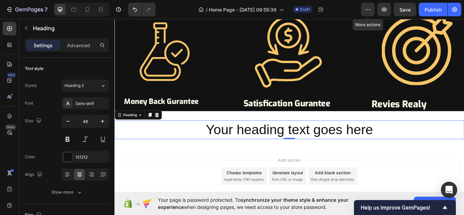
click at [416, 145] on p "Your heading text goes here" at bounding box center [318, 148] width 407 height 20
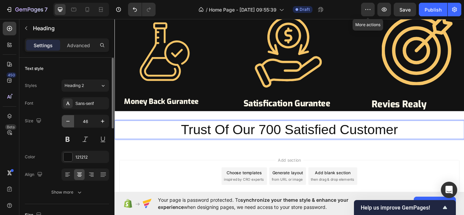
click at [67, 122] on icon "button" at bounding box center [68, 121] width 7 height 7
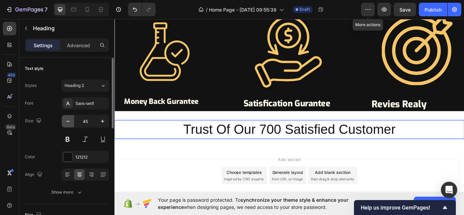
click at [67, 122] on icon "button" at bounding box center [68, 121] width 7 height 7
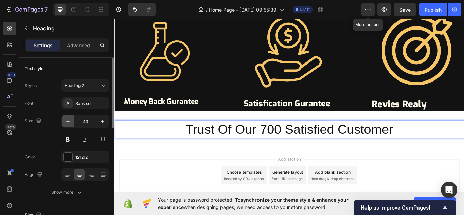
click at [67, 122] on icon "button" at bounding box center [68, 121] width 7 height 7
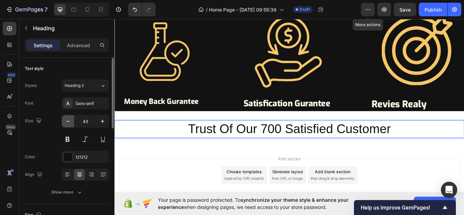
click at [67, 122] on icon "button" at bounding box center [68, 121] width 7 height 7
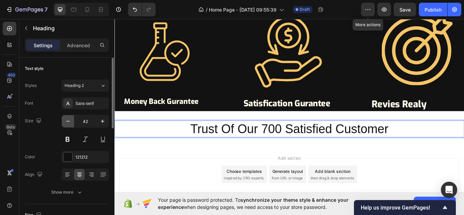
click at [67, 122] on icon "button" at bounding box center [68, 121] width 7 height 7
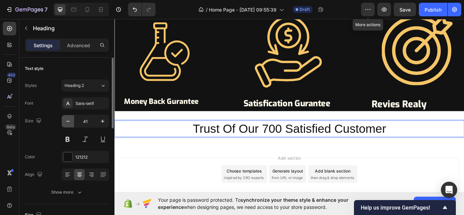
click at [67, 122] on icon "button" at bounding box center [68, 121] width 7 height 7
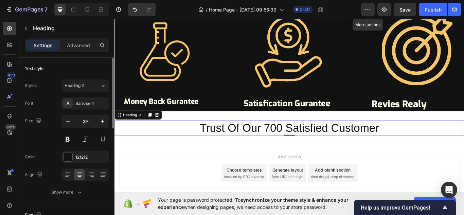
type input "38"
click at [66, 139] on button at bounding box center [68, 139] width 12 height 12
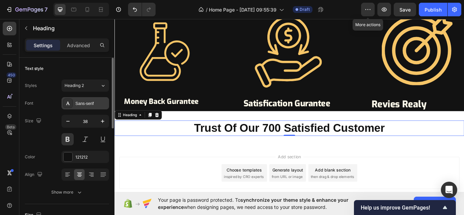
click at [92, 102] on div "Sans-serif" at bounding box center [91, 104] width 32 height 6
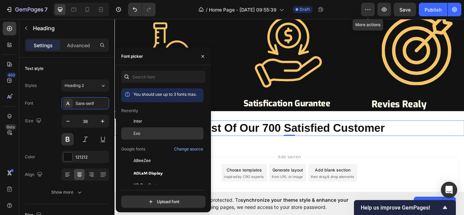
click at [134, 133] on span "Exo" at bounding box center [137, 134] width 7 height 6
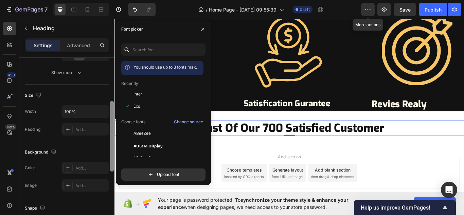
drag, startPoint x: 112, startPoint y: 104, endPoint x: 112, endPoint y: 154, distance: 49.6
click at [112, 154] on div at bounding box center [112, 136] width 4 height 71
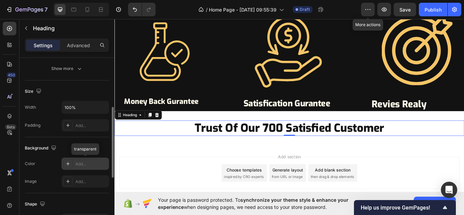
click at [86, 161] on div "Add..." at bounding box center [91, 164] width 32 height 6
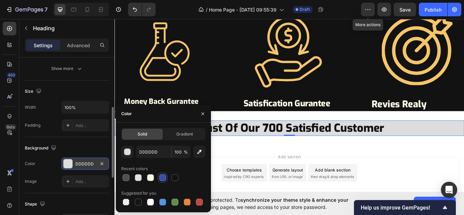
click at [162, 179] on div at bounding box center [162, 177] width 7 height 7
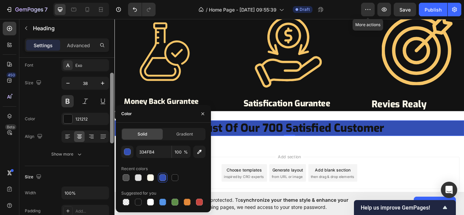
drag, startPoint x: 112, startPoint y: 121, endPoint x: 114, endPoint y: 88, distance: 33.7
click at [114, 88] on div at bounding box center [111, 146] width 5 height 177
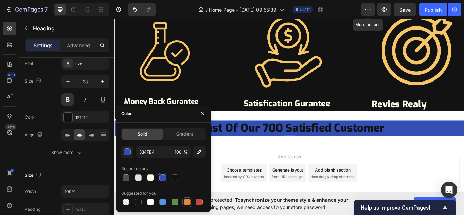
click at [187, 200] on div at bounding box center [187, 202] width 7 height 7
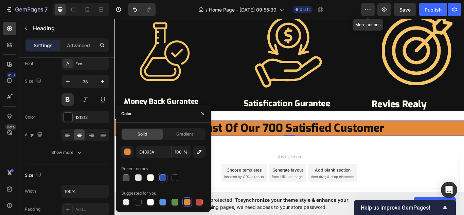
click at [164, 175] on div at bounding box center [162, 177] width 7 height 7
type input "334FB4"
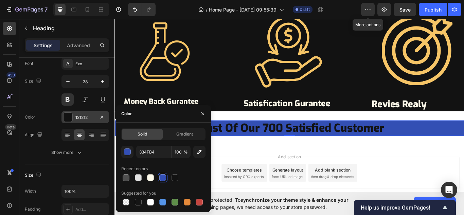
click at [90, 116] on div "121212" at bounding box center [85, 118] width 20 height 6
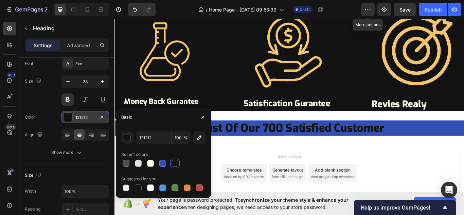
click at [91, 119] on div "121212" at bounding box center [85, 118] width 20 height 6
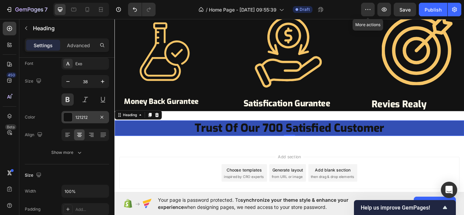
click at [83, 115] on div "121212" at bounding box center [85, 118] width 20 height 6
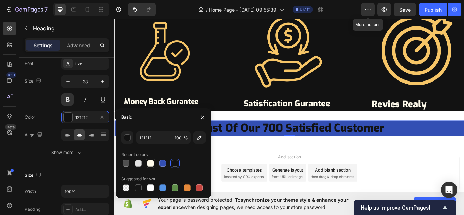
click at [151, 162] on div at bounding box center [150, 163] width 7 height 7
type input "FFFBEC"
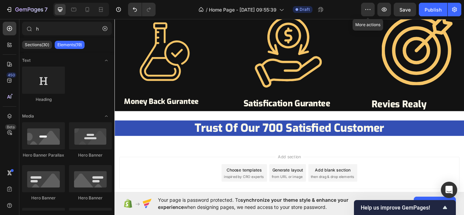
scroll to position [796, 0]
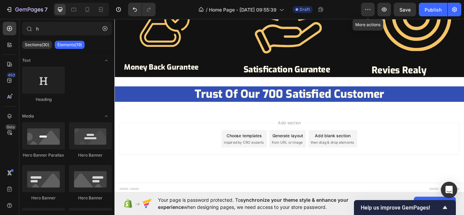
click at [361, 156] on div "Add blank section" at bounding box center [368, 155] width 41 height 7
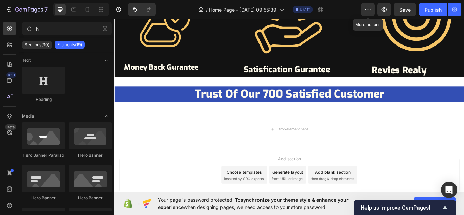
click at [361, 198] on div "Add blank section" at bounding box center [368, 197] width 41 height 7
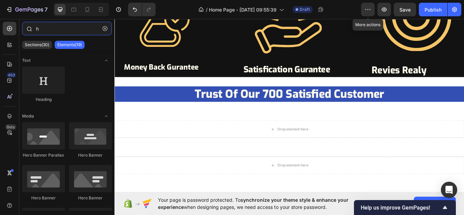
click at [47, 29] on input "h" at bounding box center [67, 29] width 90 height 14
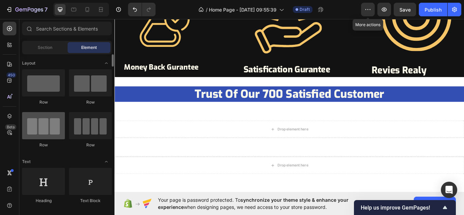
click at [41, 135] on div at bounding box center [43, 125] width 43 height 27
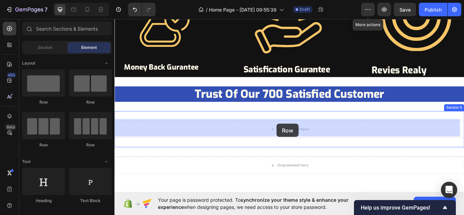
drag, startPoint x: 155, startPoint y: 153, endPoint x: 304, endPoint y: 141, distance: 148.6
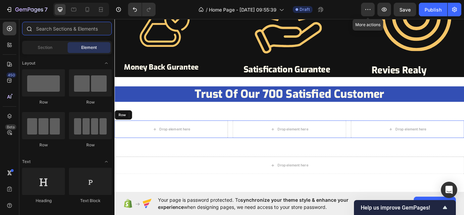
click at [48, 29] on input "text" at bounding box center [67, 29] width 90 height 14
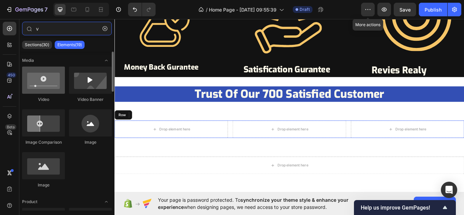
type input "v"
click at [43, 84] on div at bounding box center [43, 80] width 43 height 27
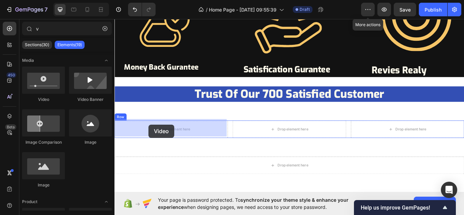
drag, startPoint x: 155, startPoint y: 100, endPoint x: 154, endPoint y: 142, distance: 42.2
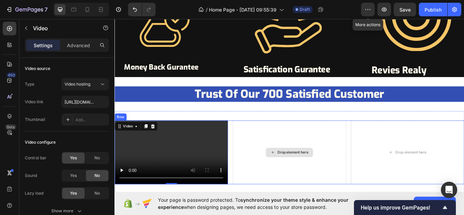
click at [301, 177] on div "Drop element here" at bounding box center [318, 175] width 55 height 11
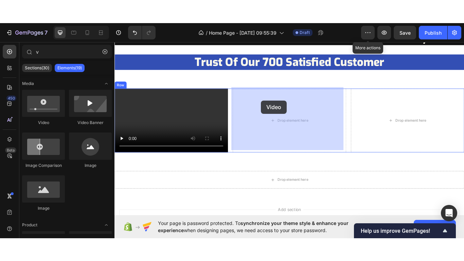
scroll to position [863, 0]
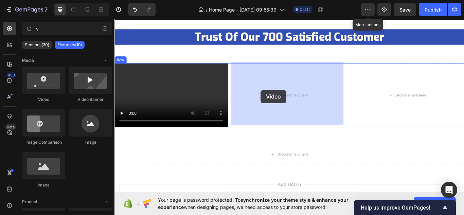
drag, startPoint x: 157, startPoint y: 101, endPoint x: 285, endPoint y: 102, distance: 128.1
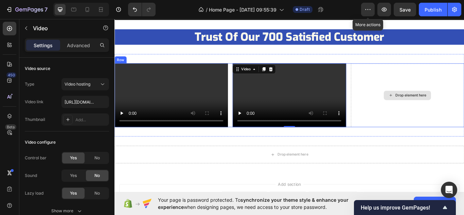
click at [434, 107] on icon at bounding box center [436, 108] width 5 height 6
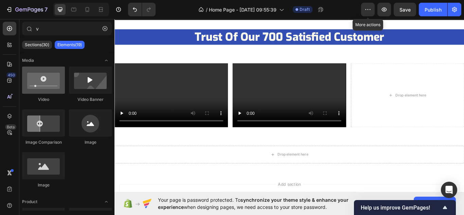
click at [44, 83] on div at bounding box center [43, 80] width 43 height 27
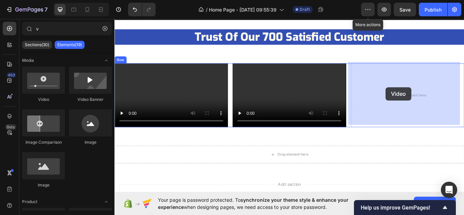
drag, startPoint x: 159, startPoint y: 100, endPoint x: 431, endPoint y: 99, distance: 272.3
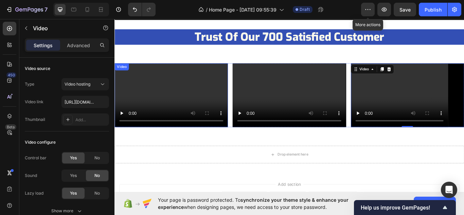
drag, startPoint x: 177, startPoint y: 106, endPoint x: 171, endPoint y: 125, distance: 19.8
click at [177, 110] on video at bounding box center [181, 108] width 132 height 74
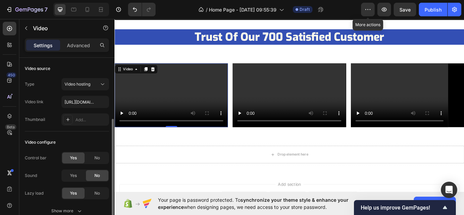
click at [166, 112] on video at bounding box center [181, 108] width 132 height 74
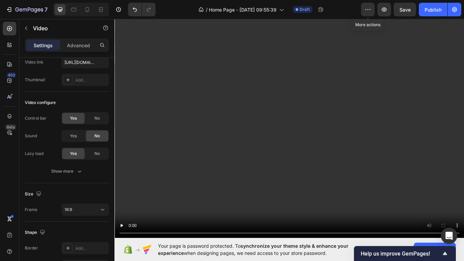
click at [461, 91] on video at bounding box center [319, 146] width 408 height 259
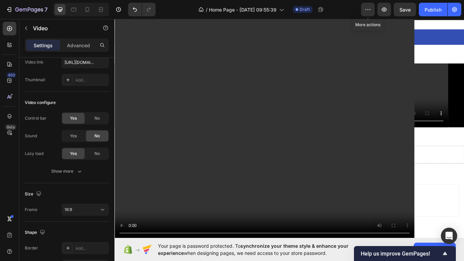
click at [414, 139] on video at bounding box center [319, 146] width 408 height 259
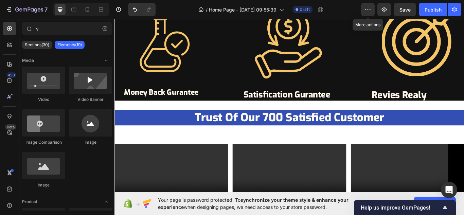
scroll to position [933, 0]
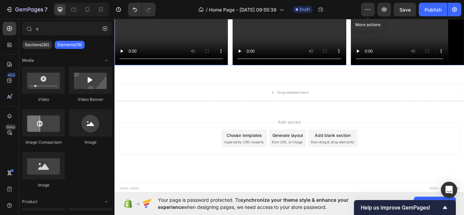
click at [207, 40] on video at bounding box center [181, 36] width 132 height 74
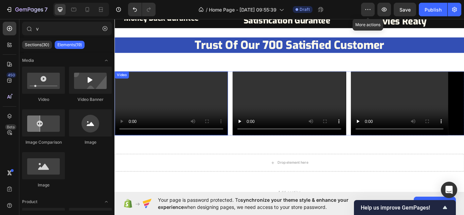
click at [211, 105] on video at bounding box center [181, 118] width 132 height 74
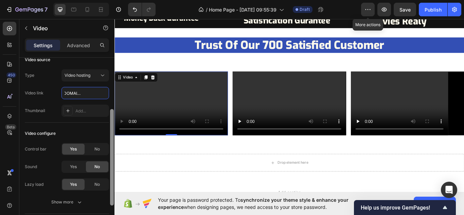
scroll to position [39, 0]
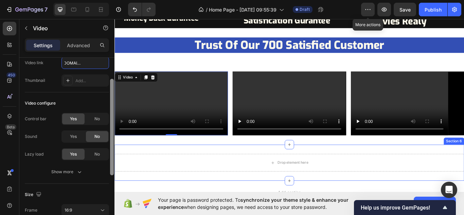
drag, startPoint x: 226, startPoint y: 131, endPoint x: 123, endPoint y: 196, distance: 121.8
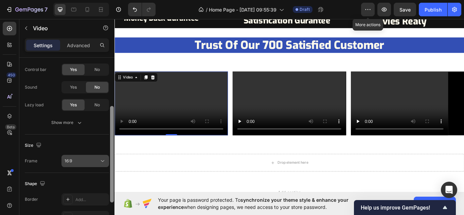
scroll to position [87, 0]
type input "[URL][DOMAIN_NAME]"
click at [101, 161] on icon at bounding box center [102, 162] width 7 height 7
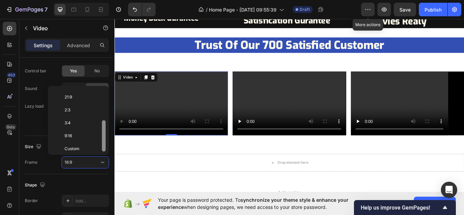
scroll to position [66, 0]
drag, startPoint x: 103, startPoint y: 119, endPoint x: 106, endPoint y: 150, distance: 30.7
click at [106, 150] on div at bounding box center [103, 121] width 5 height 64
click at [71, 134] on span "9:16" at bounding box center [68, 133] width 7 height 6
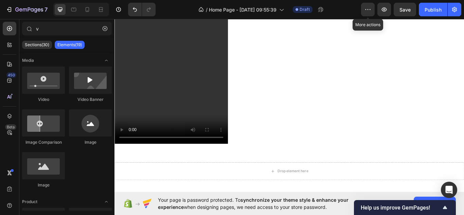
scroll to position [1007, 0]
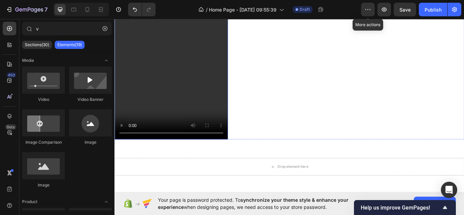
click at [160, 75] on video at bounding box center [181, 42] width 132 height 235
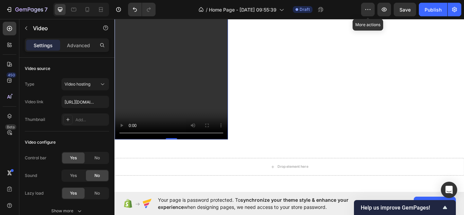
click at [160, 75] on video at bounding box center [181, 42] width 132 height 235
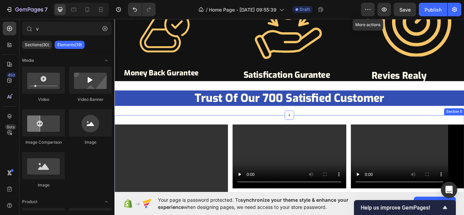
scroll to position [765, 0]
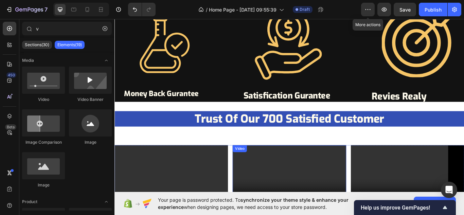
click at [328, 194] on video at bounding box center [318, 204] width 132 height 74
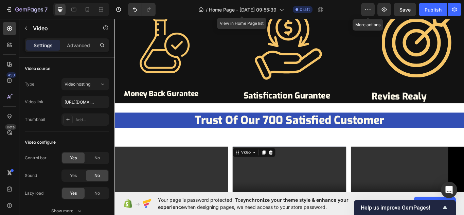
click at [316, 199] on video at bounding box center [318, 205] width 132 height 74
click at [85, 103] on input "text" at bounding box center [86, 102] width 48 height 12
type input "[URL][DOMAIN_NAME]"
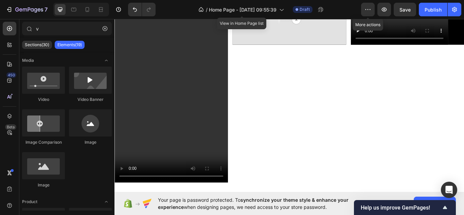
scroll to position [869, 0]
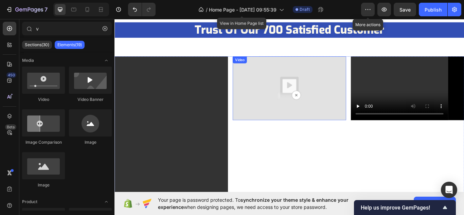
click at [345, 105] on img at bounding box center [318, 100] width 132 height 74
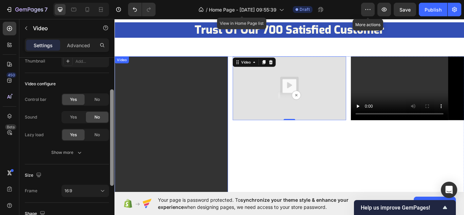
drag, startPoint x: 226, startPoint y: 155, endPoint x: 116, endPoint y: 204, distance: 120.8
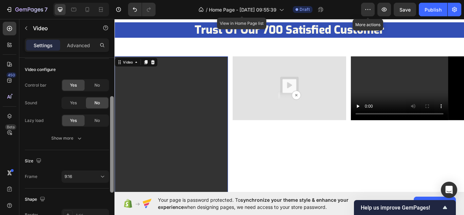
scroll to position [72, 0]
click at [297, 110] on img at bounding box center [318, 100] width 132 height 74
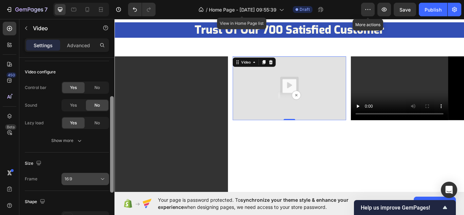
scroll to position [71, 0]
click at [104, 176] on icon at bounding box center [102, 178] width 7 height 7
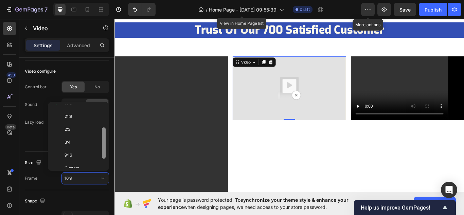
scroll to position [66, 0]
drag, startPoint x: 105, startPoint y: 133, endPoint x: 106, endPoint y: 162, distance: 29.6
click at [106, 162] on div at bounding box center [103, 137] width 5 height 64
click at [80, 150] on p "9:16" at bounding box center [83, 149] width 36 height 6
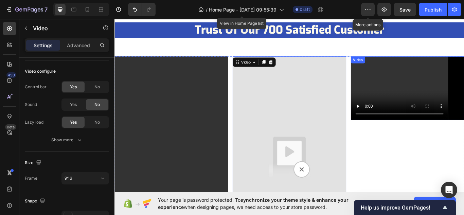
click at [457, 99] on video at bounding box center [456, 100] width 132 height 74
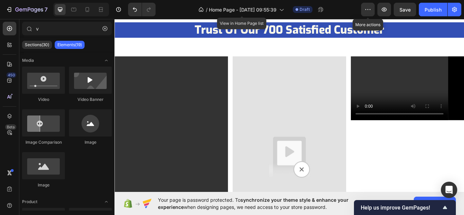
scroll to position [845, 0]
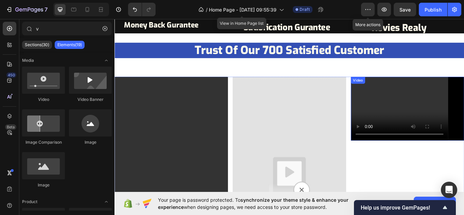
click at [464, 124] on video at bounding box center [456, 124] width 132 height 74
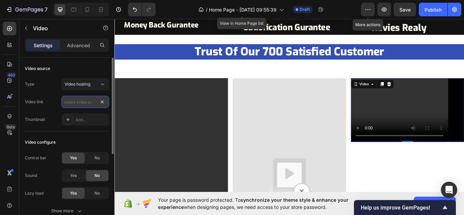
scroll to position [0, 0]
paste input "[URL][DOMAIN_NAME]"
type input "[URL][DOMAIN_NAME]"
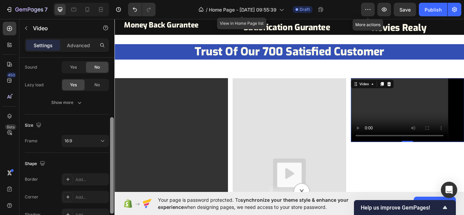
scroll to position [109, 0]
drag, startPoint x: 112, startPoint y: 101, endPoint x: 113, endPoint y: 161, distance: 59.5
click at [113, 161] on div at bounding box center [112, 165] width 4 height 97
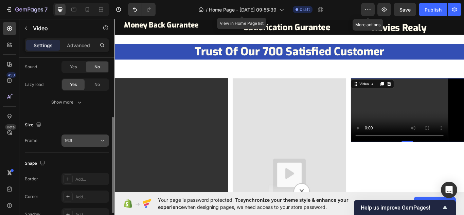
click at [103, 139] on icon at bounding box center [102, 140] width 7 height 7
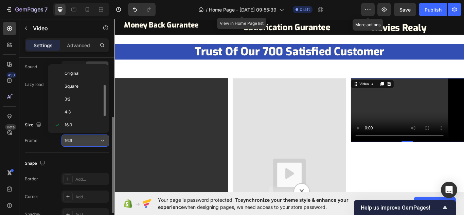
scroll to position [12, 0]
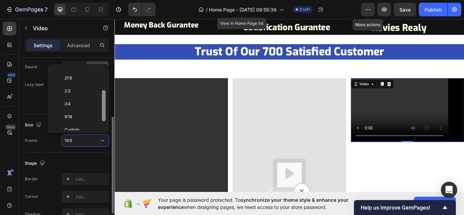
drag, startPoint x: 104, startPoint y: 96, endPoint x: 109, endPoint y: 120, distance: 24.6
click at [109, 120] on div "450 Beta v Sections(30) Elements(19) Media Video Video Banner Image Comparison …" at bounding box center [57, 117] width 115 height 196
click at [81, 116] on p "9:16" at bounding box center [83, 116] width 36 height 6
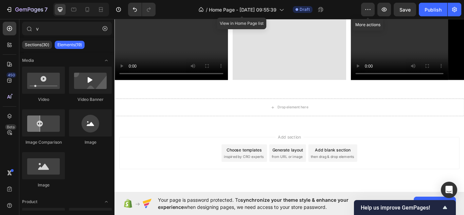
scroll to position [1079, 0]
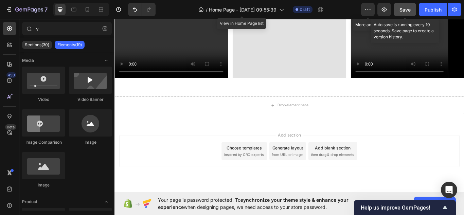
click at [407, 8] on span "Save" at bounding box center [405, 10] width 11 height 6
